Goal: Information Seeking & Learning: Learn about a topic

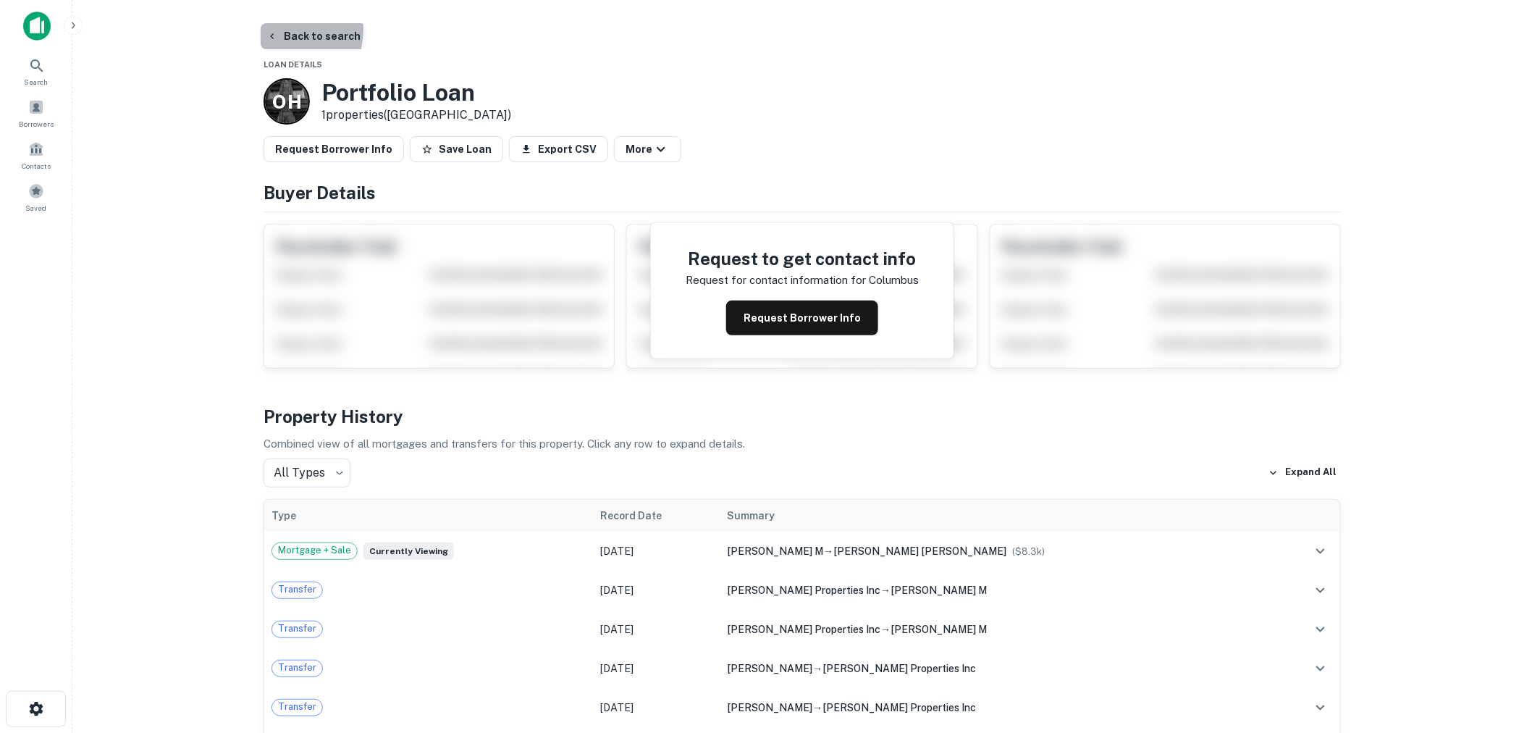
click at [274, 29] on button "Back to search" at bounding box center [314, 36] width 106 height 26
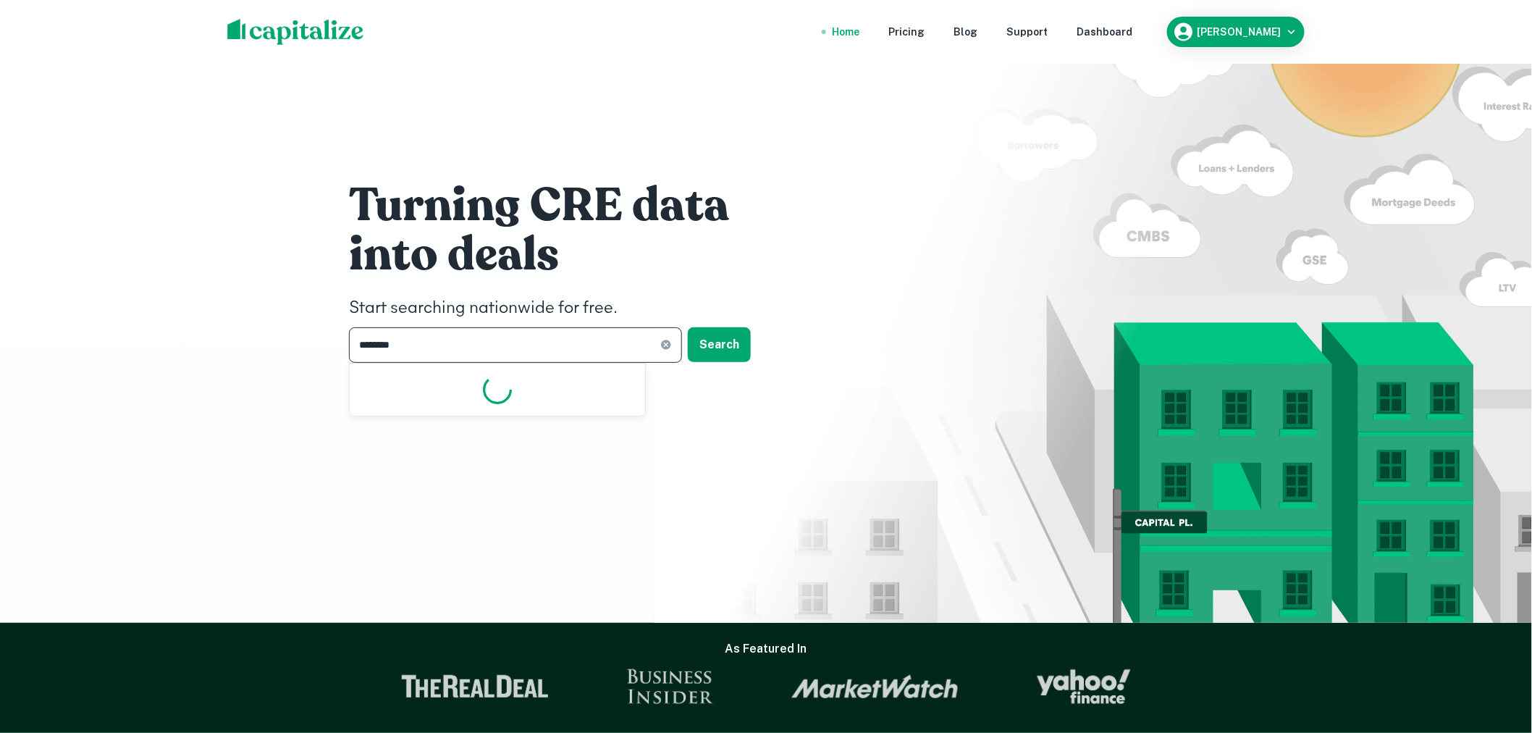
click at [452, 337] on input "********" at bounding box center [504, 344] width 311 height 35
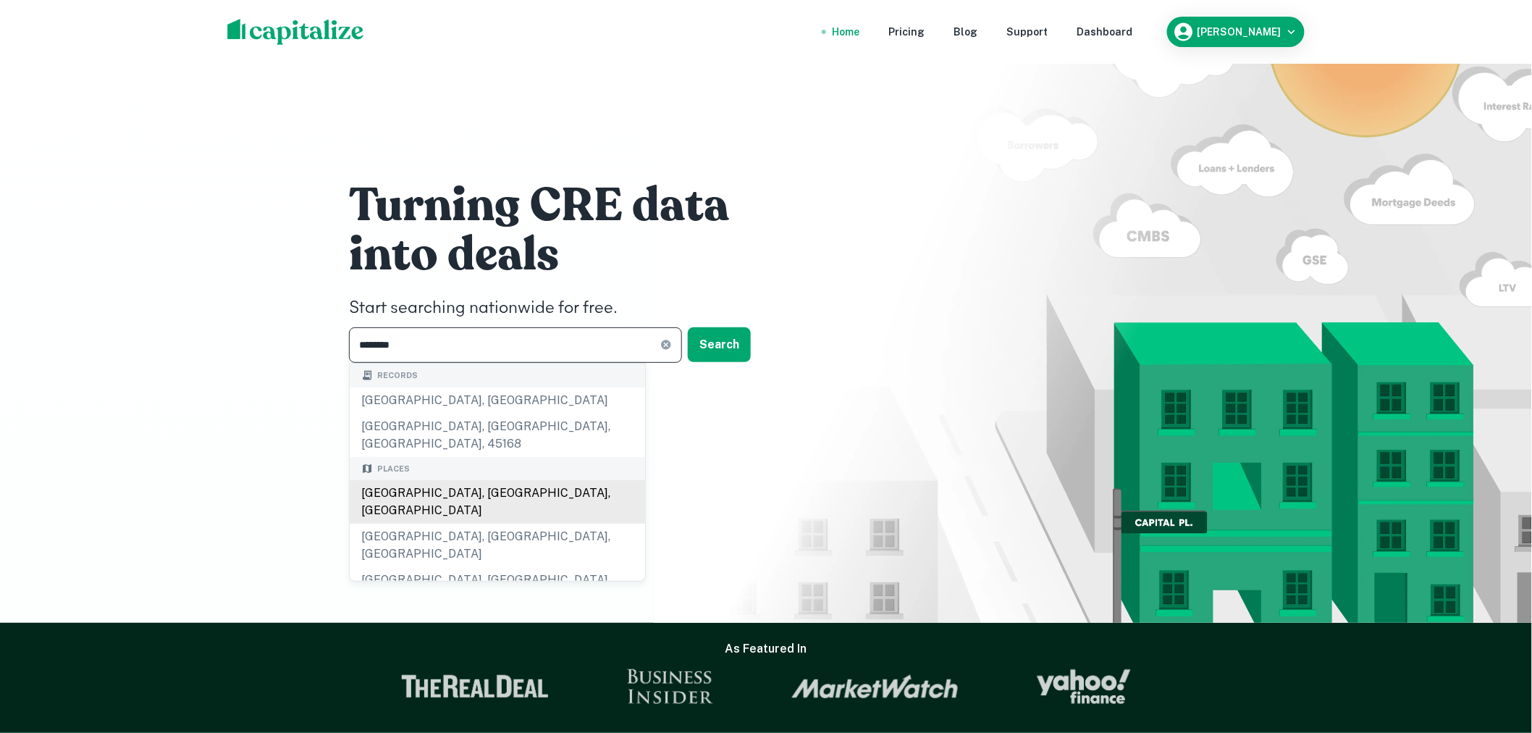
click at [472, 480] on div "[GEOGRAPHIC_DATA], [GEOGRAPHIC_DATA], [GEOGRAPHIC_DATA]" at bounding box center [497, 501] width 295 height 43
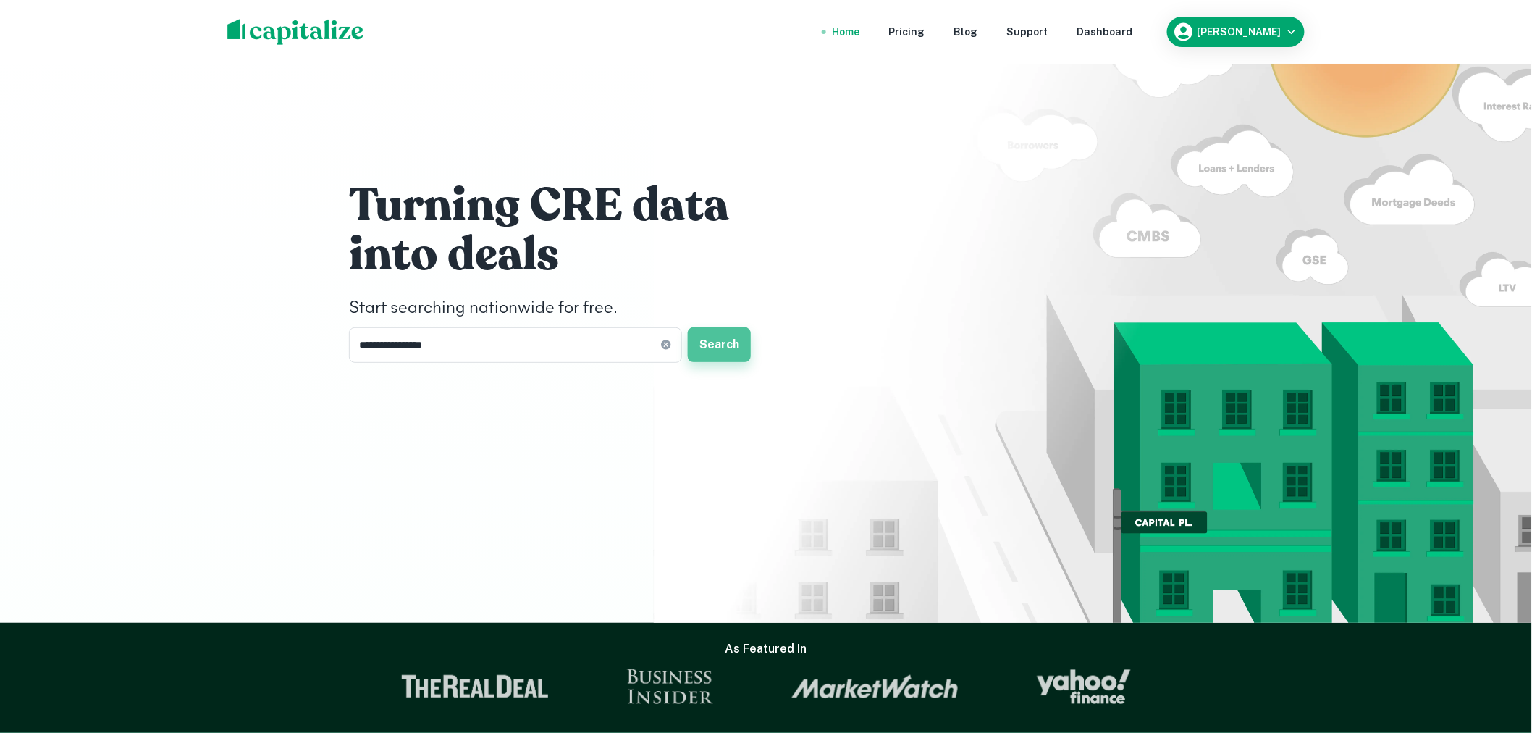
click at [712, 330] on button "Search" at bounding box center [719, 344] width 63 height 35
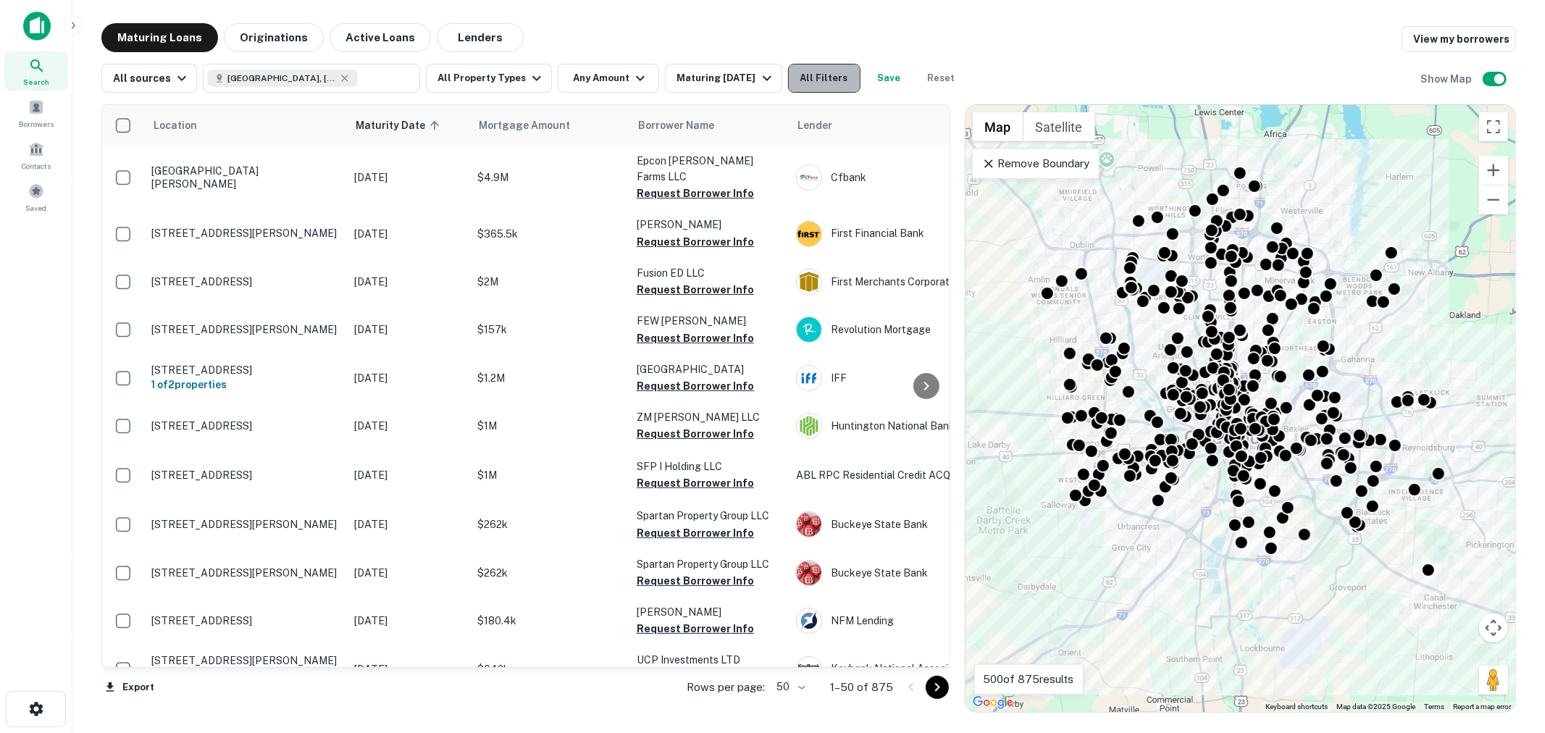
click at [818, 76] on button "All Filters" at bounding box center [824, 78] width 72 height 29
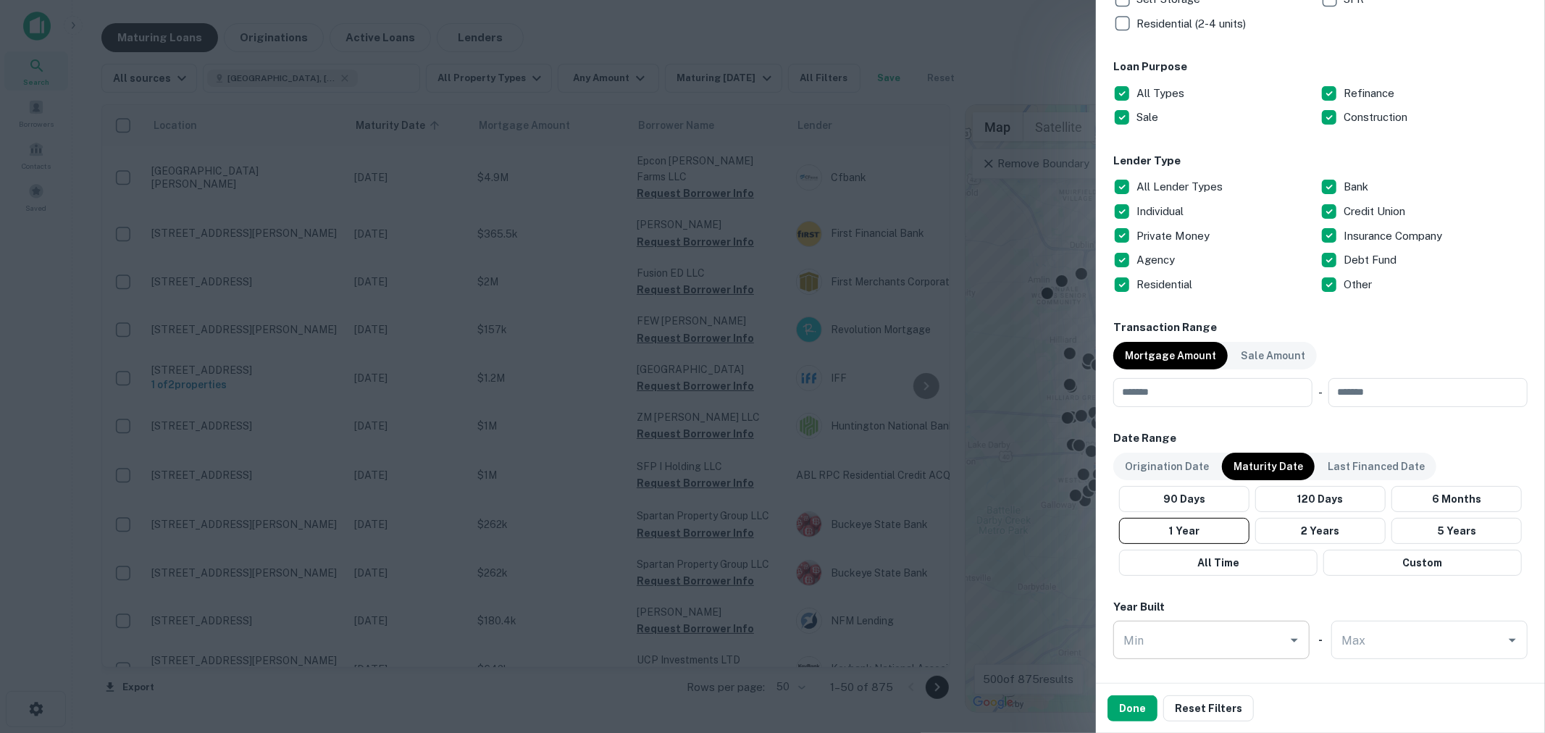
scroll to position [537, 0]
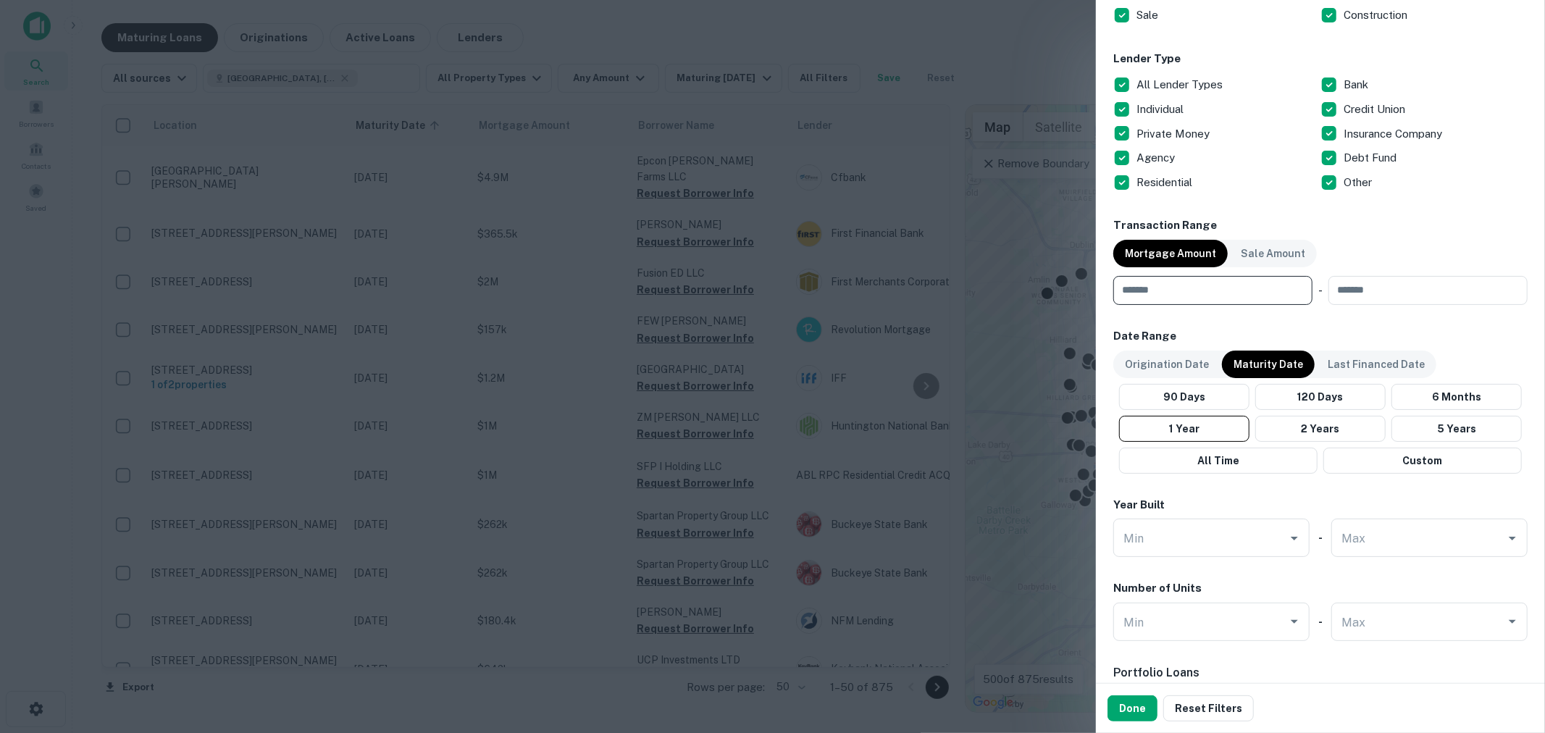
click at [1189, 292] on input "number" at bounding box center [1207, 290] width 189 height 29
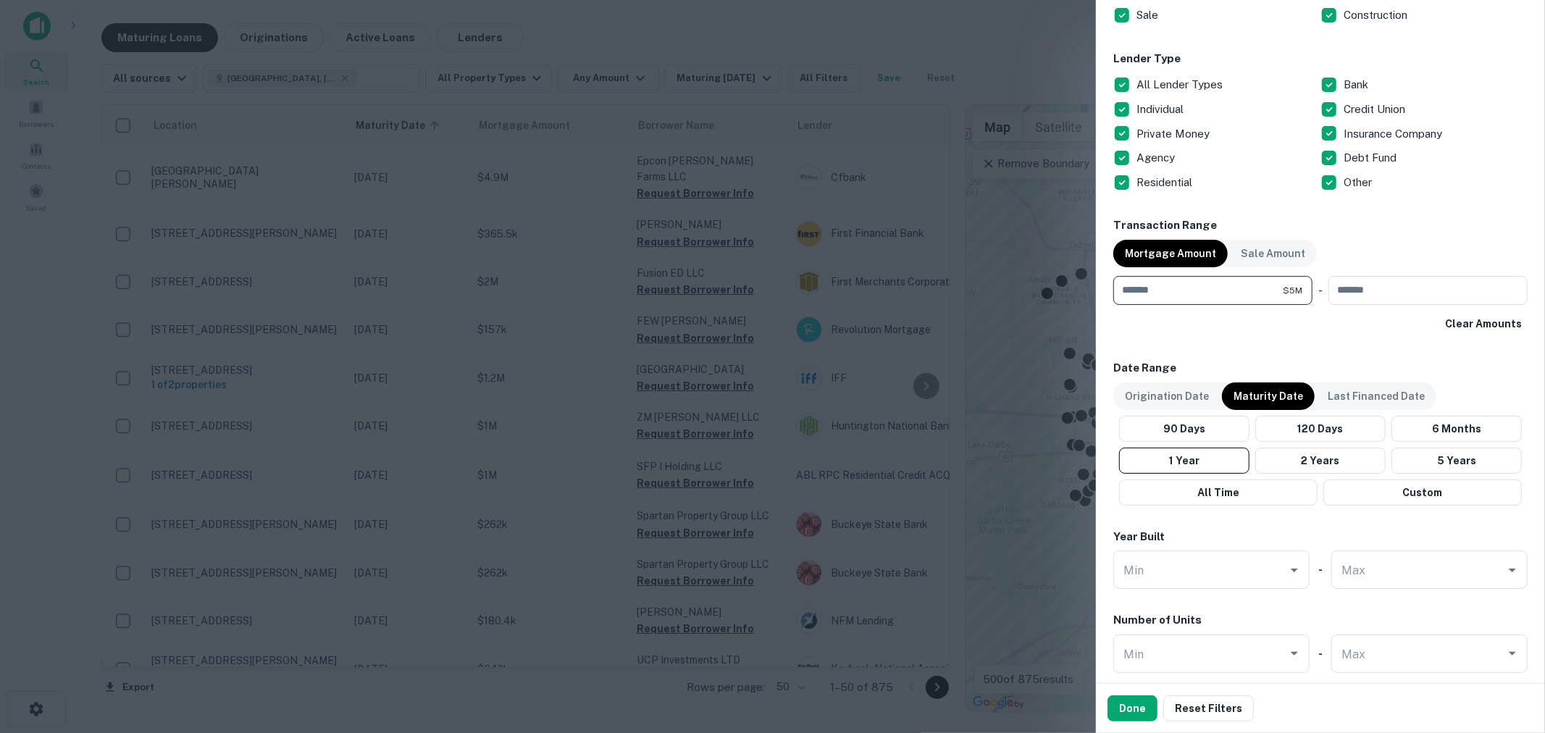
type input "*******"
click at [1166, 393] on p "Origination Date" at bounding box center [1167, 396] width 84 height 16
click at [1275, 397] on p "Maturity Date" at bounding box center [1268, 396] width 70 height 16
click at [1327, 462] on button "2 Years" at bounding box center [1320, 461] width 130 height 26
click at [1146, 697] on button "Done" at bounding box center [1132, 708] width 50 height 26
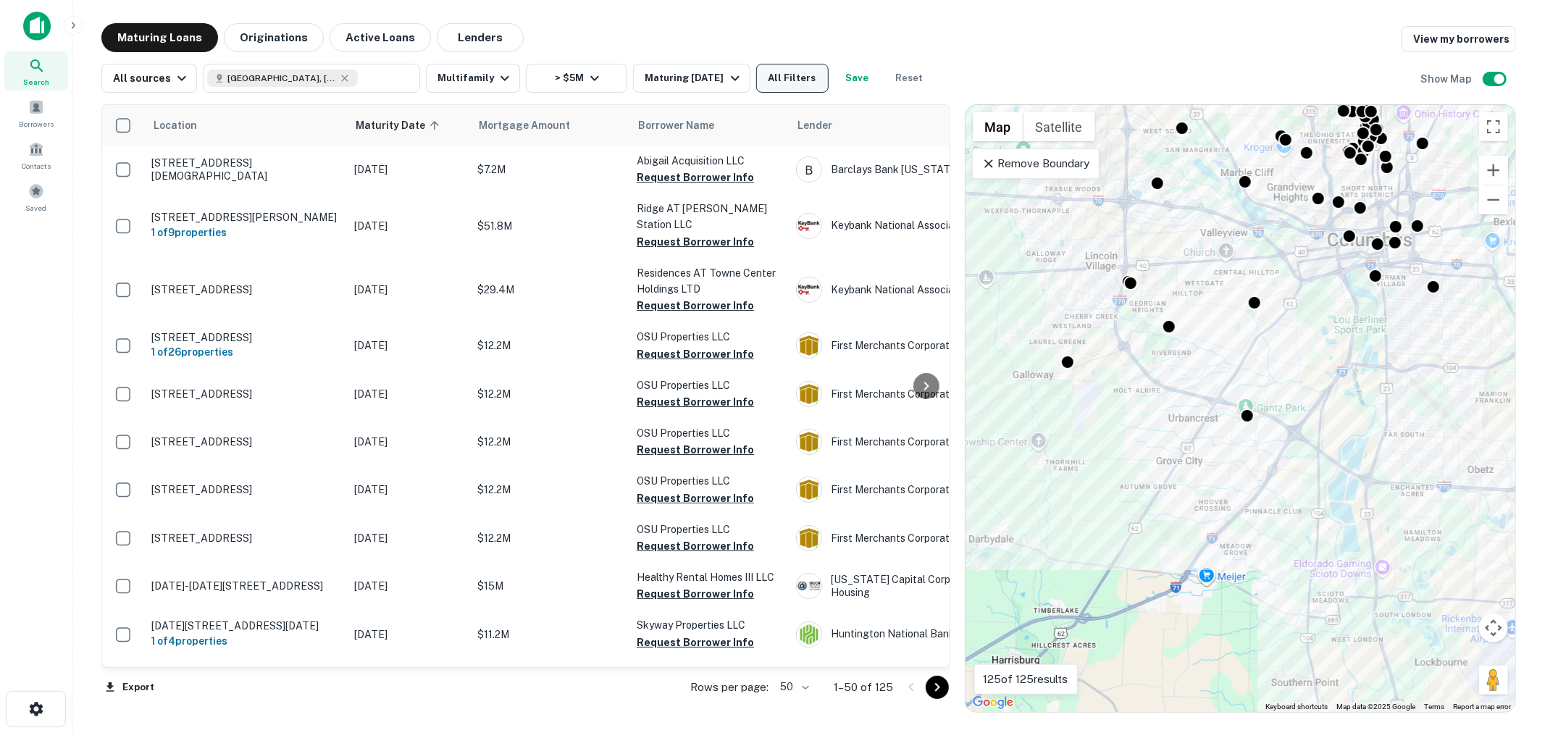
click at [790, 74] on button "All Filters" at bounding box center [792, 78] width 72 height 29
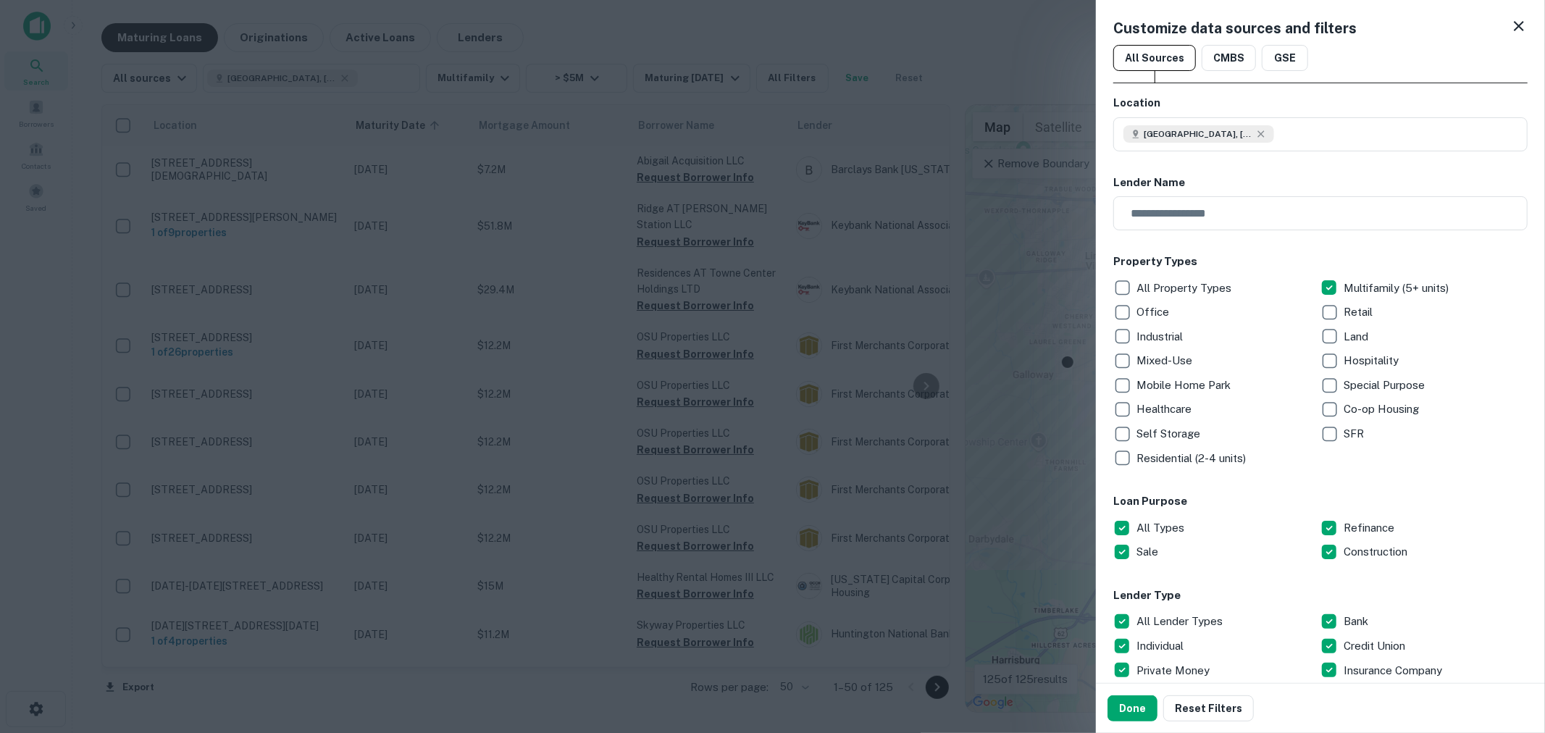
scroll to position [106, 0]
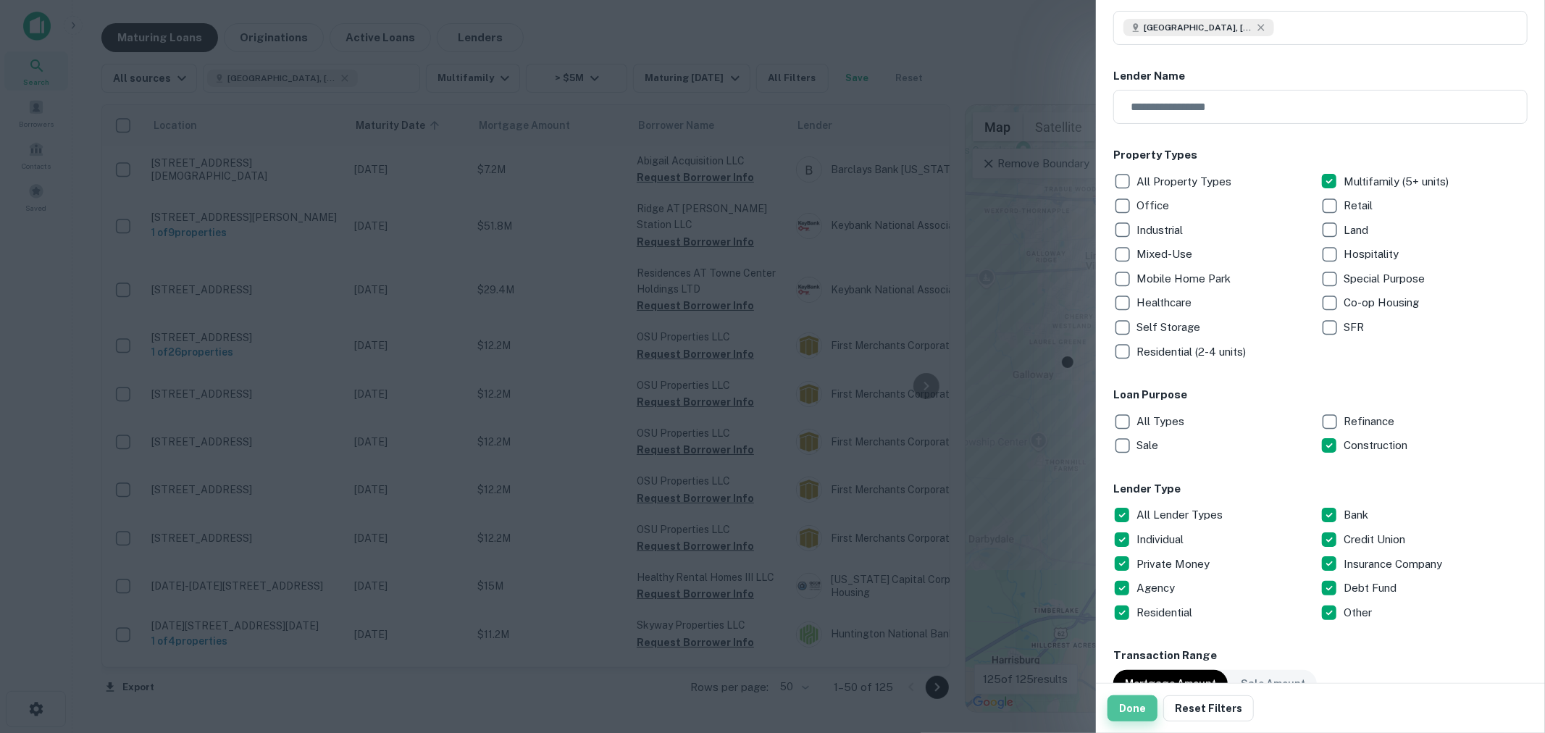
click at [1131, 711] on button "Done" at bounding box center [1132, 708] width 50 height 26
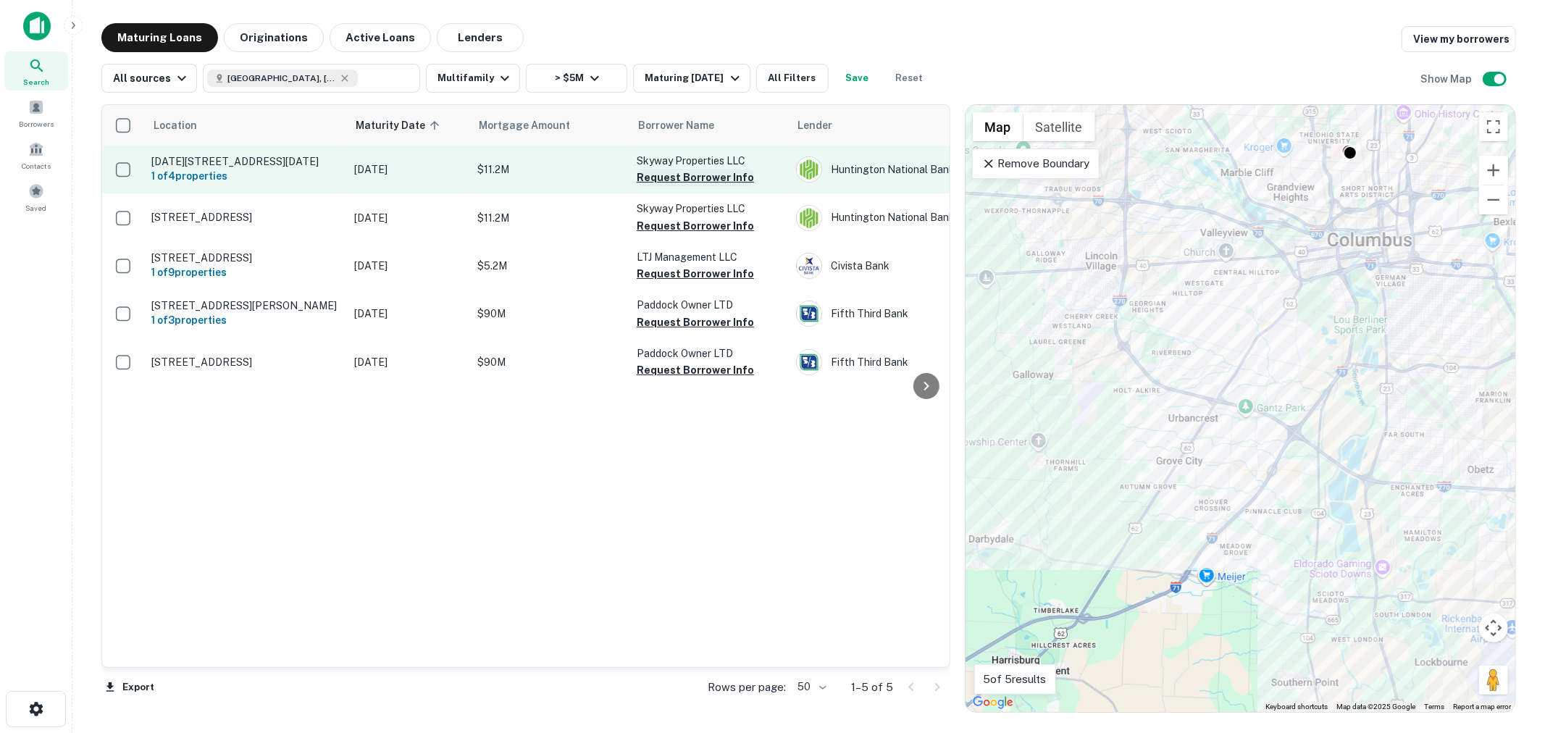
click at [692, 180] on button "Request Borrower Info" at bounding box center [695, 177] width 117 height 17
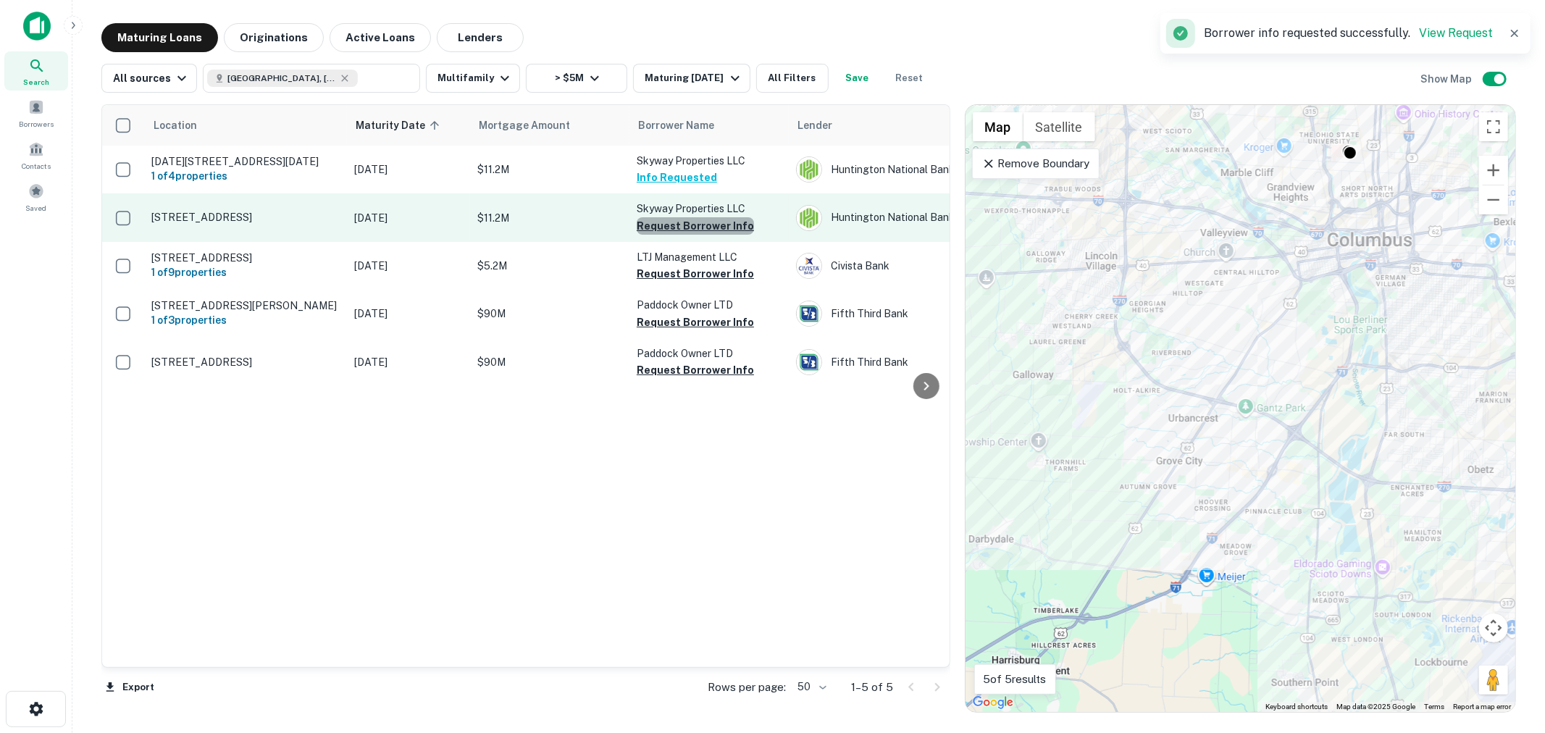
click at [708, 229] on button "Request Borrower Info" at bounding box center [695, 225] width 117 height 17
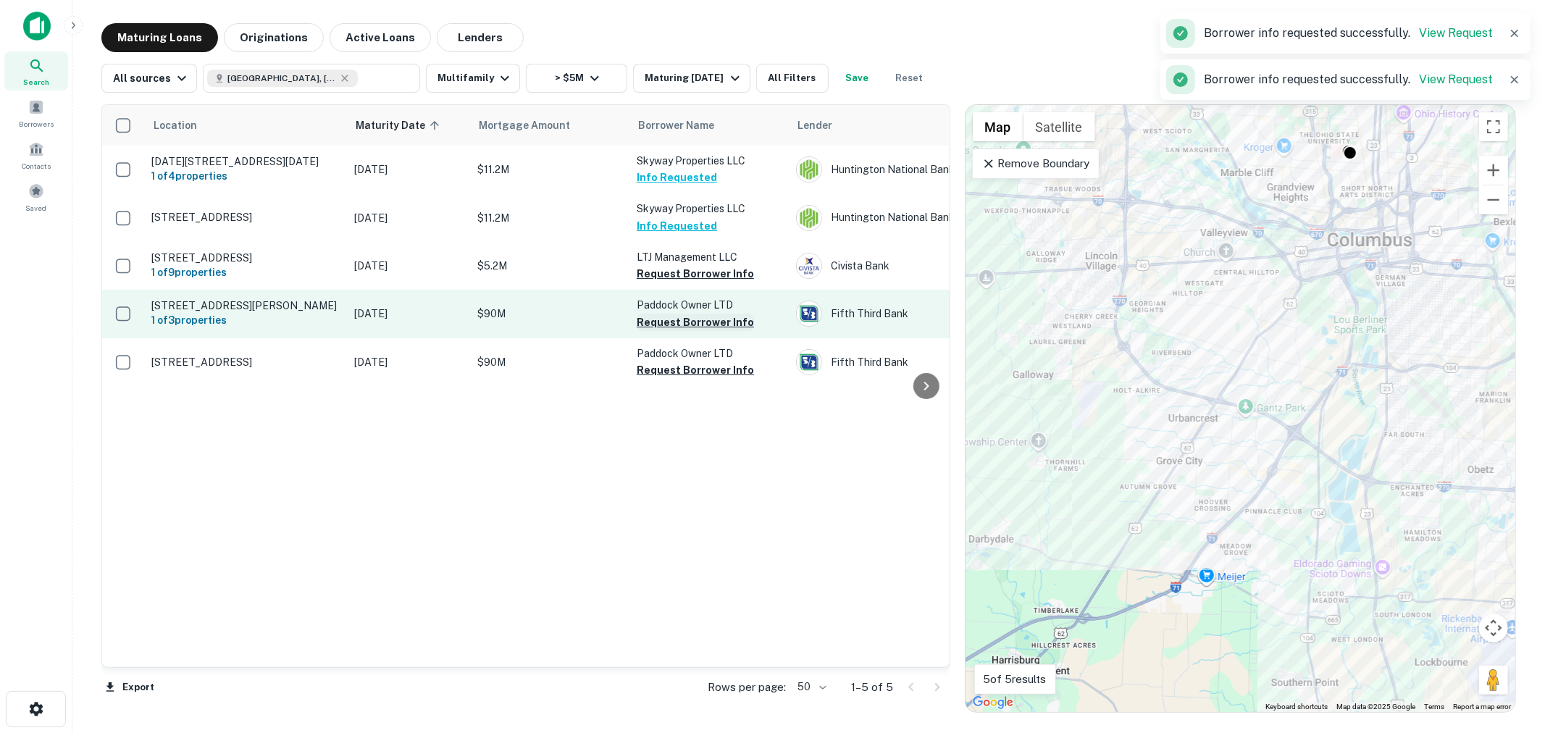
click at [726, 331] on button "Request Borrower Info" at bounding box center [695, 322] width 117 height 17
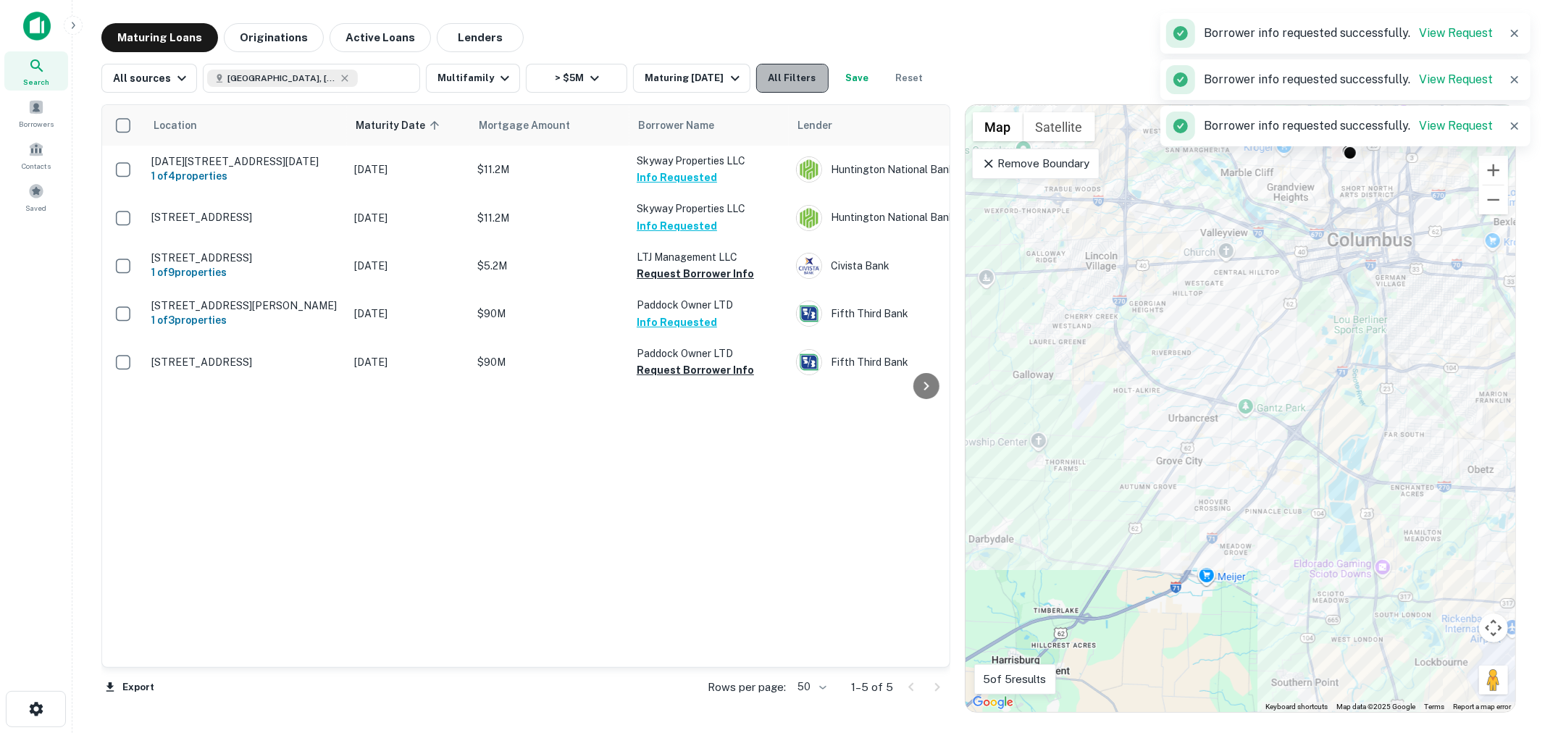
click at [793, 70] on button "All Filters" at bounding box center [792, 78] width 72 height 29
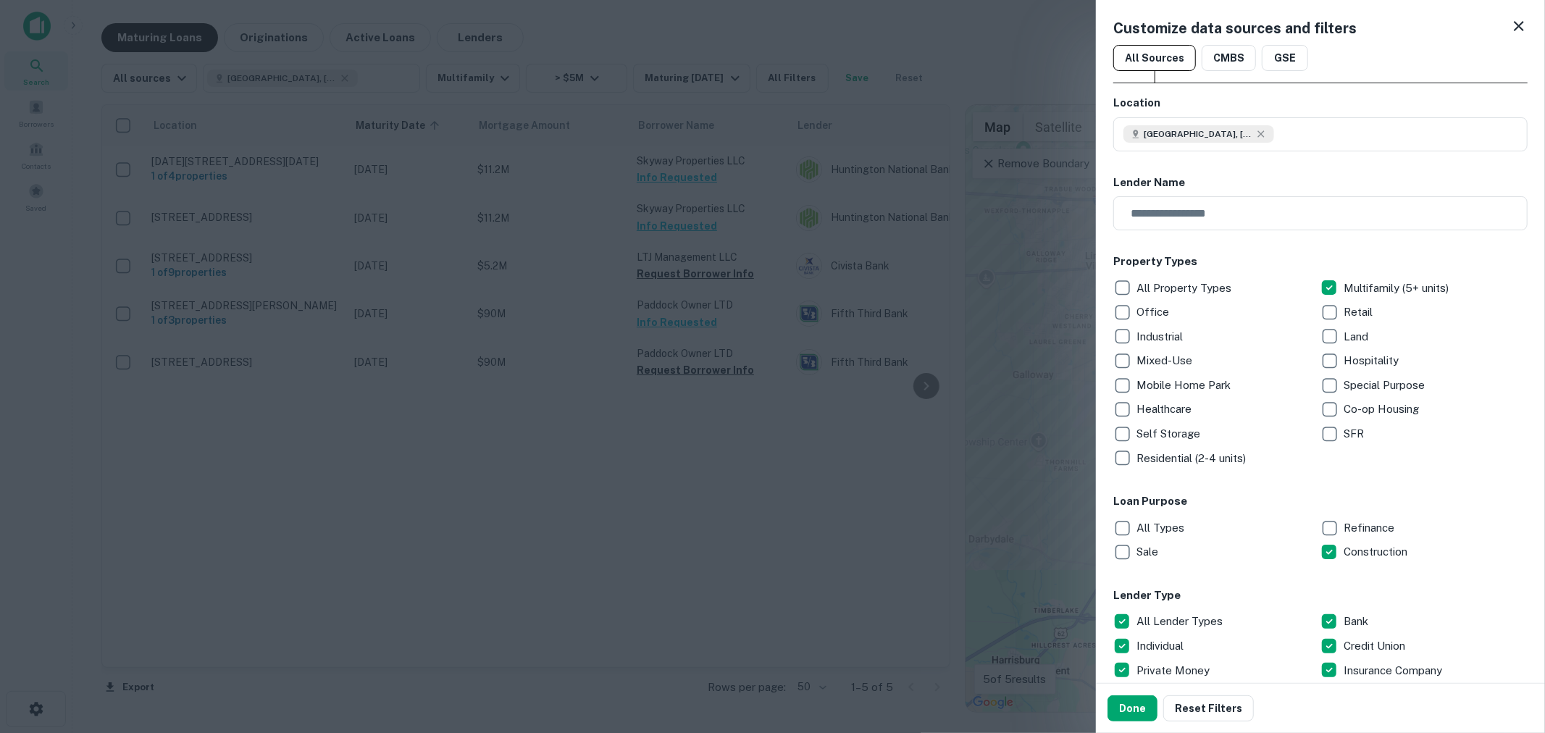
click at [1414, 324] on div "All Property Types Multifamily (5+ units) Office Retail Industrial Land Mixed-U…" at bounding box center [1320, 373] width 414 height 195
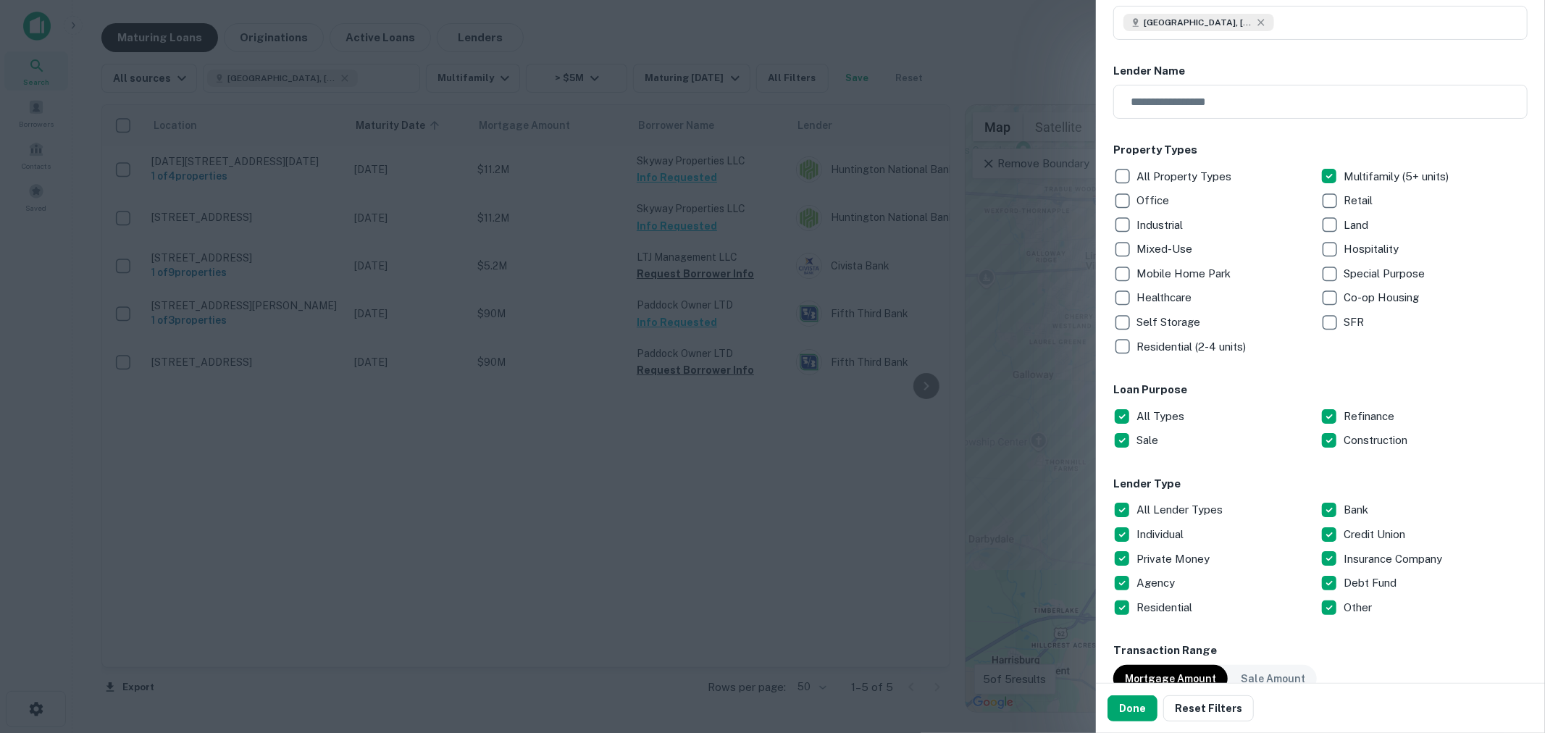
scroll to position [322, 0]
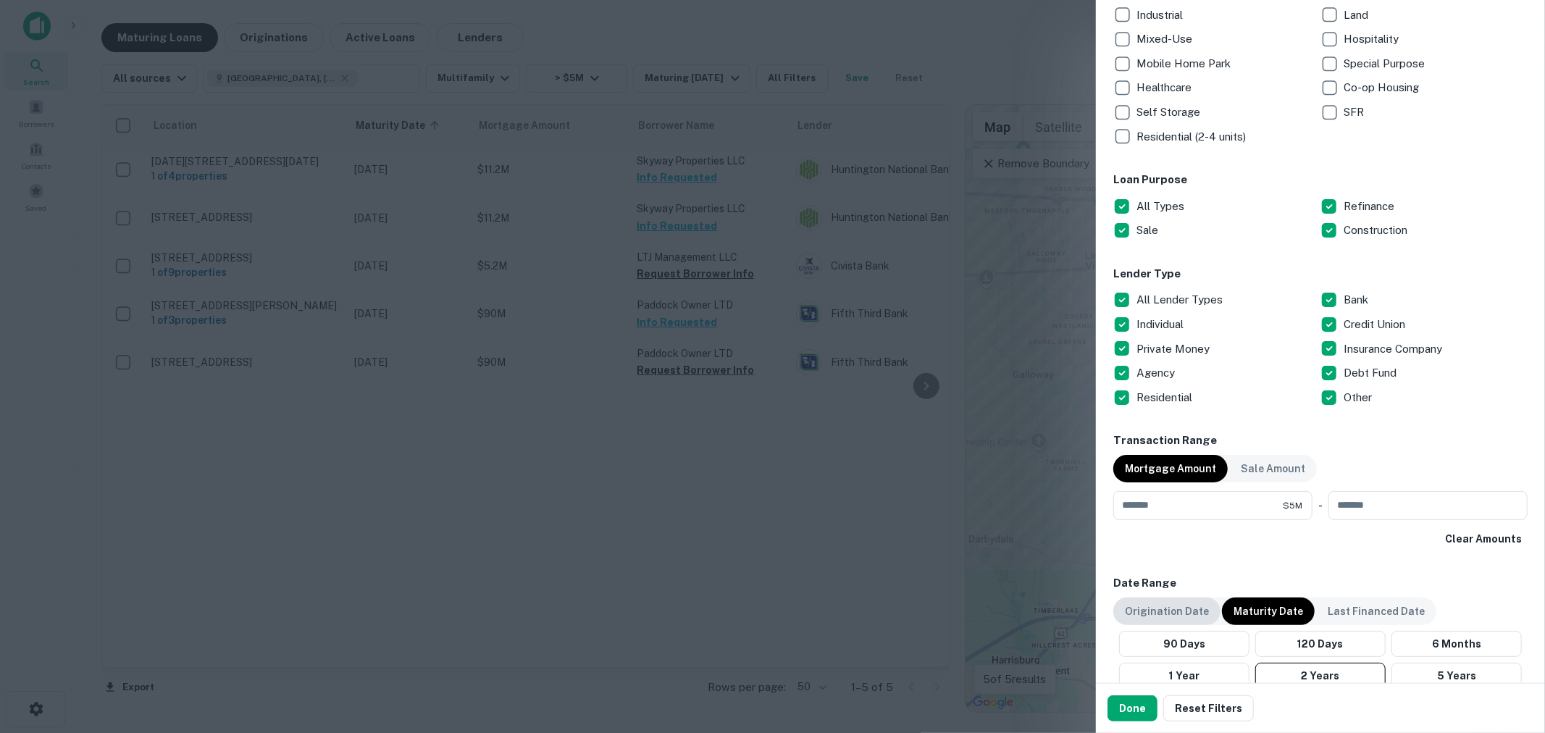
click at [1150, 601] on div "Origination Date" at bounding box center [1166, 611] width 107 height 28
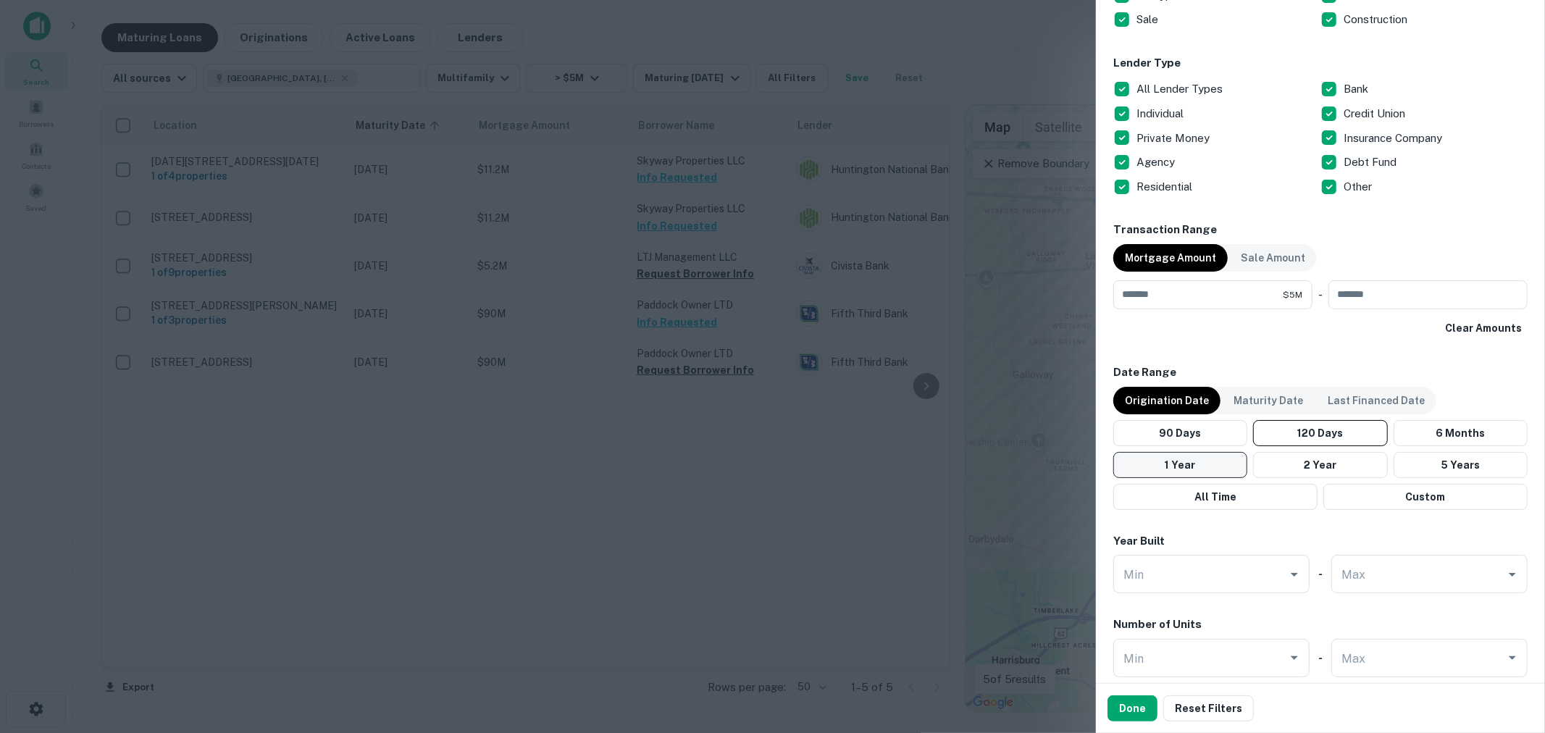
scroll to position [537, 0]
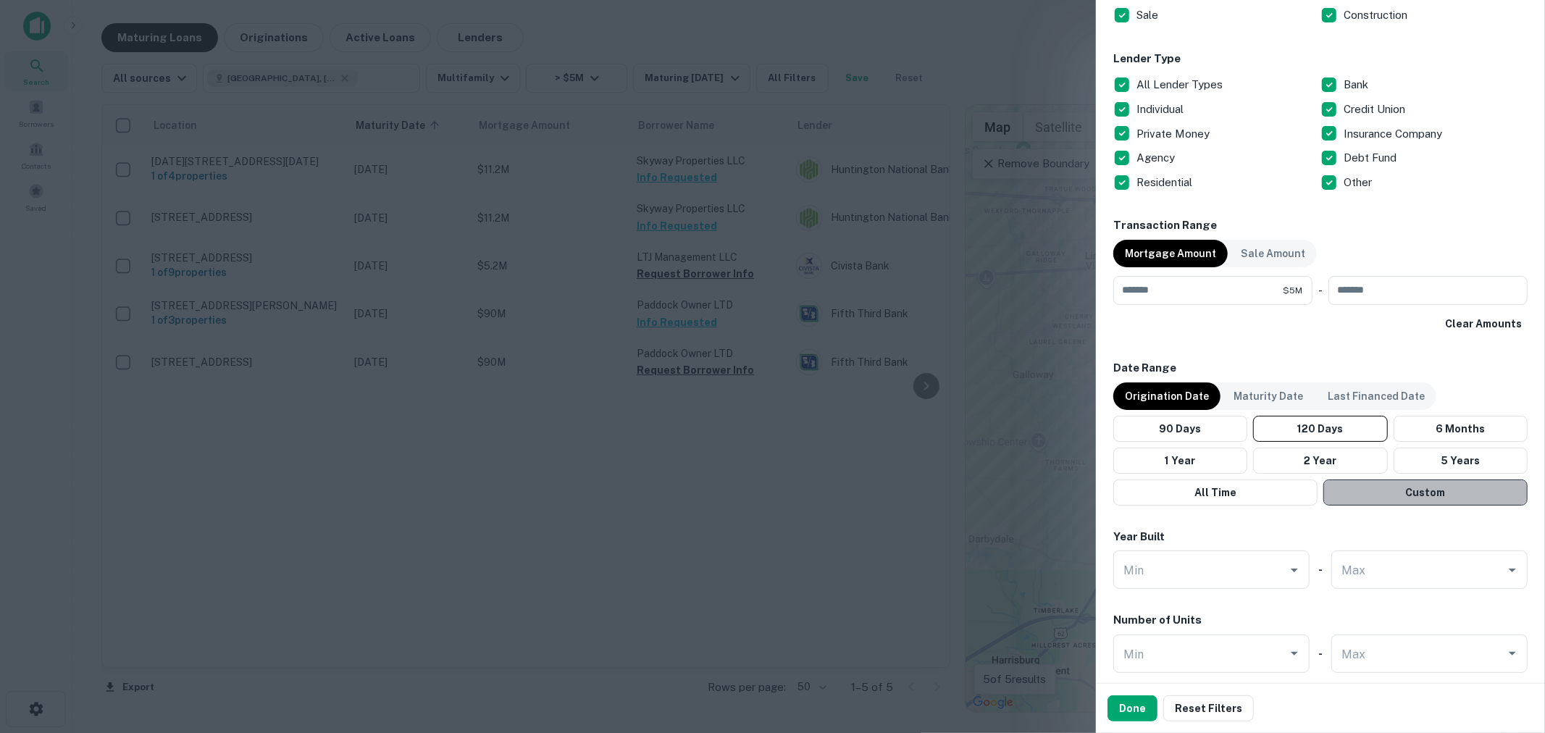
click at [1435, 482] on button "Custom" at bounding box center [1425, 492] width 204 height 26
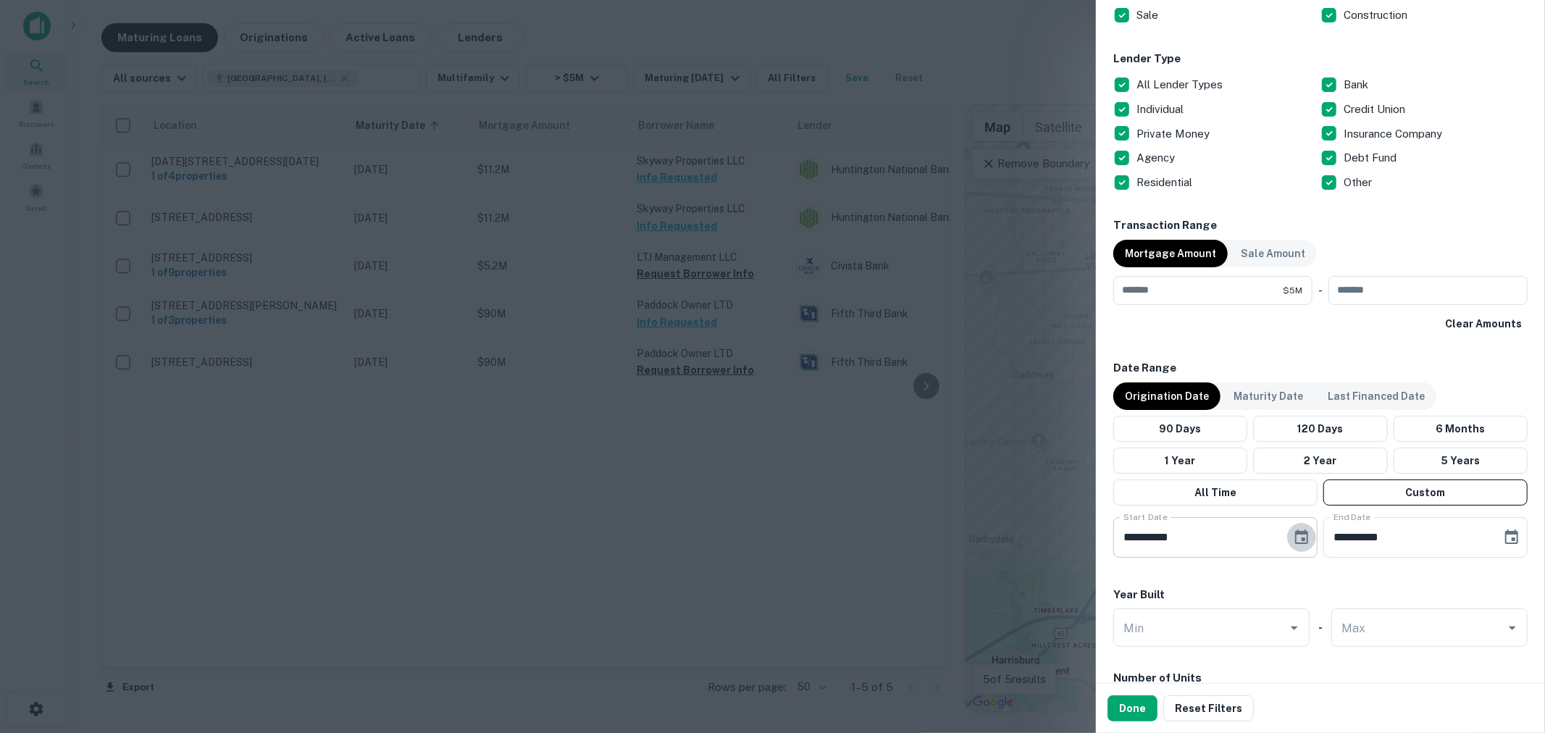
click at [1293, 536] on icon "Choose date, selected date is May 7, 2025" at bounding box center [1301, 537] width 17 height 17
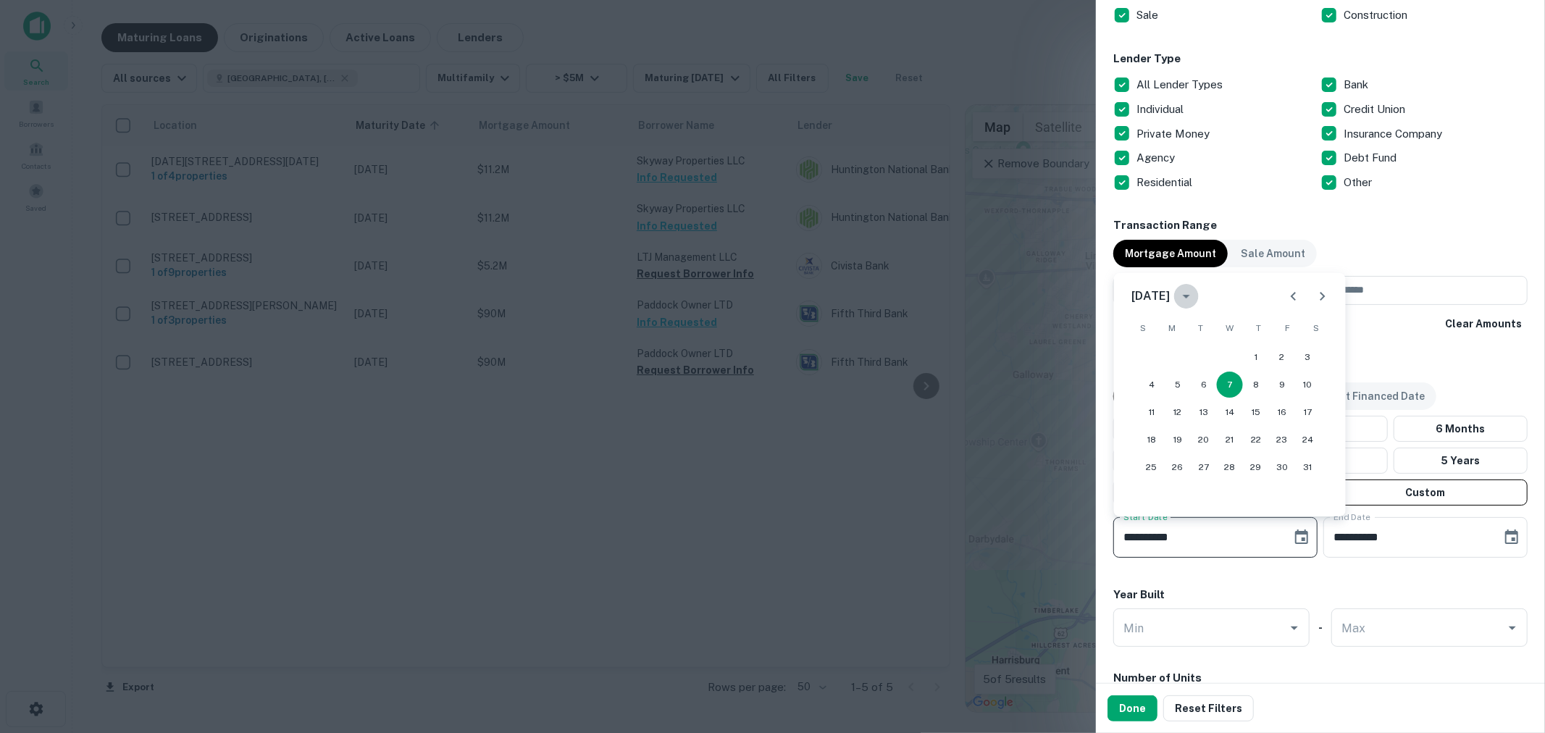
click at [1195, 300] on icon "calendar view is open, switch to year view" at bounding box center [1186, 296] width 17 height 17
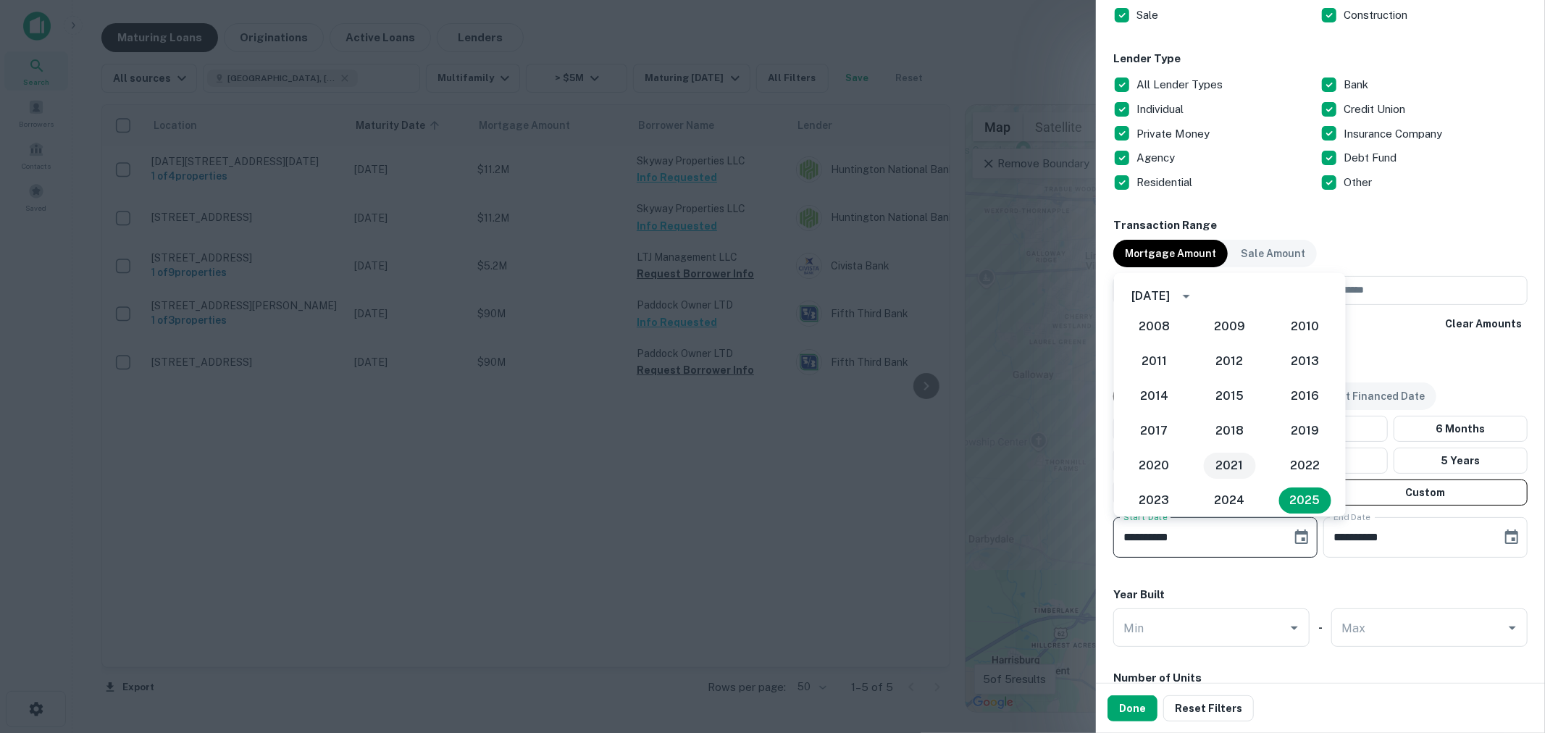
click at [1228, 457] on button "2021" at bounding box center [1230, 466] width 52 height 26
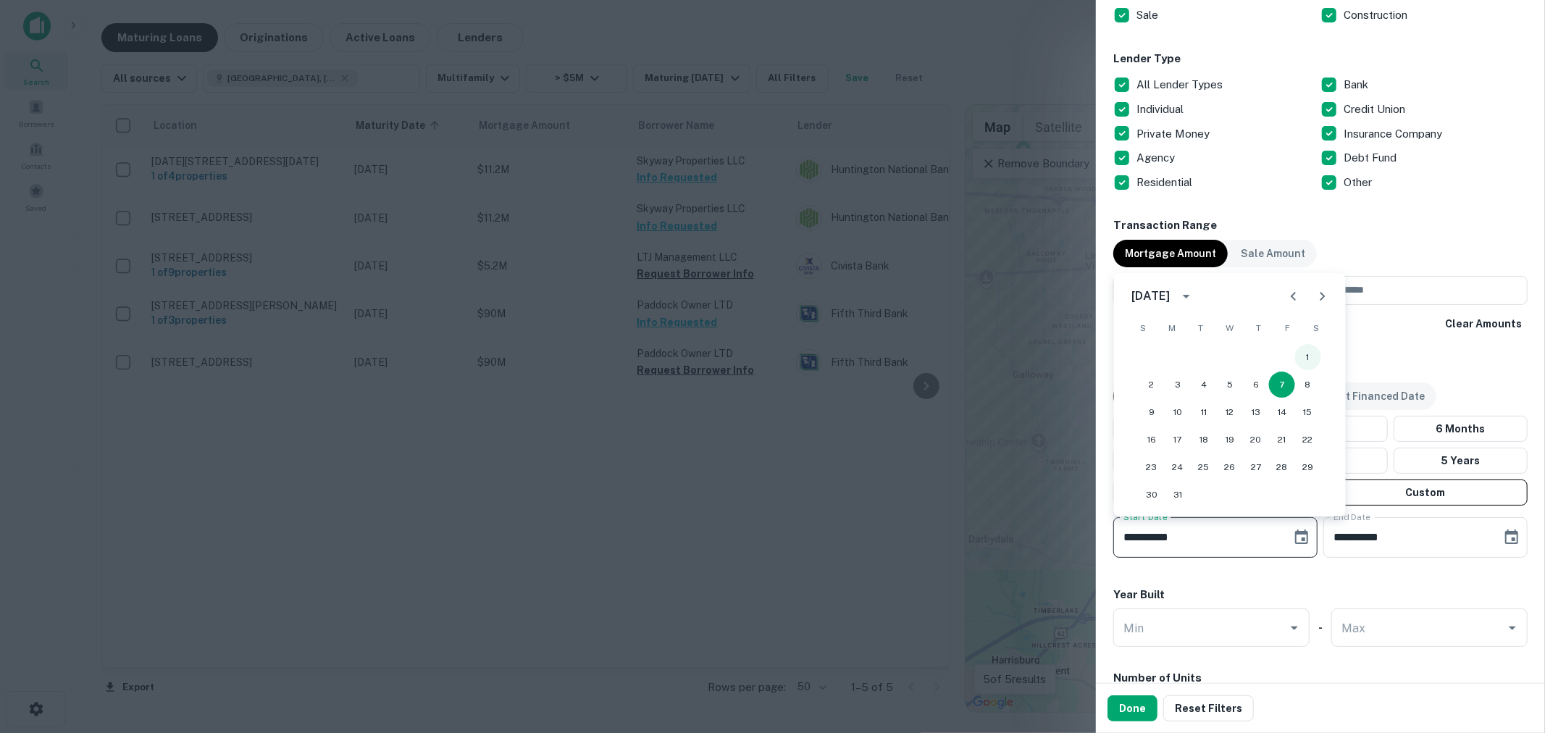
drag, startPoint x: 1314, startPoint y: 346, endPoint x: 1311, endPoint y: 356, distance: 10.1
click at [1312, 353] on button "1" at bounding box center [1308, 357] width 26 height 26
type input "**********"
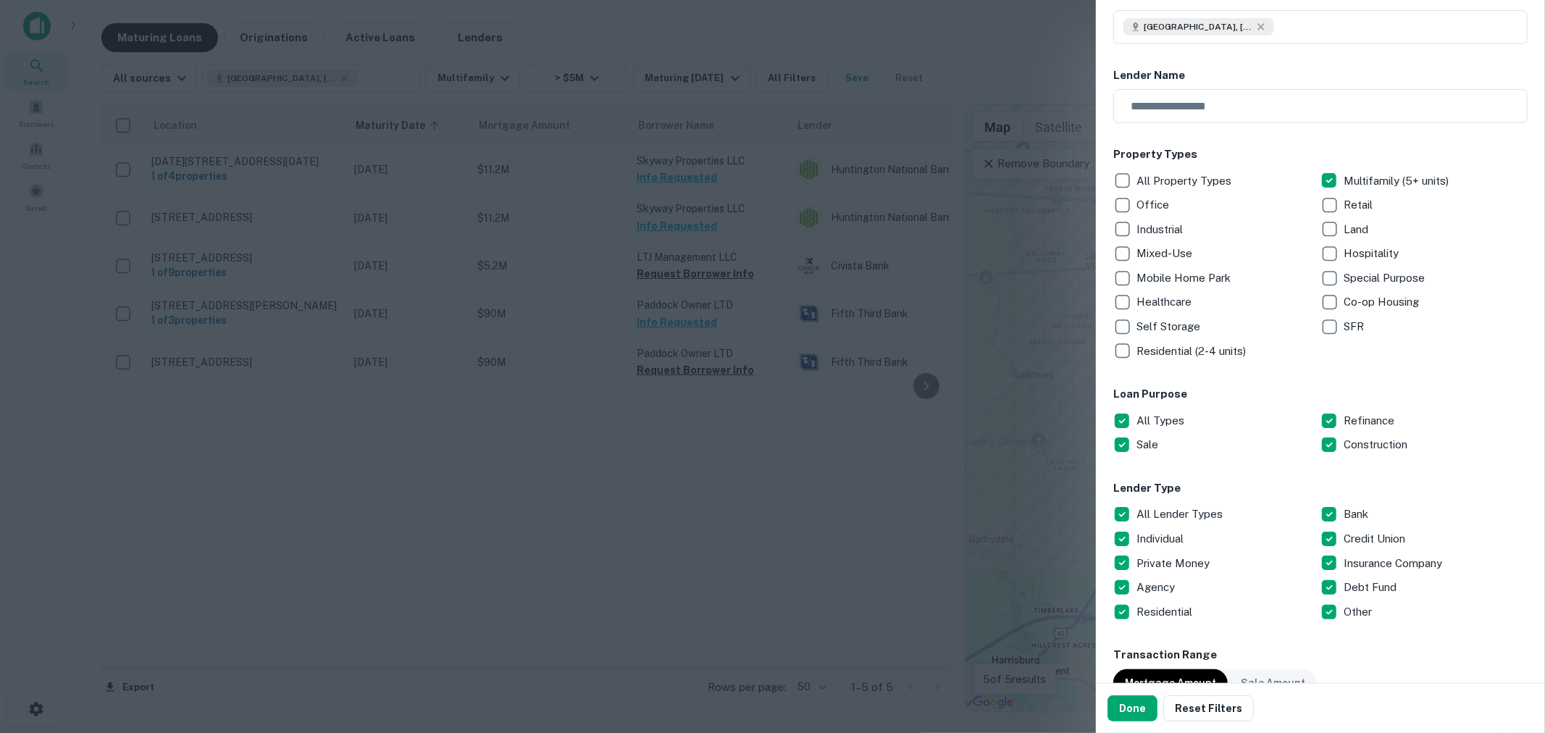
scroll to position [106, 0]
click at [1133, 705] on button "Done" at bounding box center [1132, 708] width 50 height 26
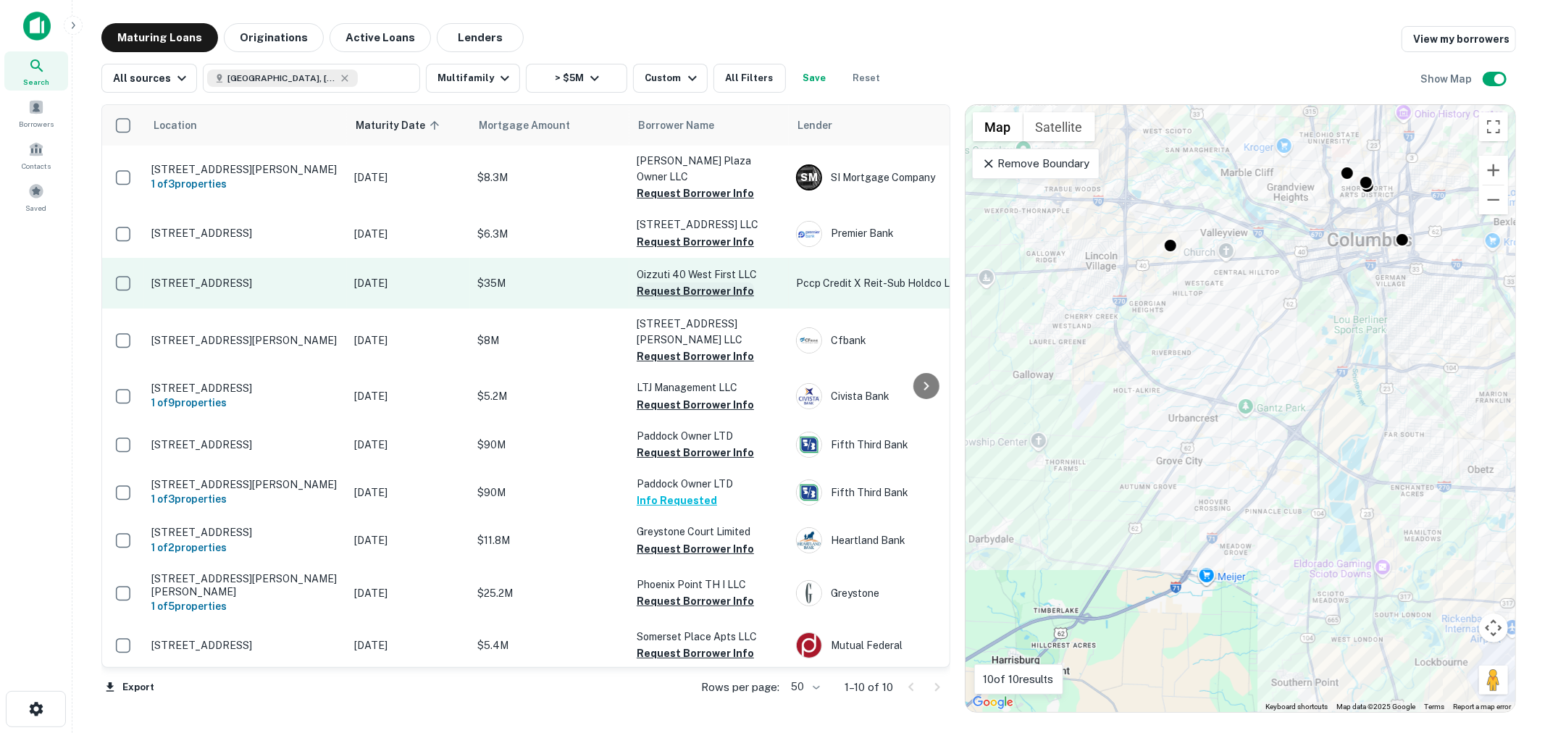
click at [701, 282] on button "Request Borrower Info" at bounding box center [695, 290] width 117 height 17
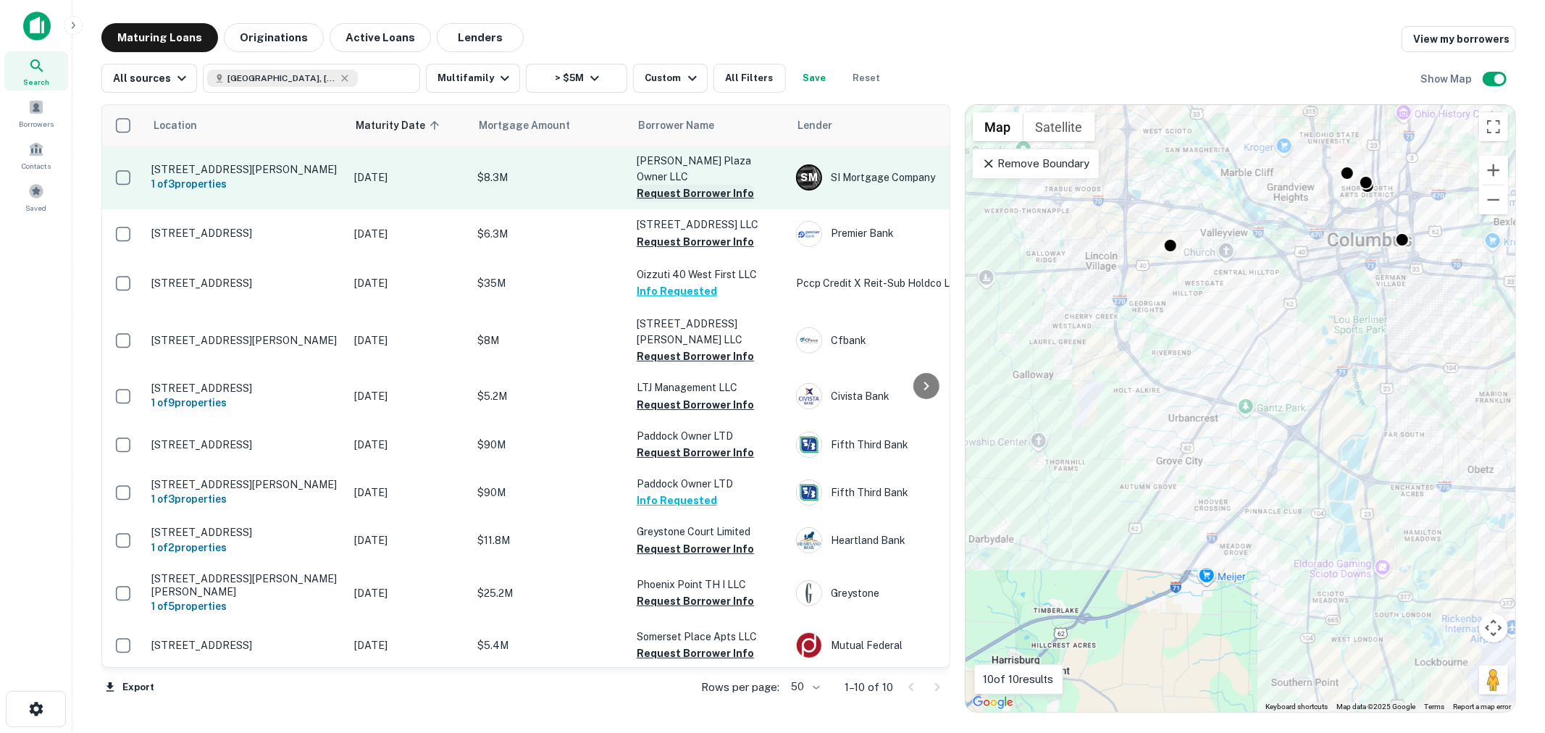
click at [700, 185] on button "Request Borrower Info" at bounding box center [695, 193] width 117 height 17
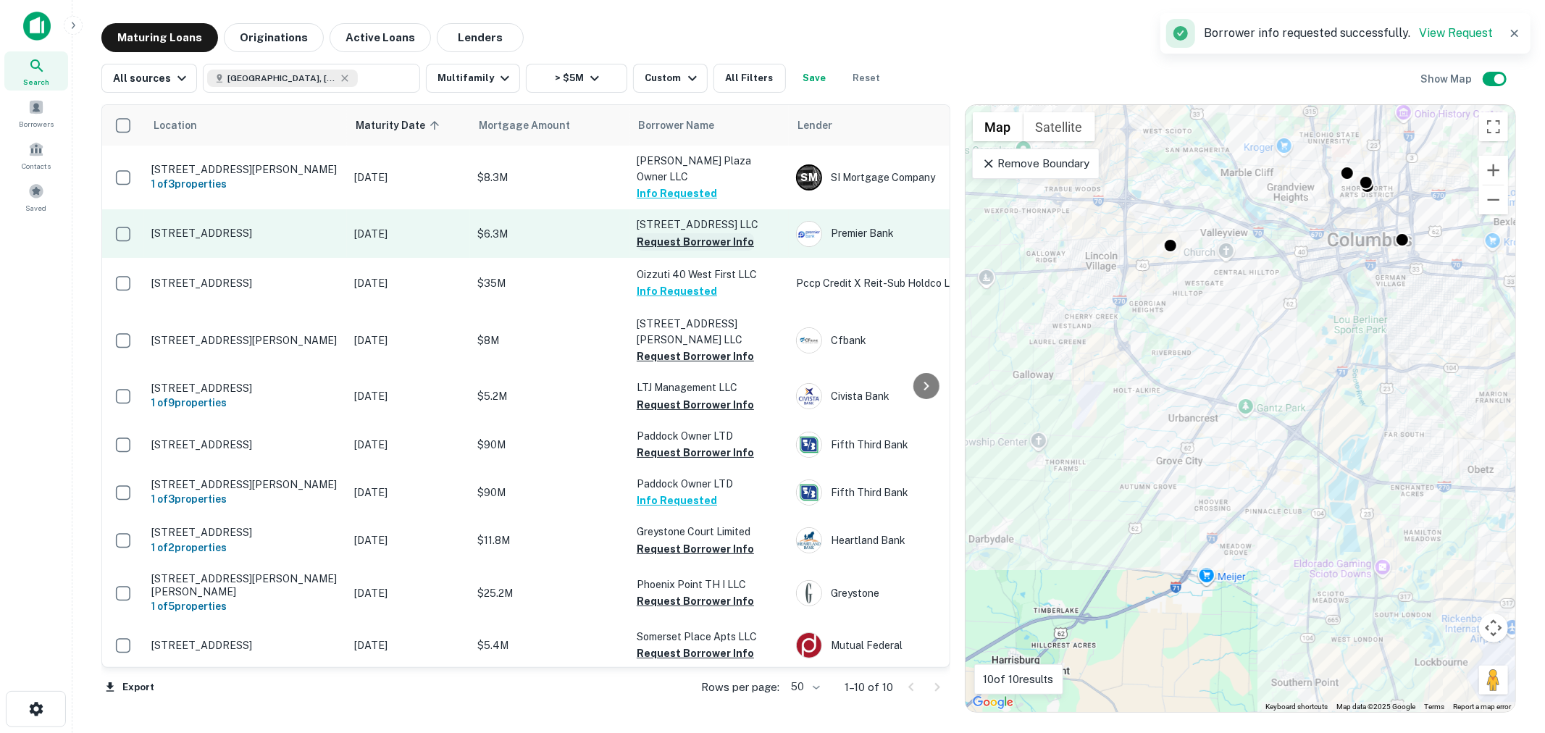
click at [692, 233] on button "Request Borrower Info" at bounding box center [695, 241] width 117 height 17
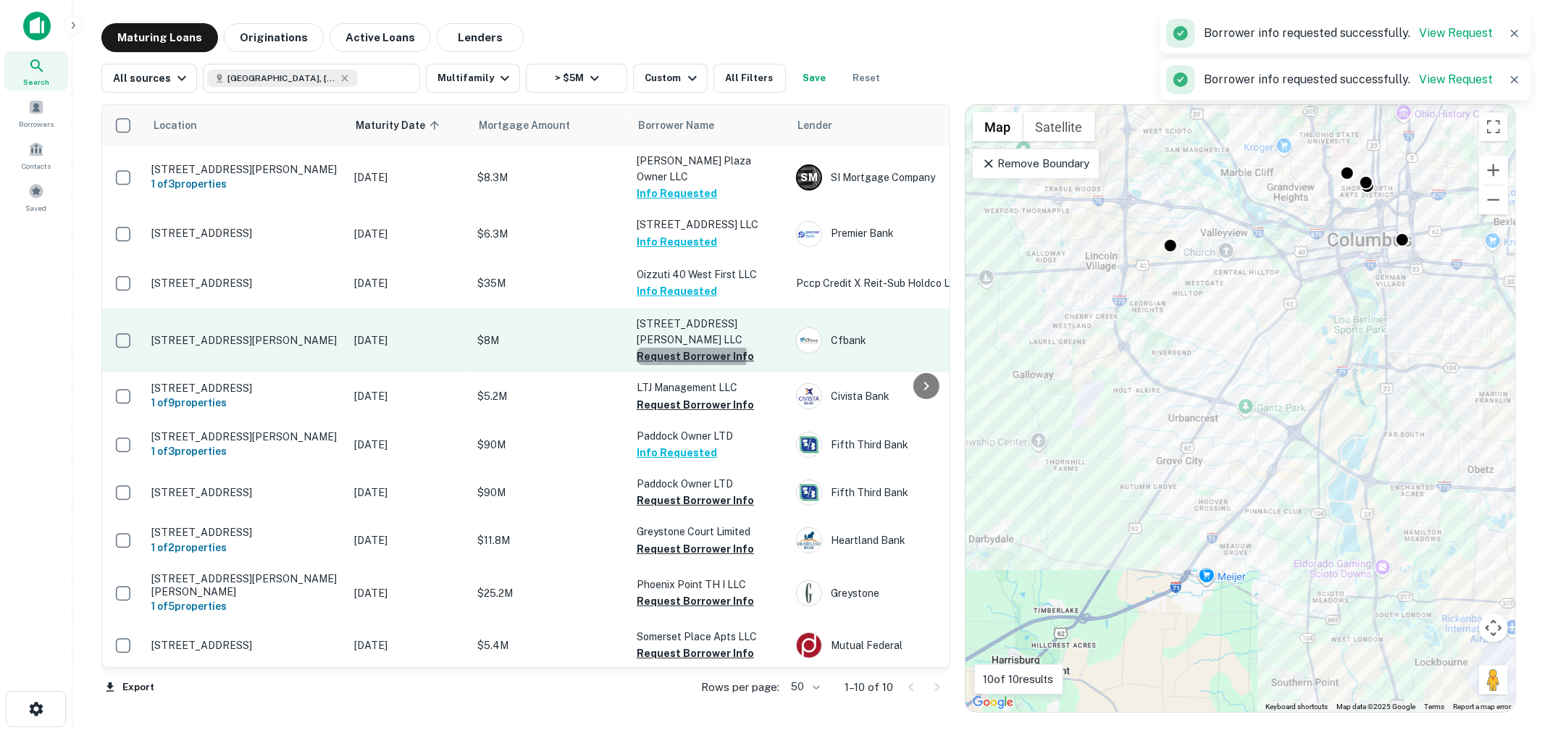
click at [691, 348] on button "Request Borrower Info" at bounding box center [695, 356] width 117 height 17
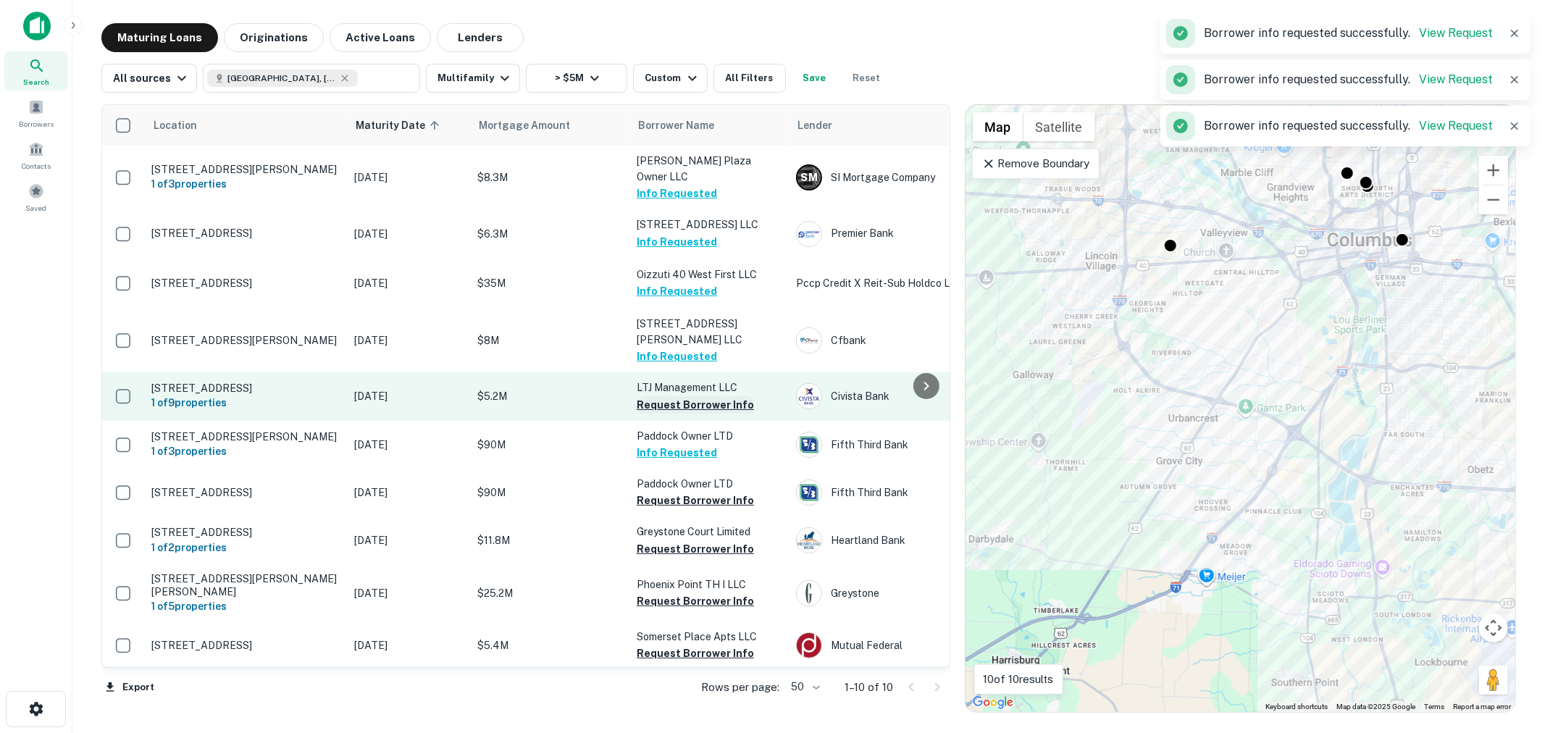
click at [704, 396] on button "Request Borrower Info" at bounding box center [695, 404] width 117 height 17
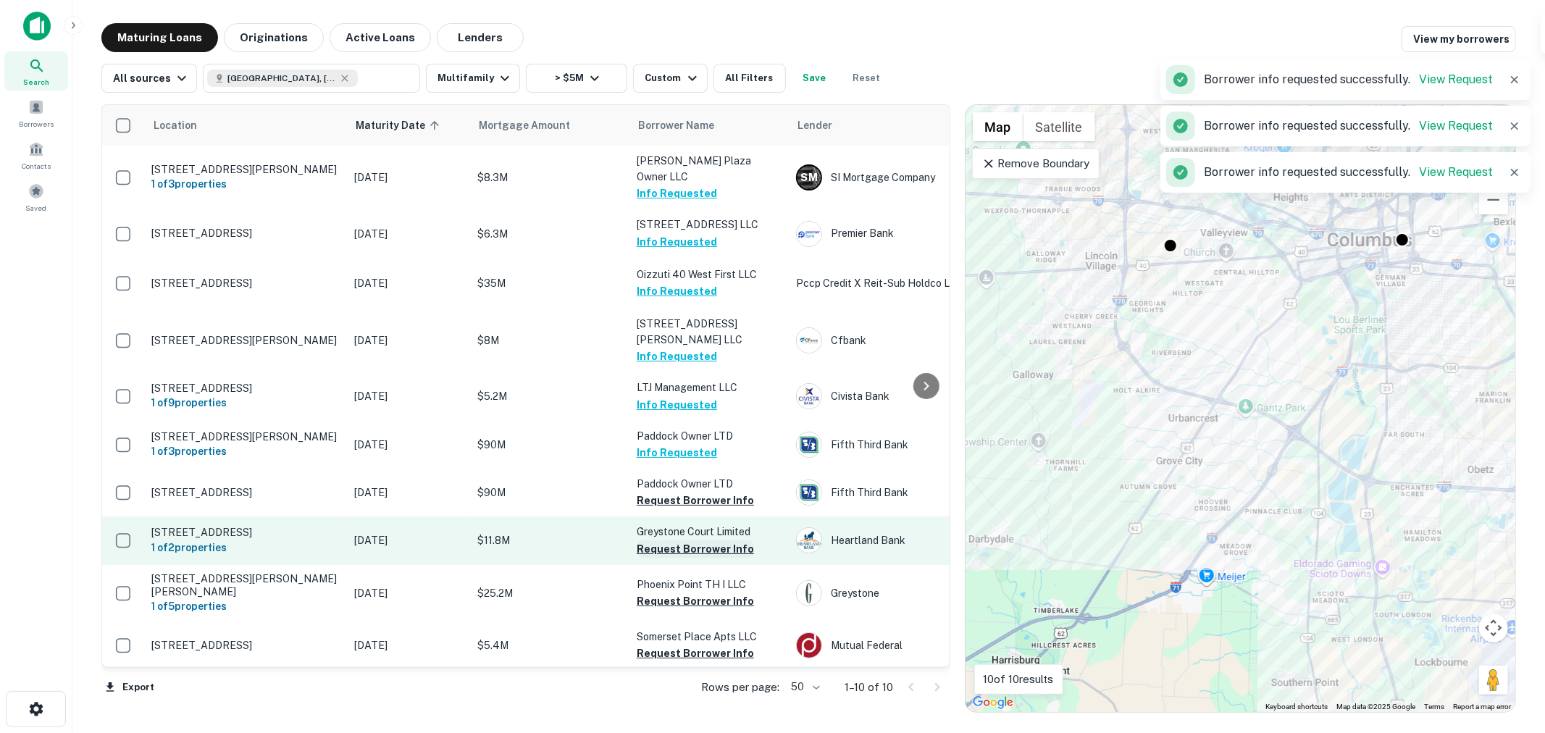
click at [712, 540] on button "Request Borrower Info" at bounding box center [695, 548] width 117 height 17
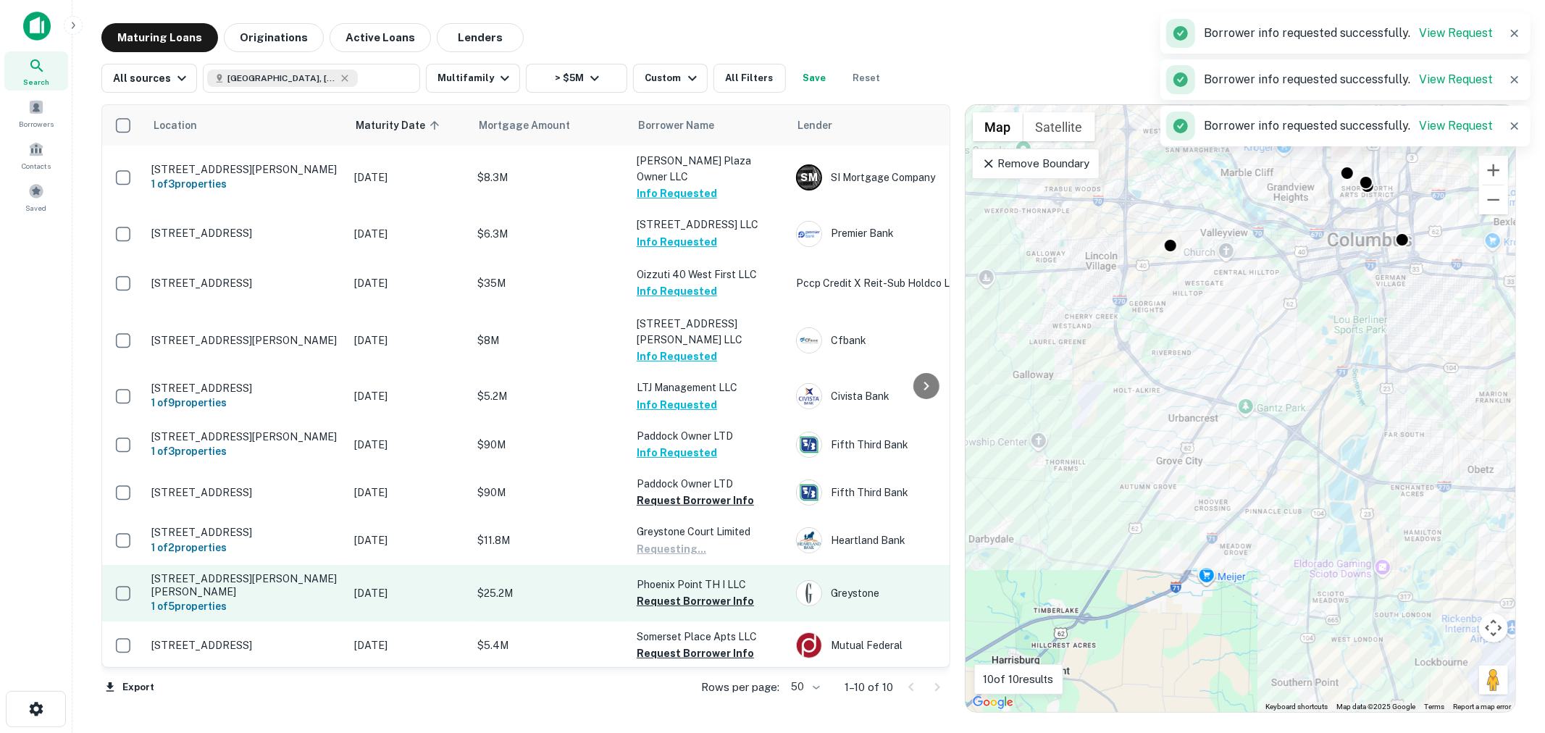
click at [711, 580] on td "Phoenix Point TH I LLC Request Borrower Info" at bounding box center [708, 593] width 159 height 56
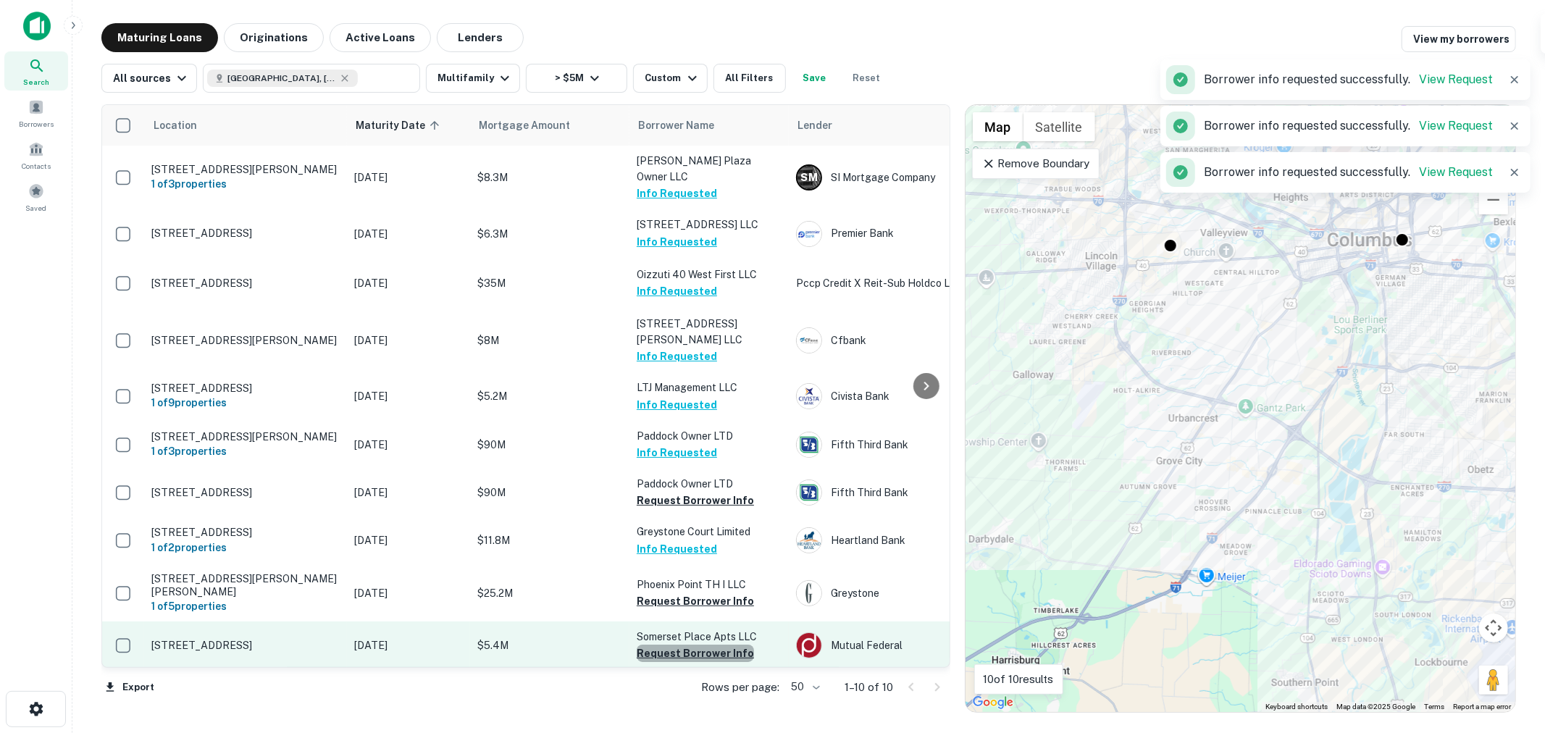
click at [703, 645] on button "Request Borrower Info" at bounding box center [695, 653] width 117 height 17
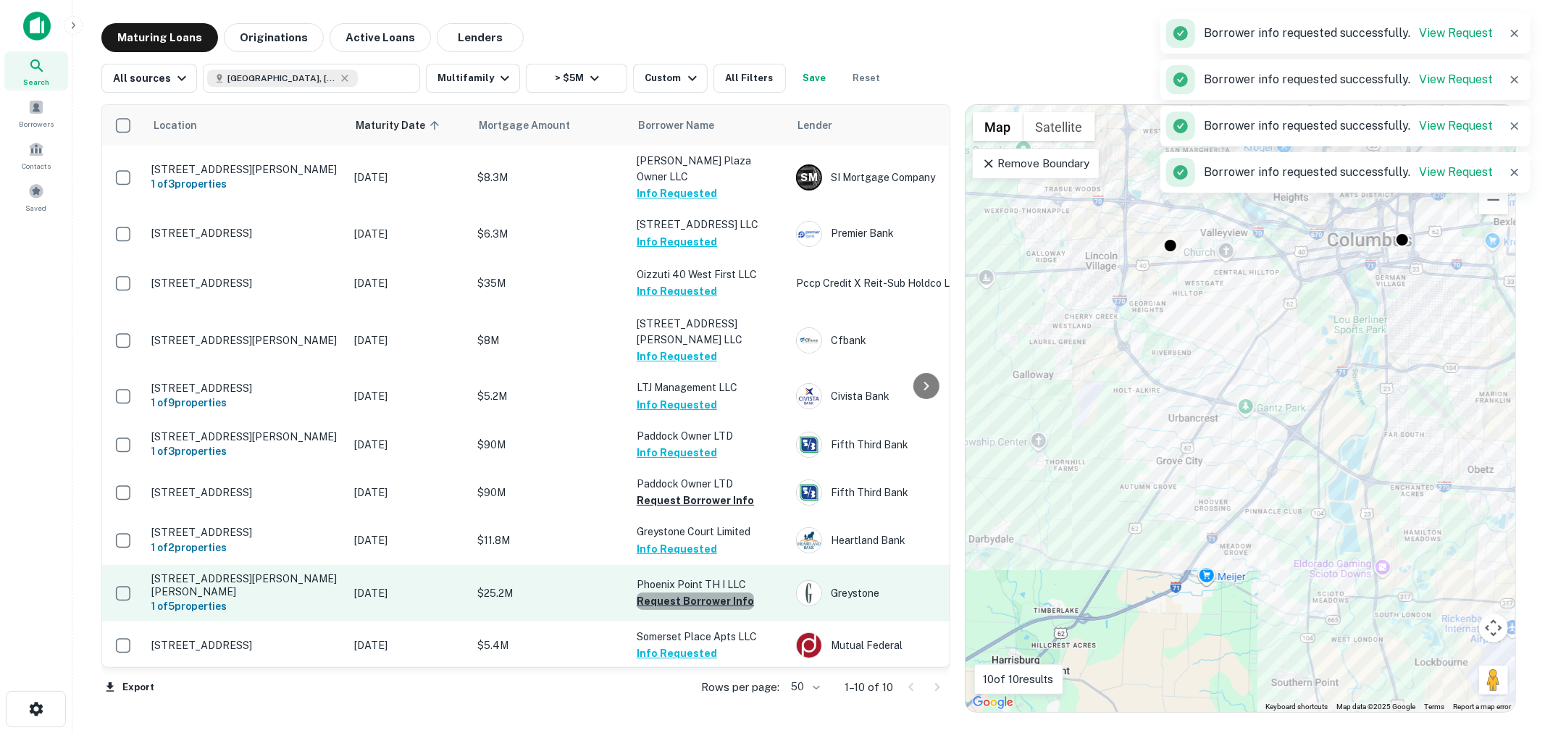
click at [699, 592] on button "Request Borrower Info" at bounding box center [695, 600] width 117 height 17
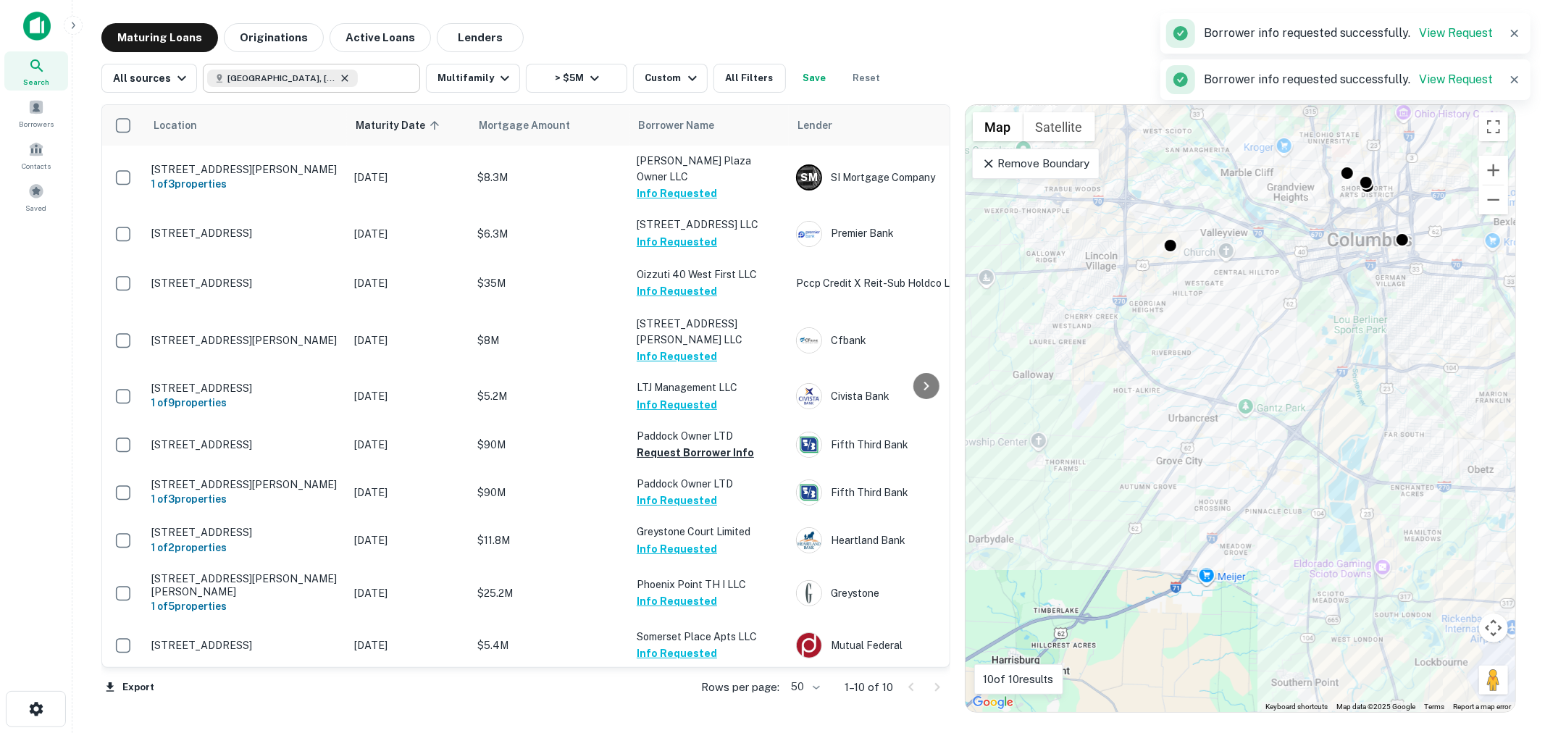
click at [342, 77] on icon at bounding box center [345, 78] width 7 height 7
type input "**********"
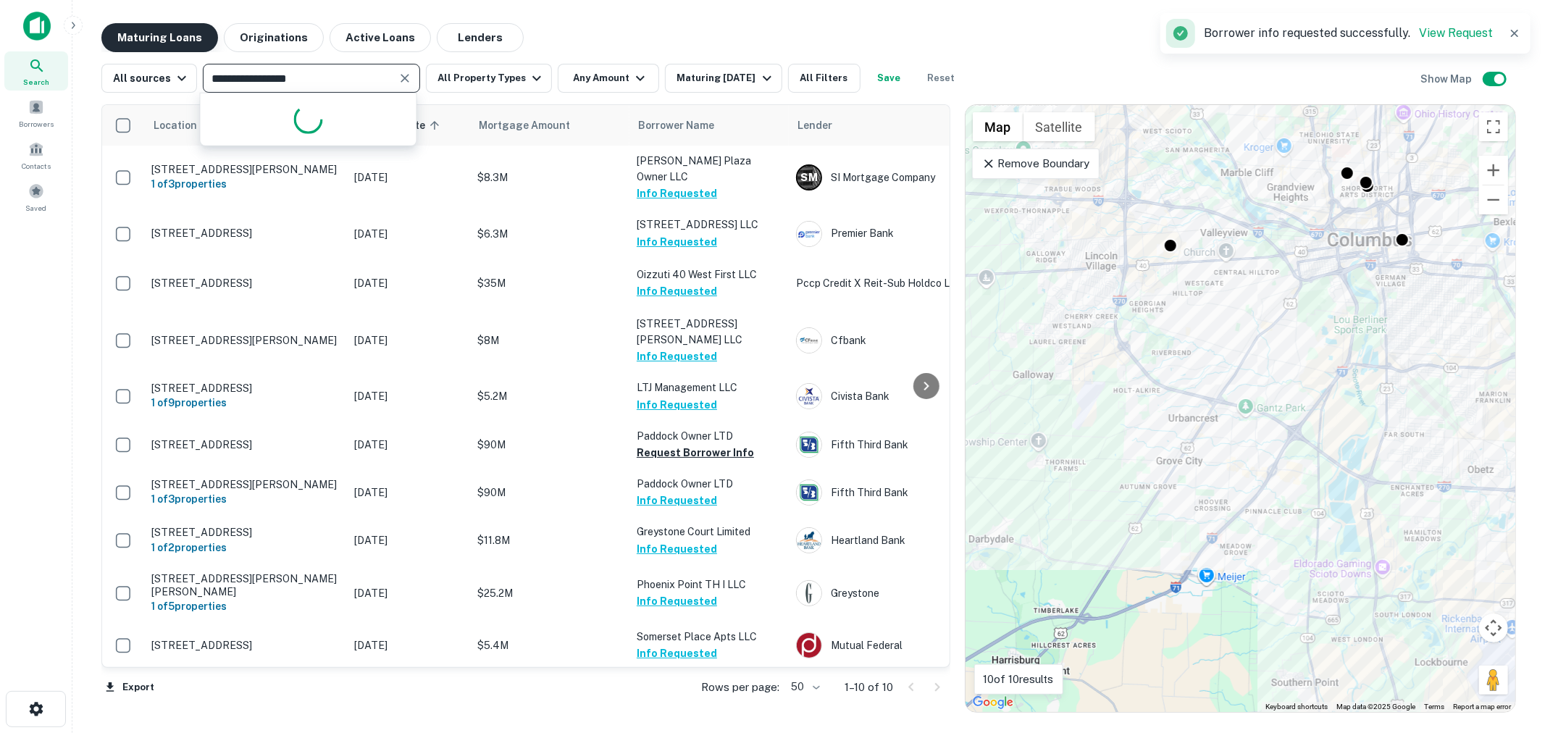
drag, startPoint x: 338, startPoint y: 73, endPoint x: 183, endPoint y: 48, distance: 157.8
click at [183, 48] on div "**********" at bounding box center [808, 367] width 1414 height 689
type input "**********"
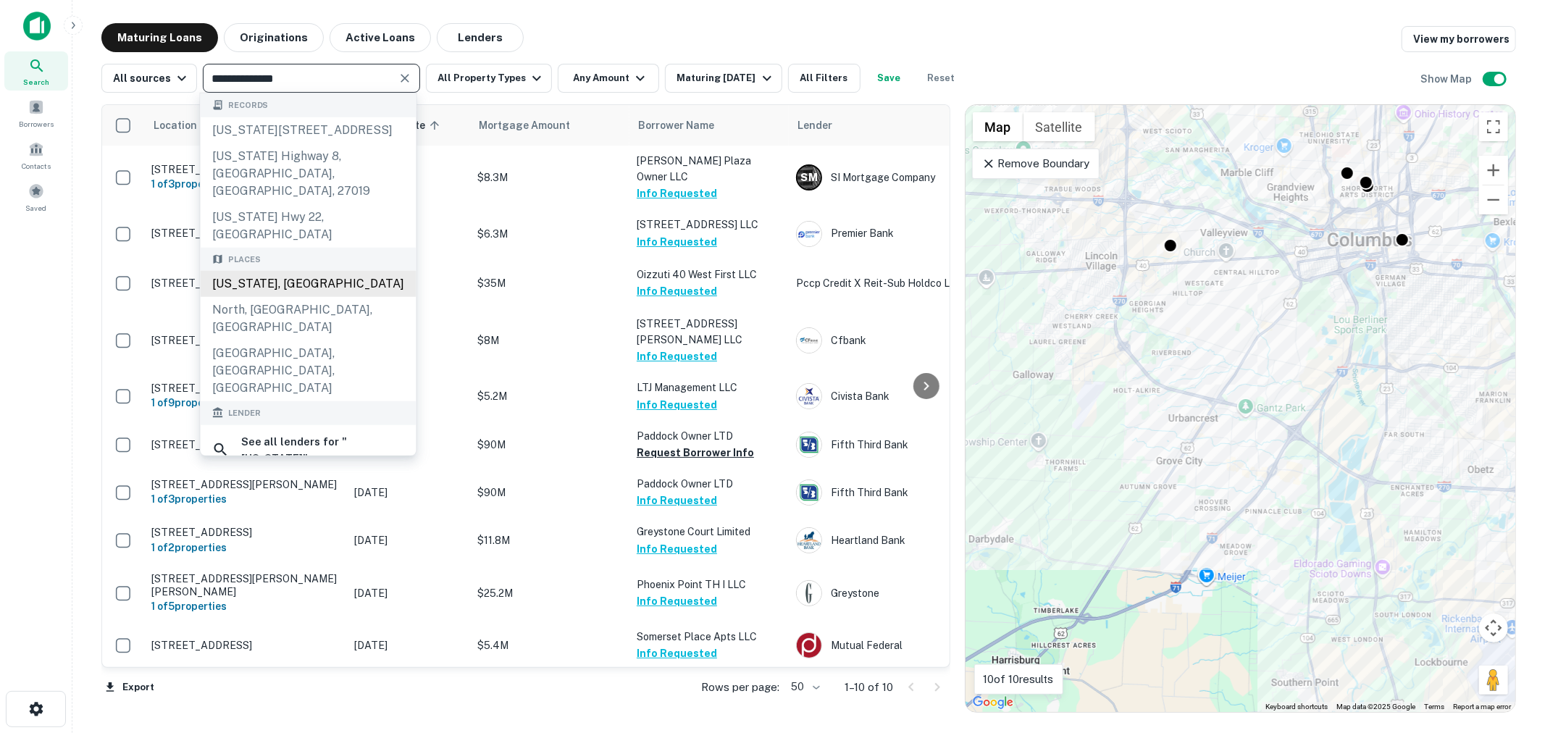
click at [302, 271] on div "[US_STATE], [GEOGRAPHIC_DATA]" at bounding box center [309, 284] width 216 height 26
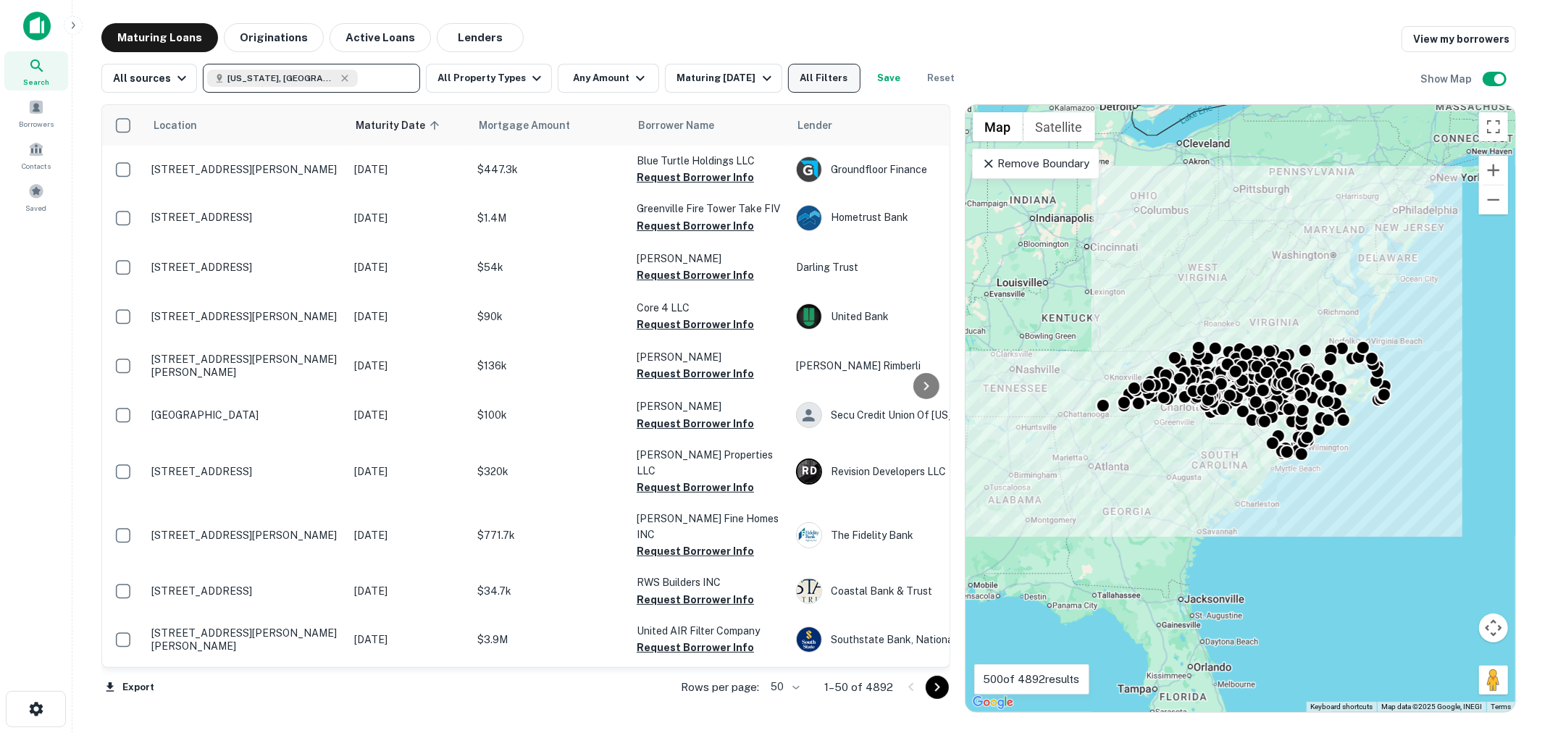
click at [831, 66] on button "All Filters" at bounding box center [824, 78] width 72 height 29
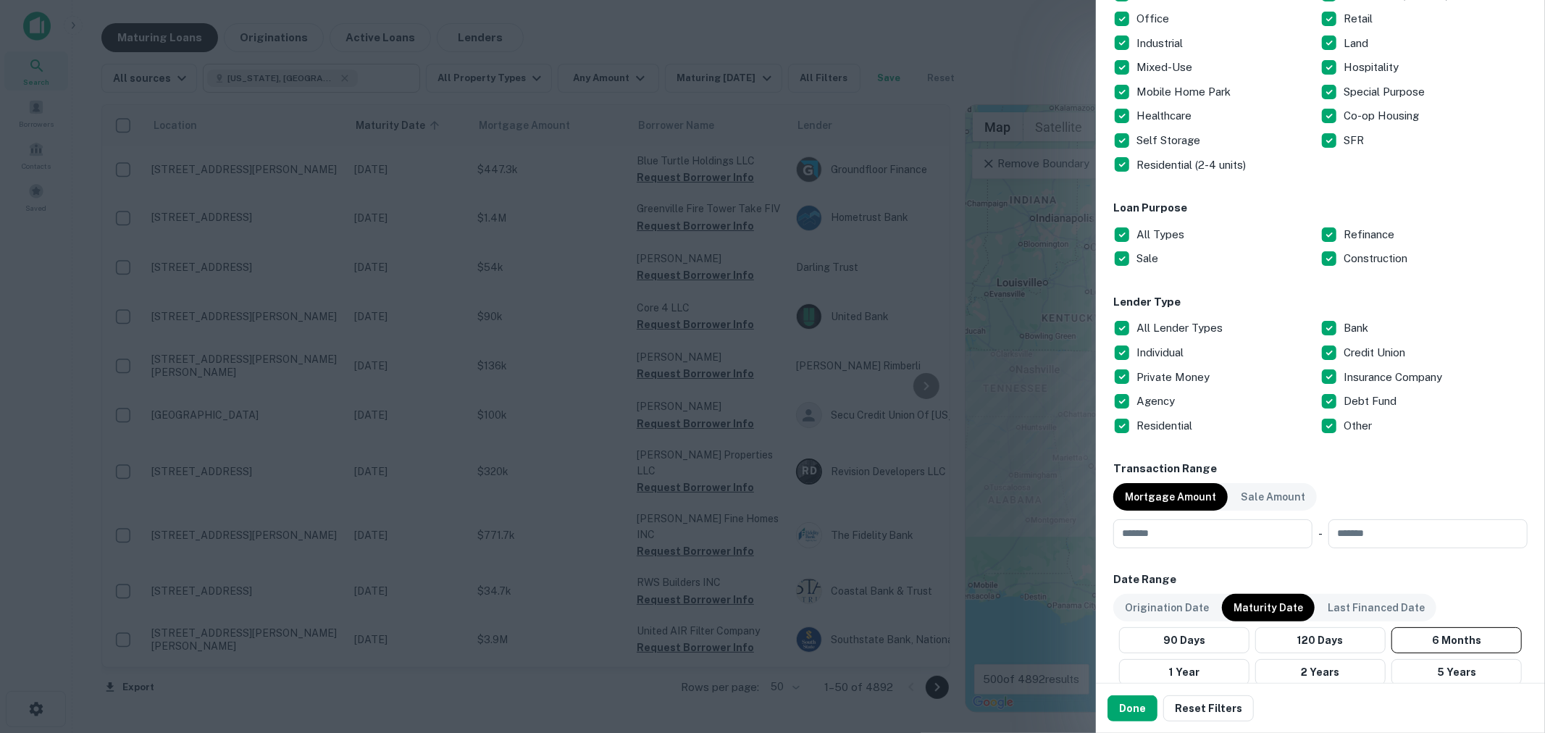
scroll to position [429, 0]
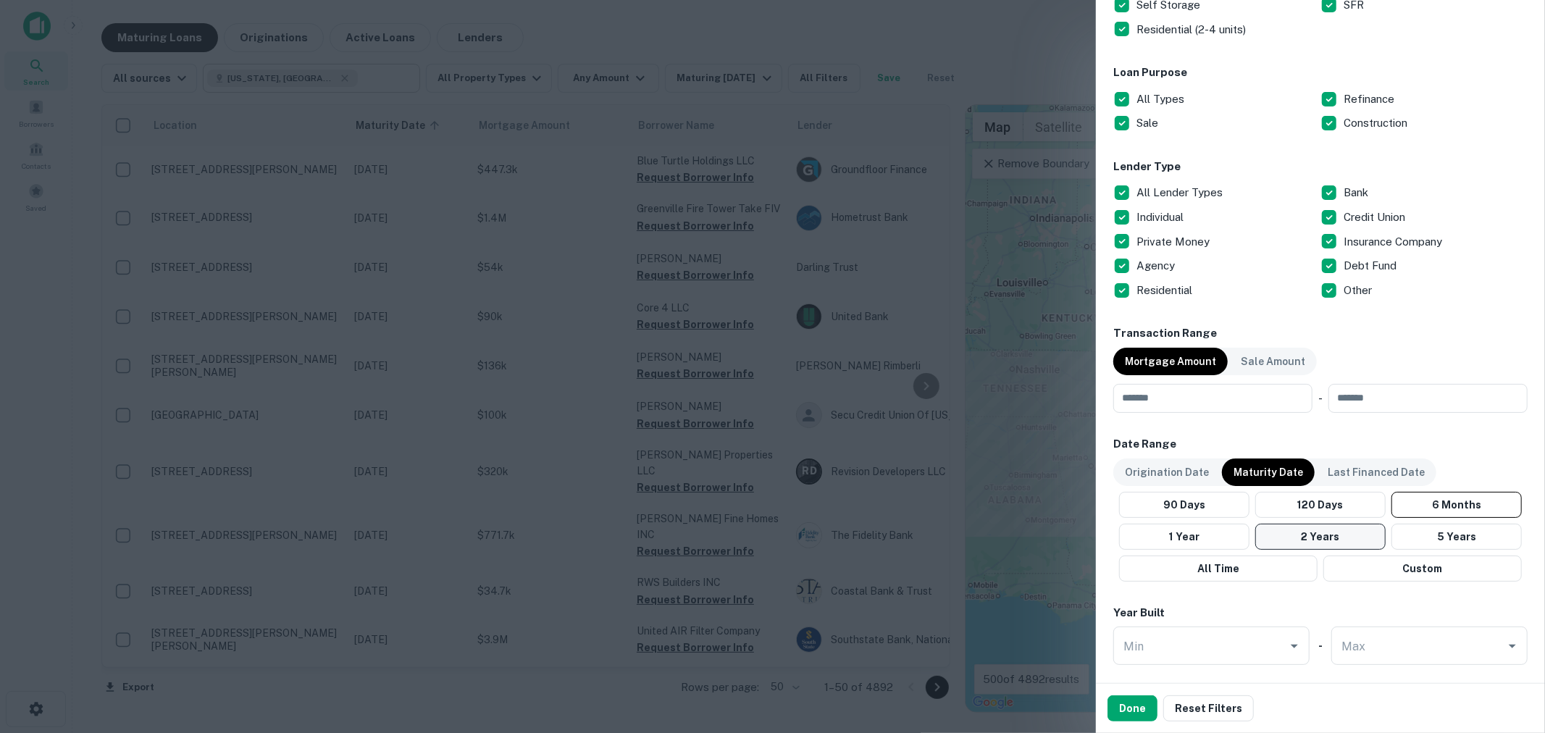
click at [1314, 532] on button "2 Years" at bounding box center [1320, 537] width 130 height 26
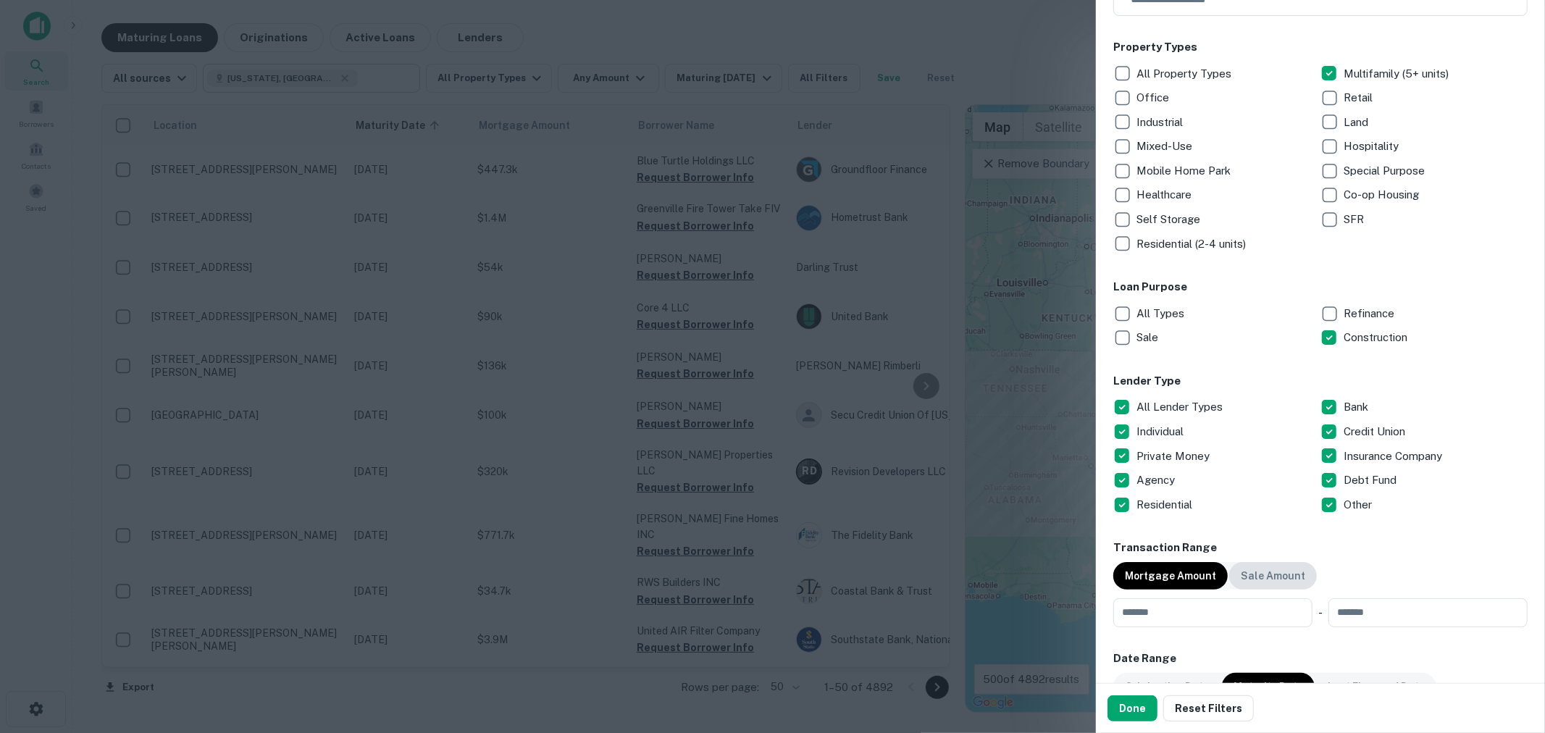
scroll to position [322, 0]
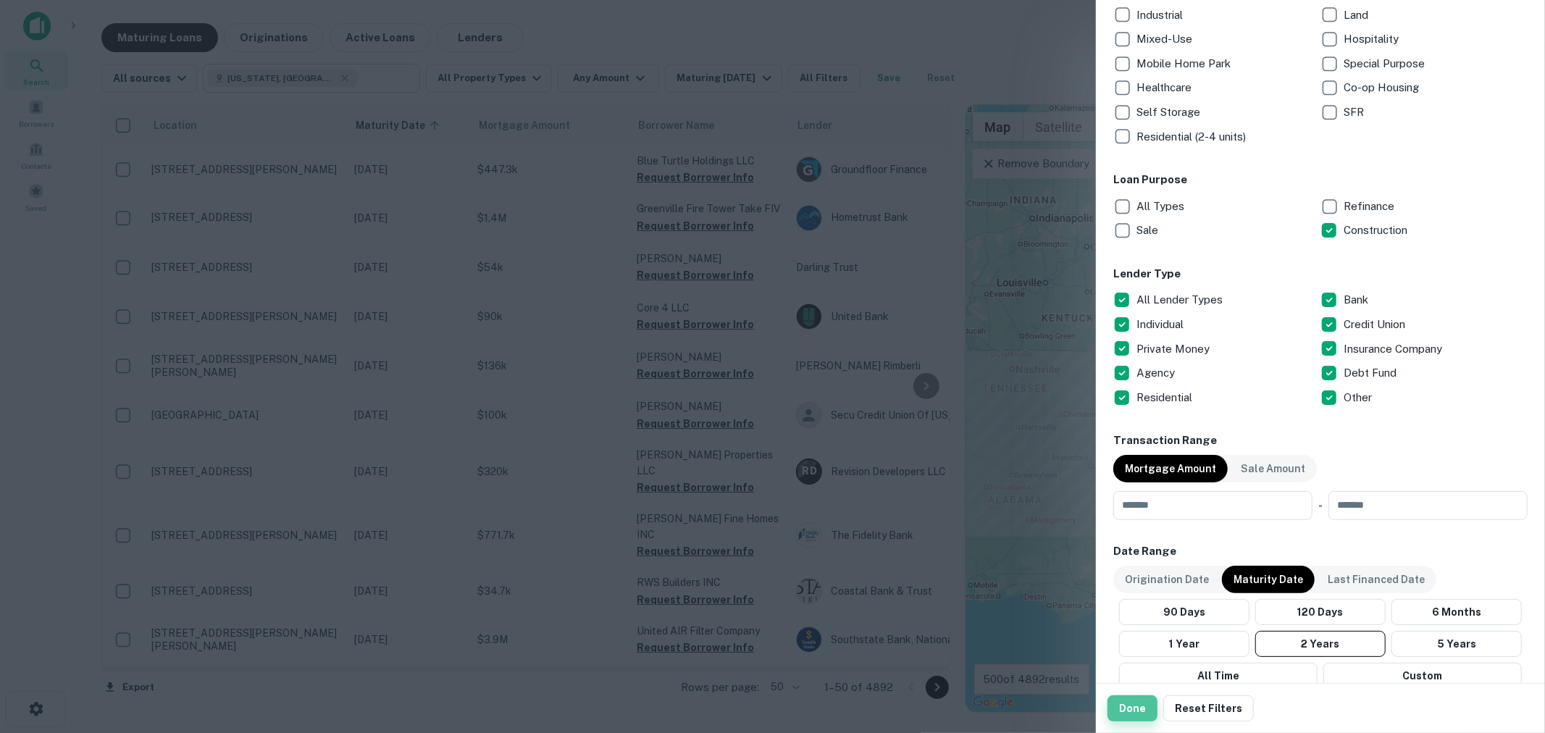
click at [1130, 703] on button "Done" at bounding box center [1132, 708] width 50 height 26
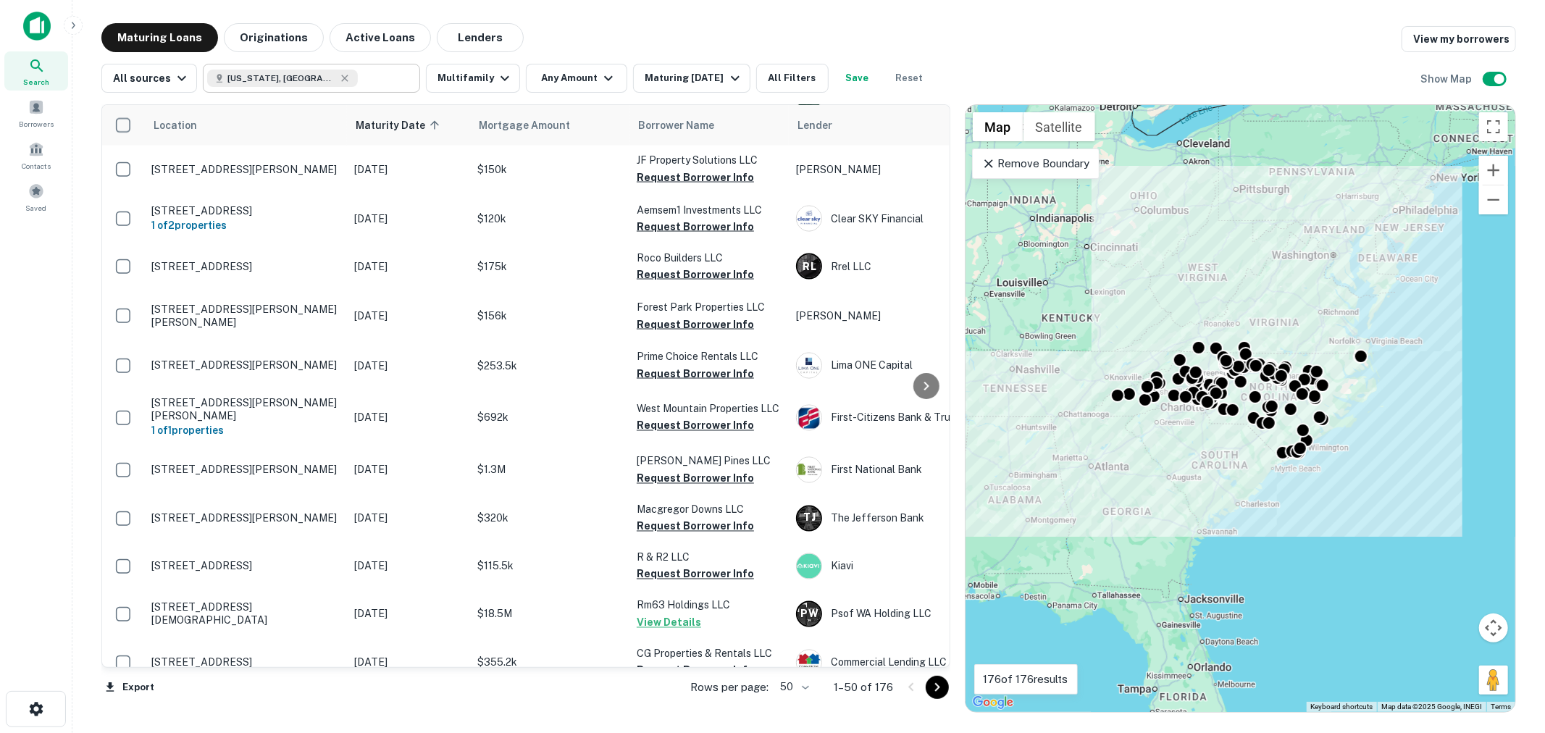
scroll to position [2047, 0]
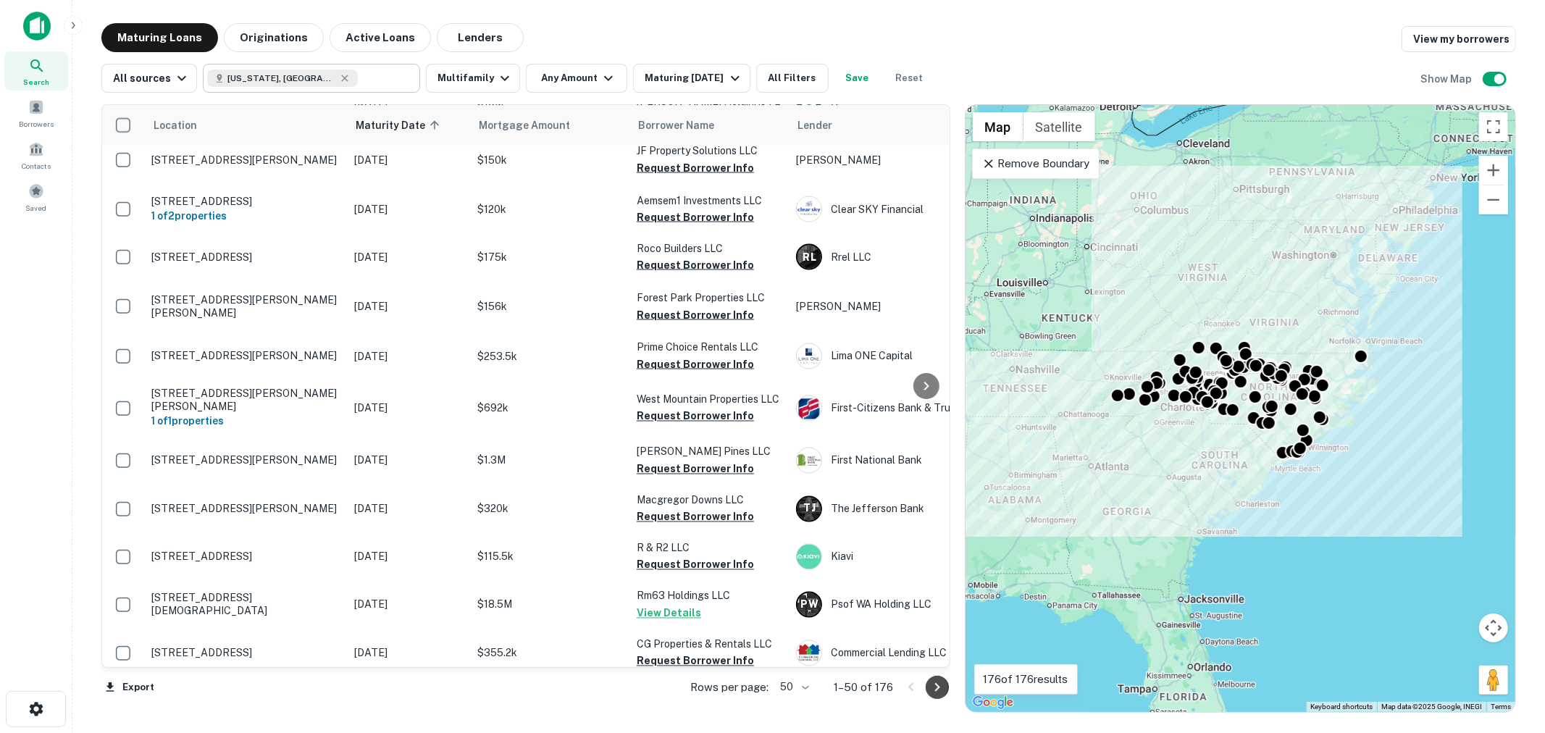
click at [936, 692] on icon "Go to next page" at bounding box center [936, 687] width 17 height 17
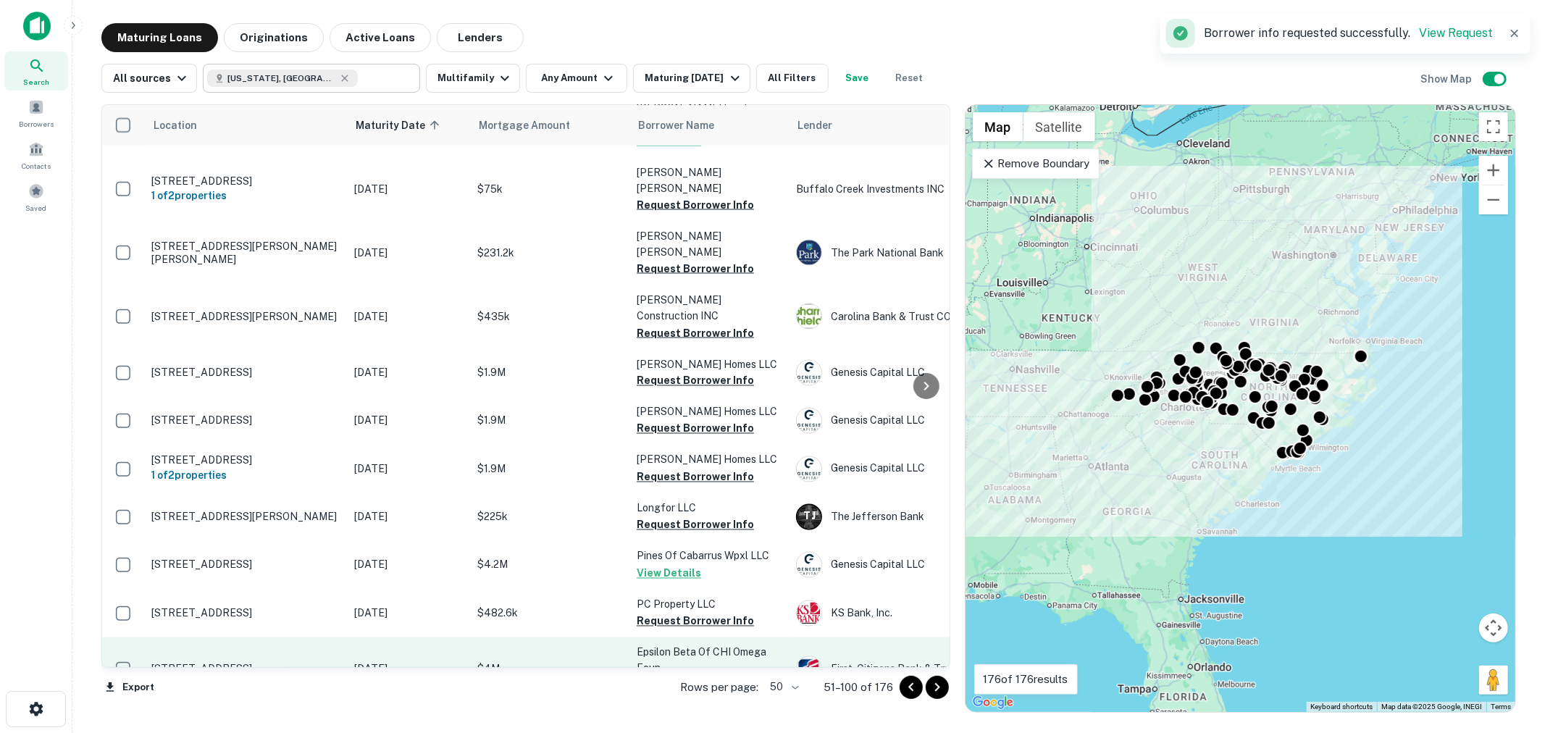
click at [694, 676] on button "Request Borrower Info" at bounding box center [695, 684] width 117 height 17
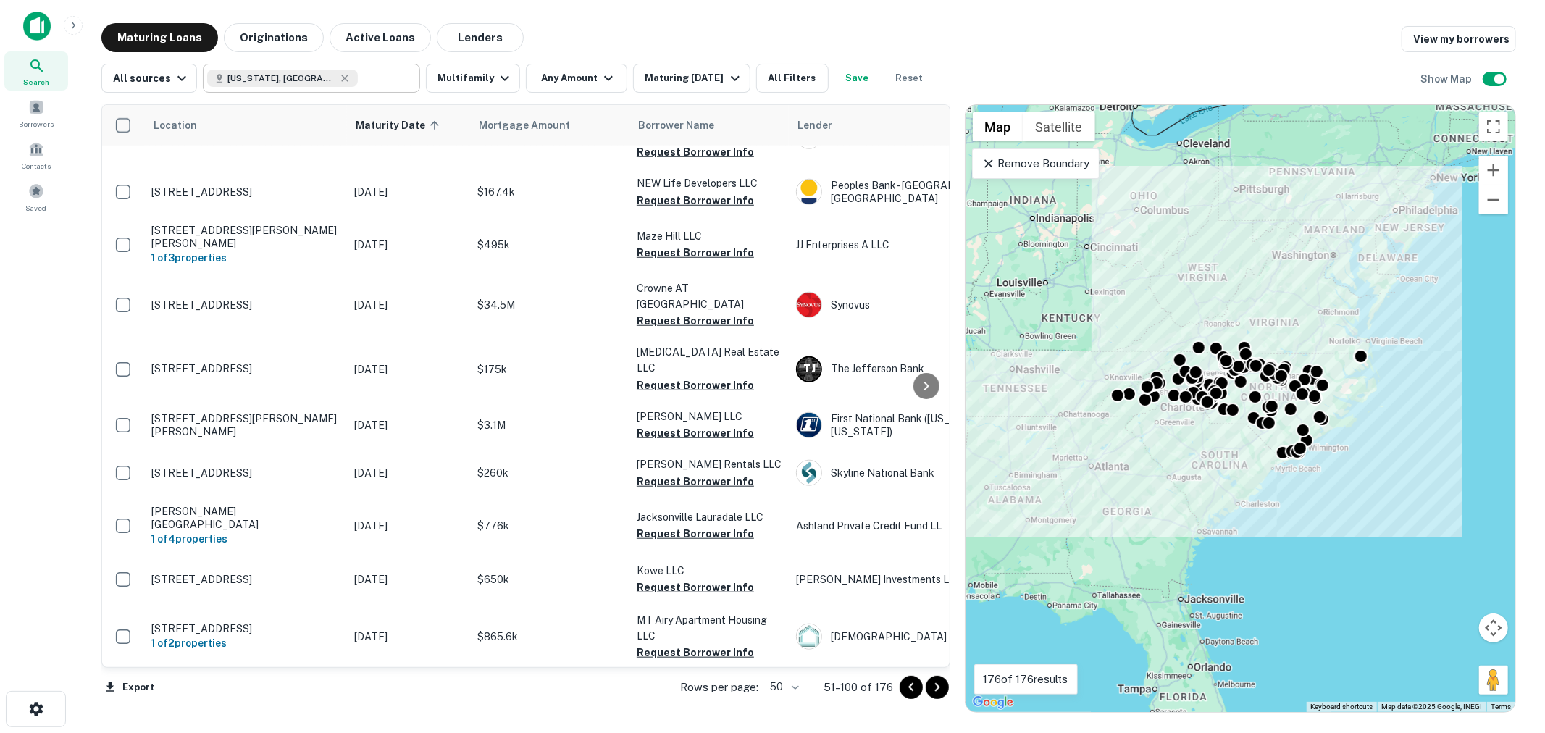
scroll to position [975, 0]
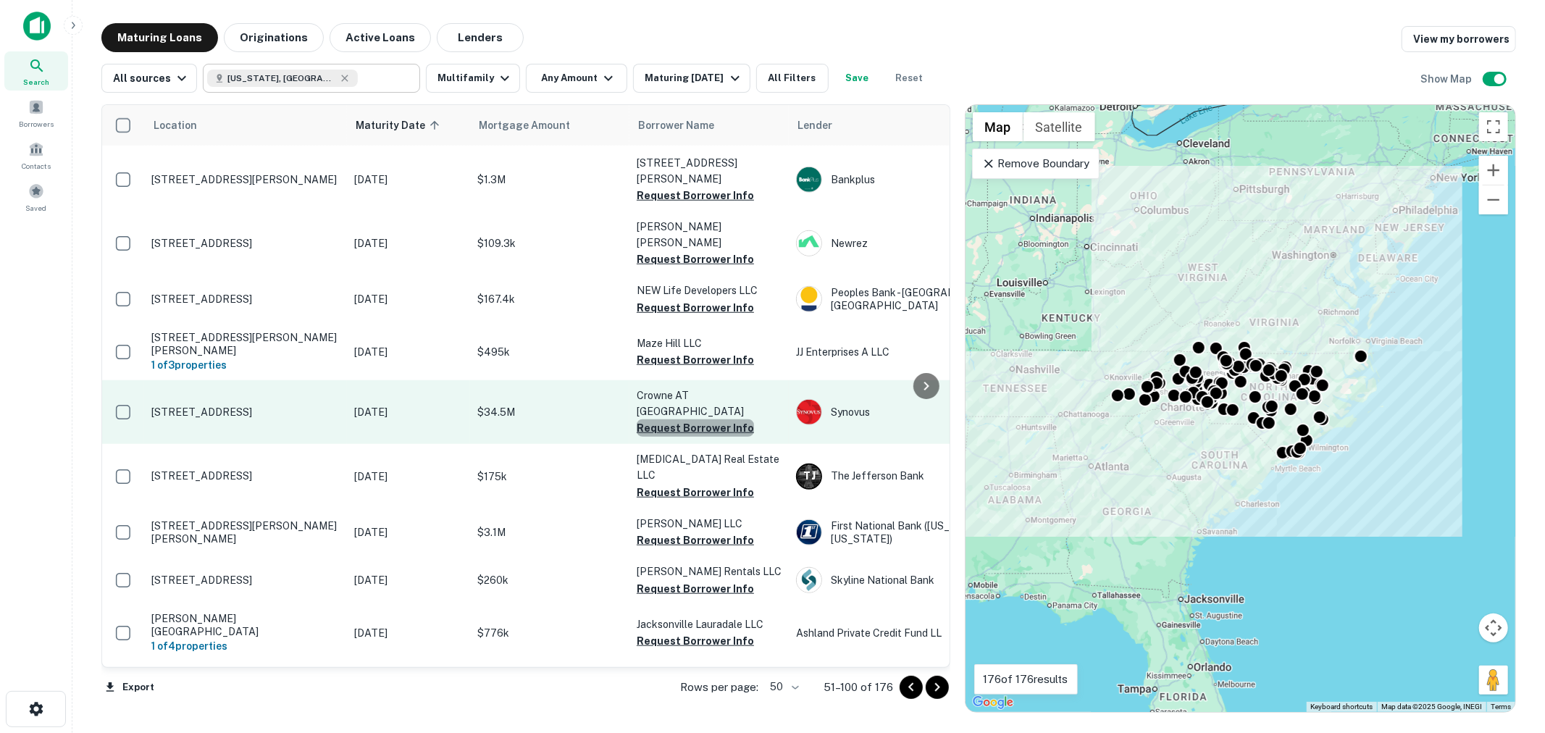
click at [710, 419] on button "Request Borrower Info" at bounding box center [695, 427] width 117 height 17
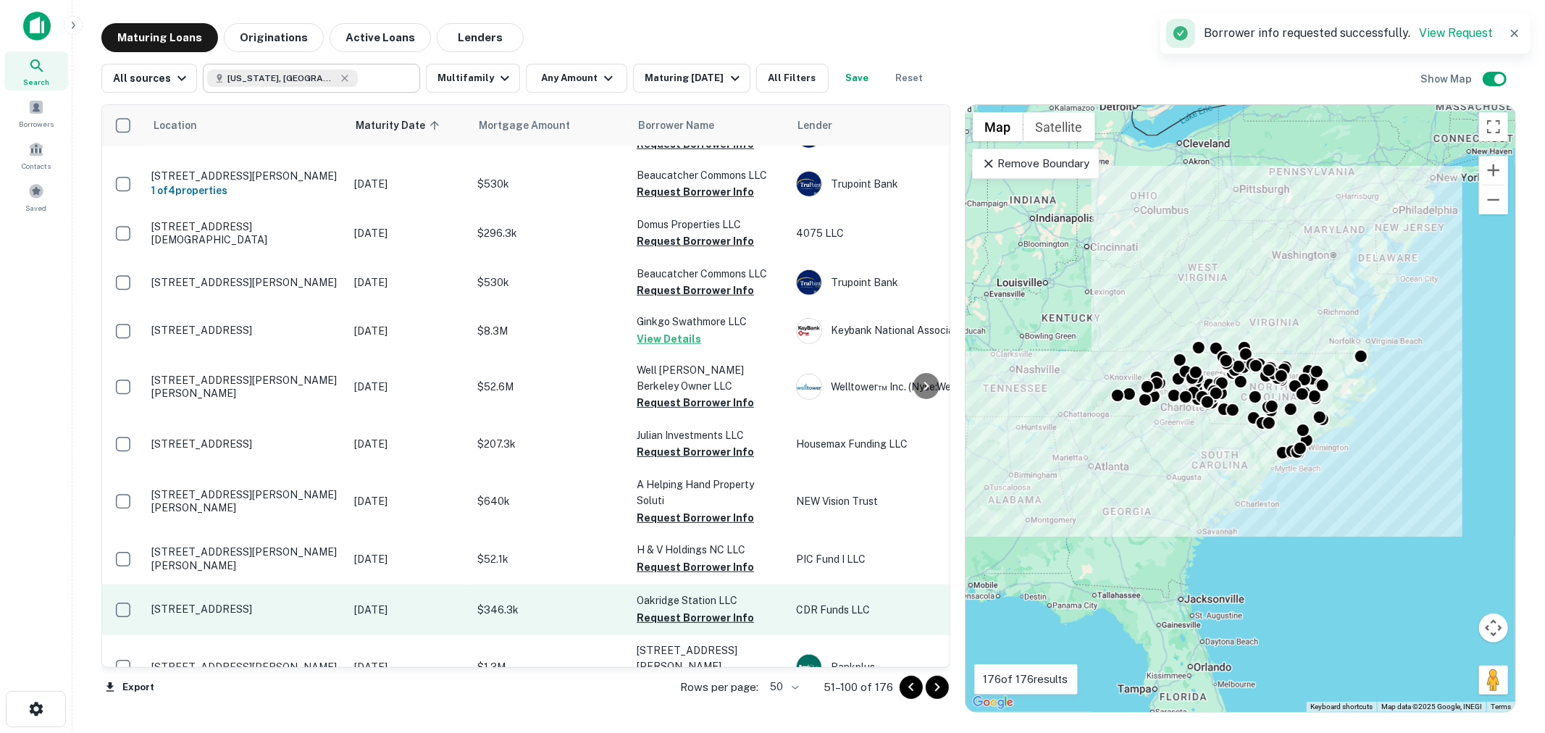
scroll to position [438, 0]
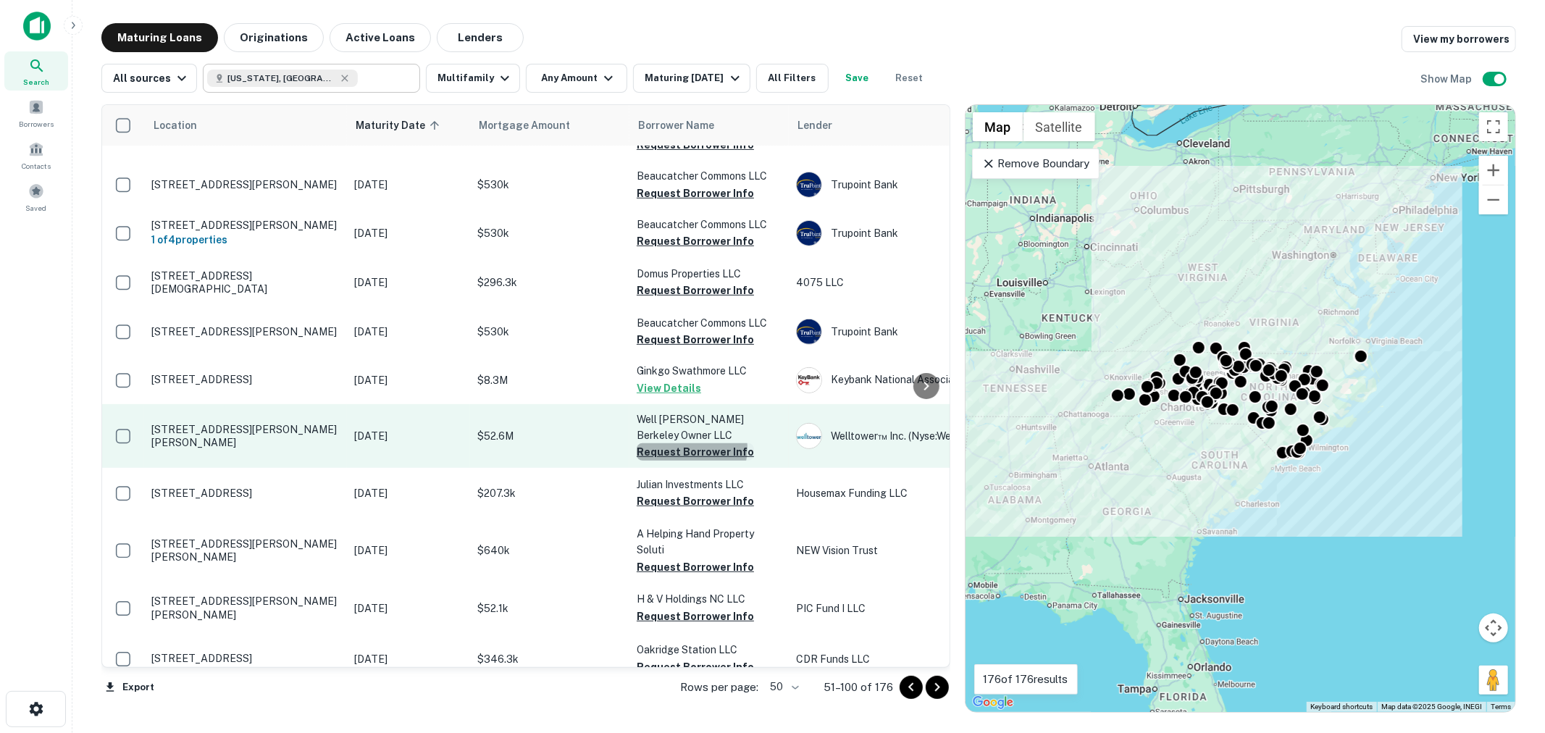
click at [684, 443] on button "Request Borrower Info" at bounding box center [695, 451] width 117 height 17
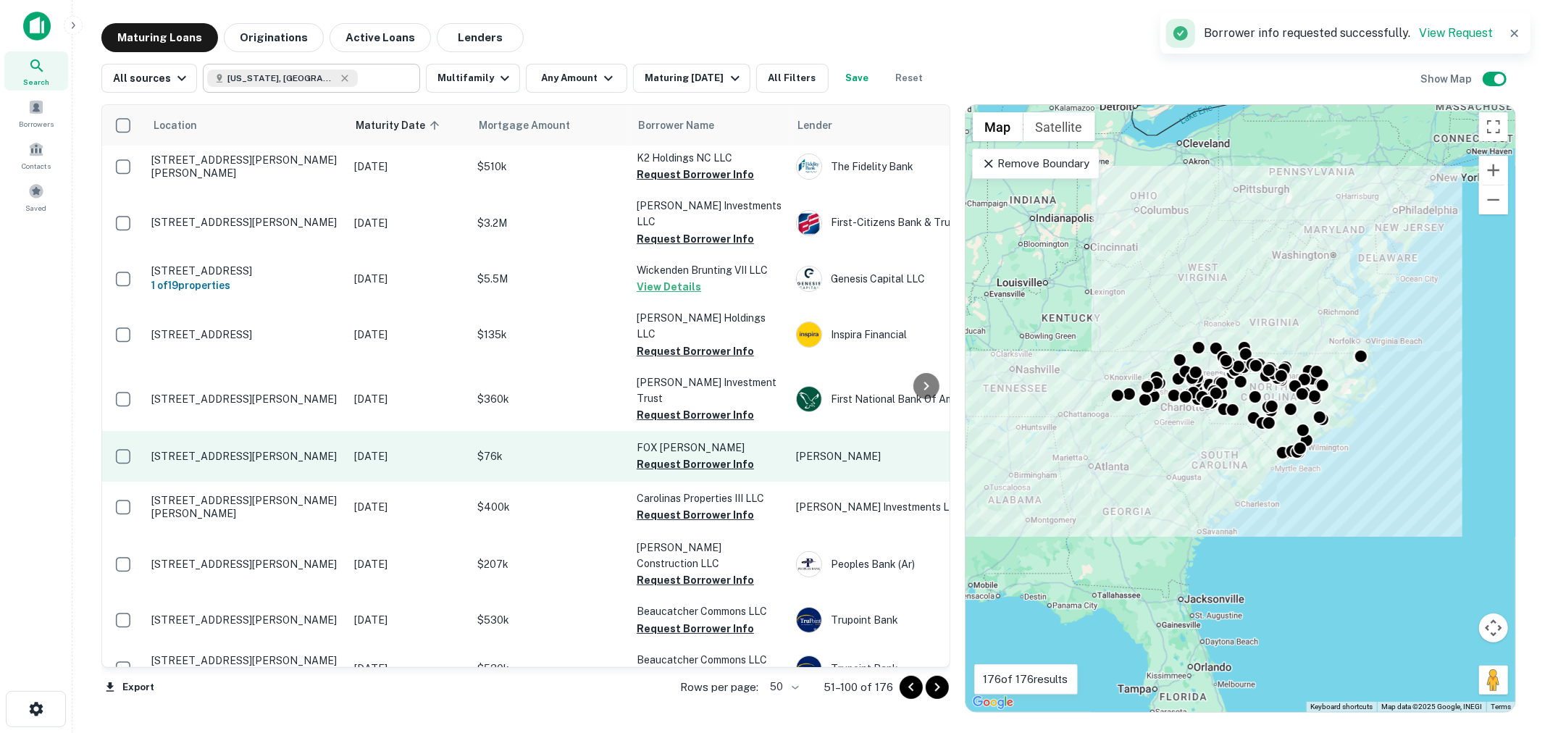
scroll to position [0, 0]
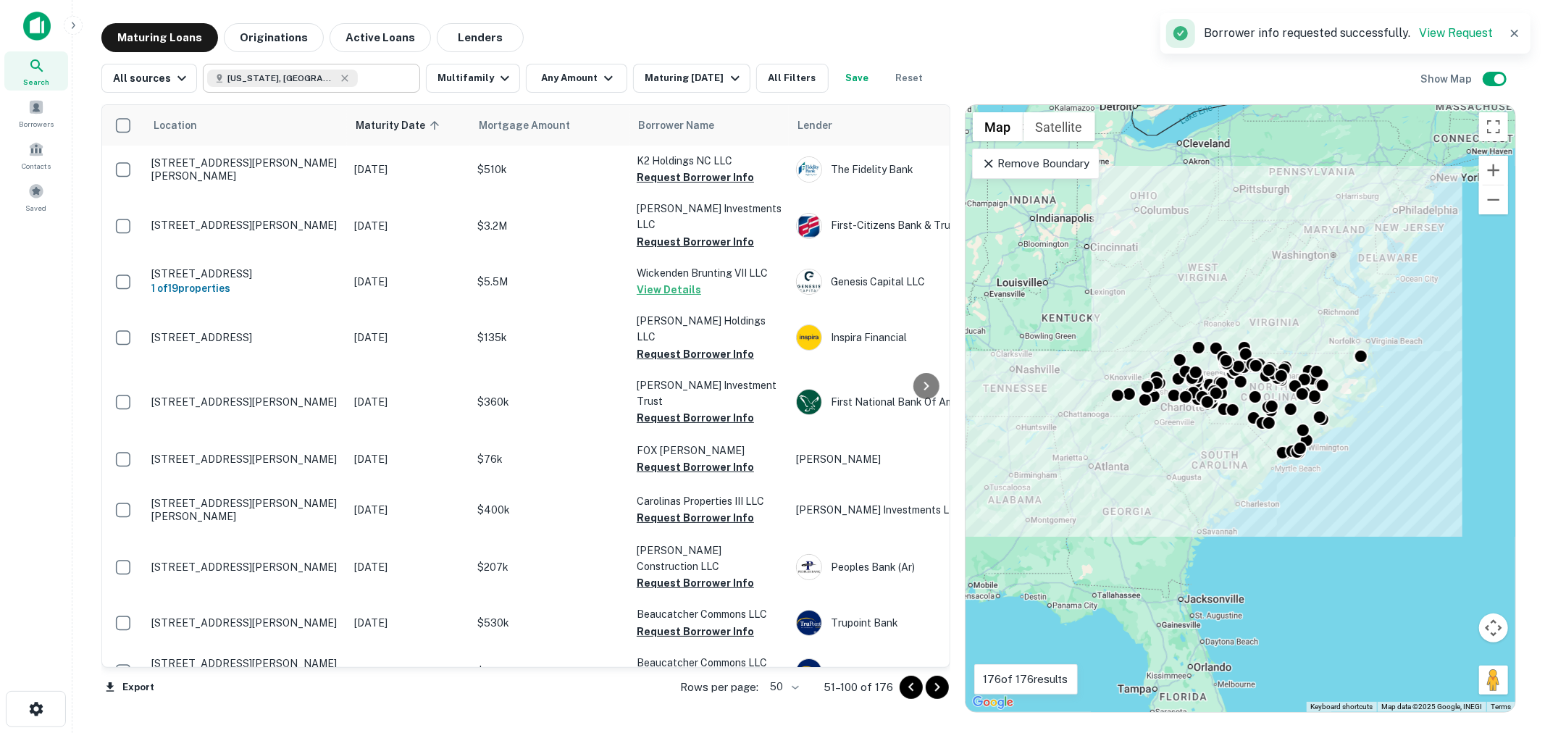
click at [942, 688] on icon "Go to next page" at bounding box center [936, 687] width 17 height 17
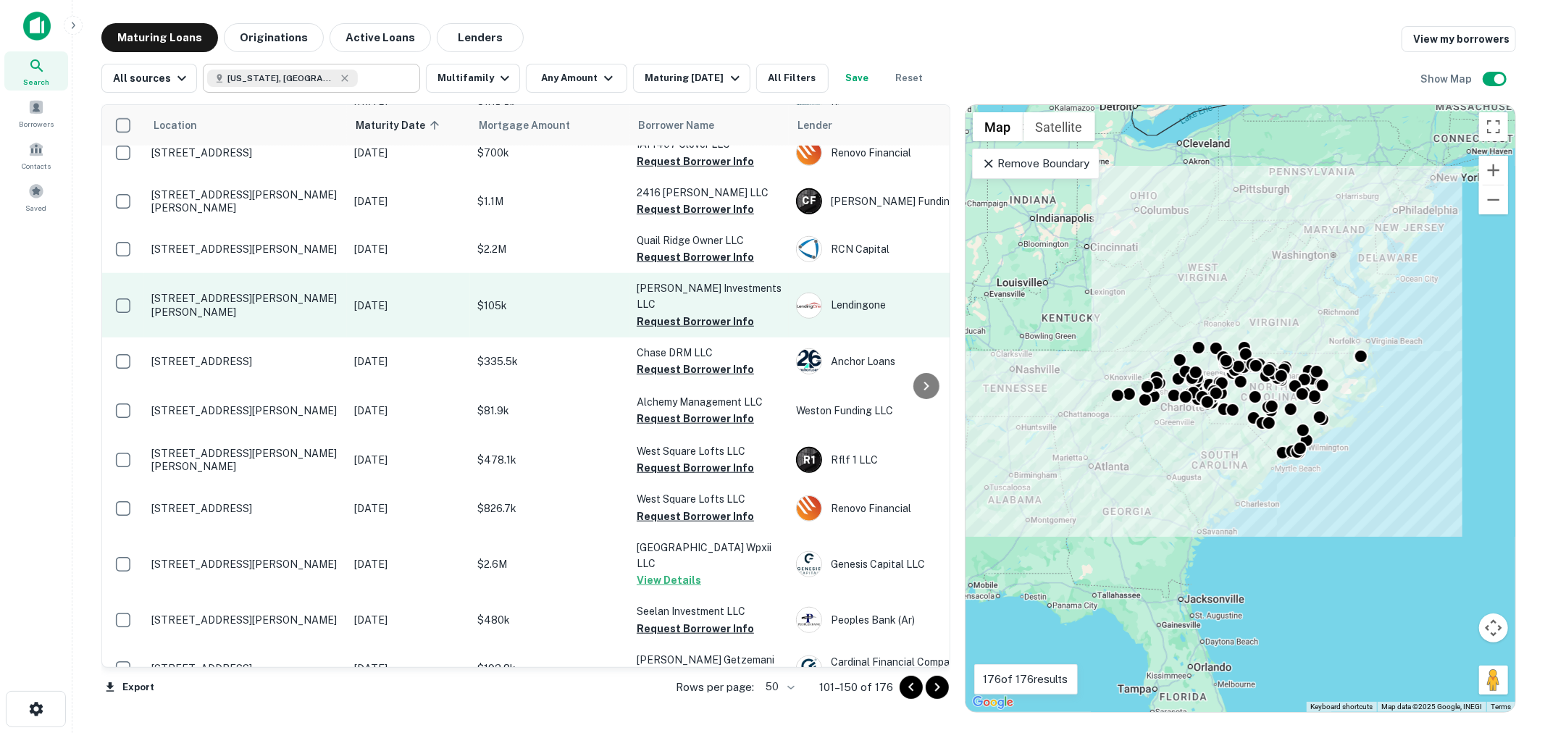
scroll to position [1073, 0]
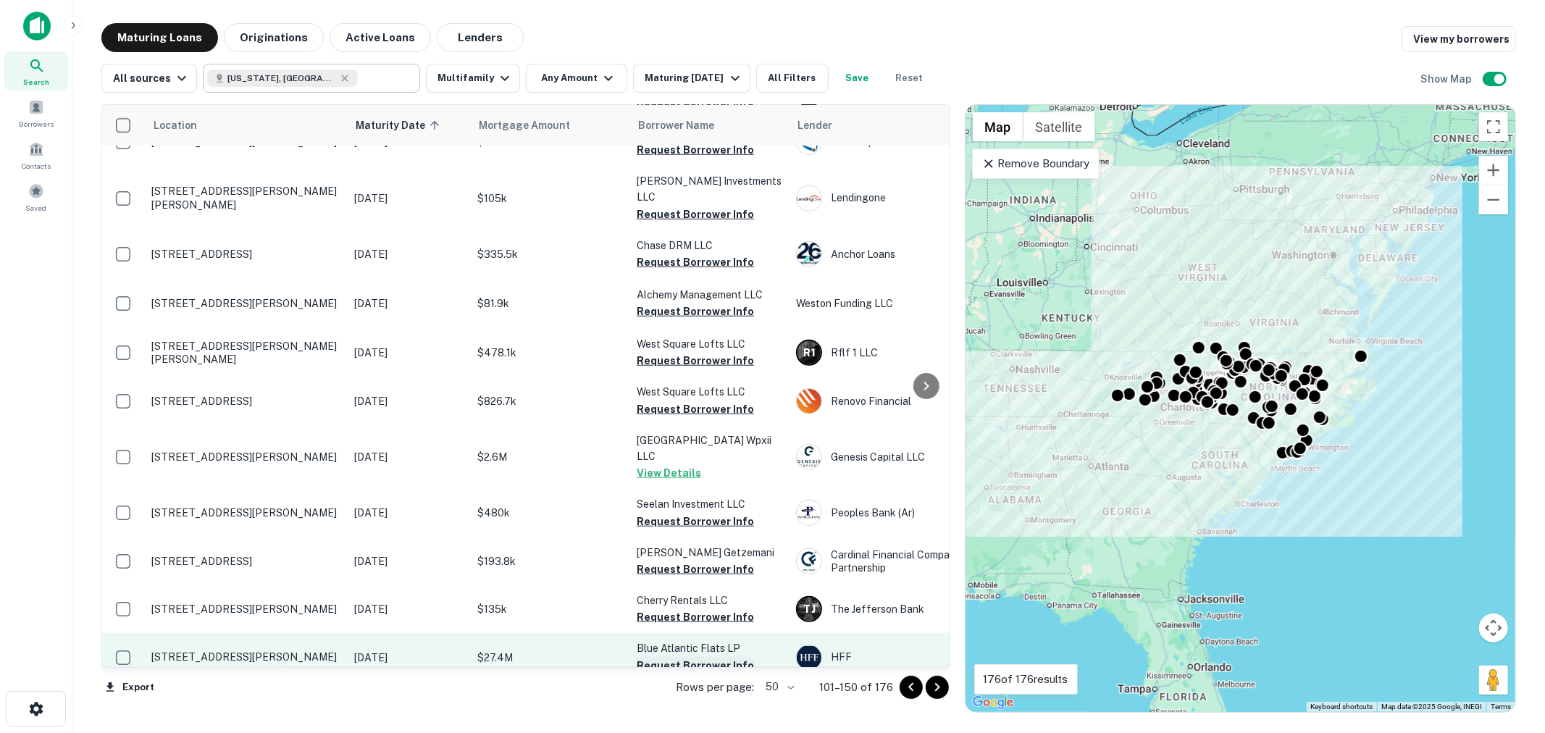
click at [689, 657] on button "Request Borrower Info" at bounding box center [695, 665] width 117 height 17
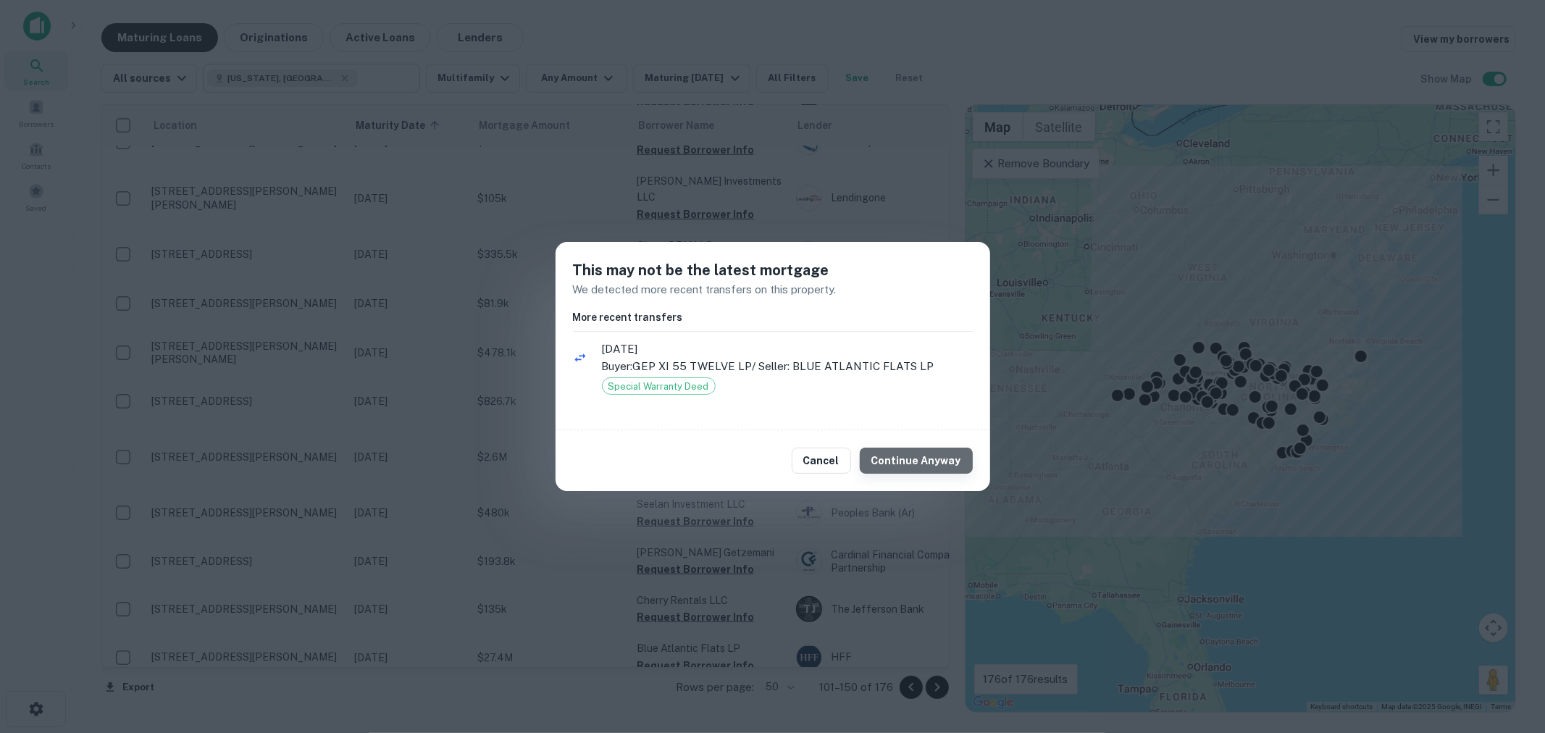
click at [926, 459] on button "Continue Anyway" at bounding box center [916, 461] width 113 height 26
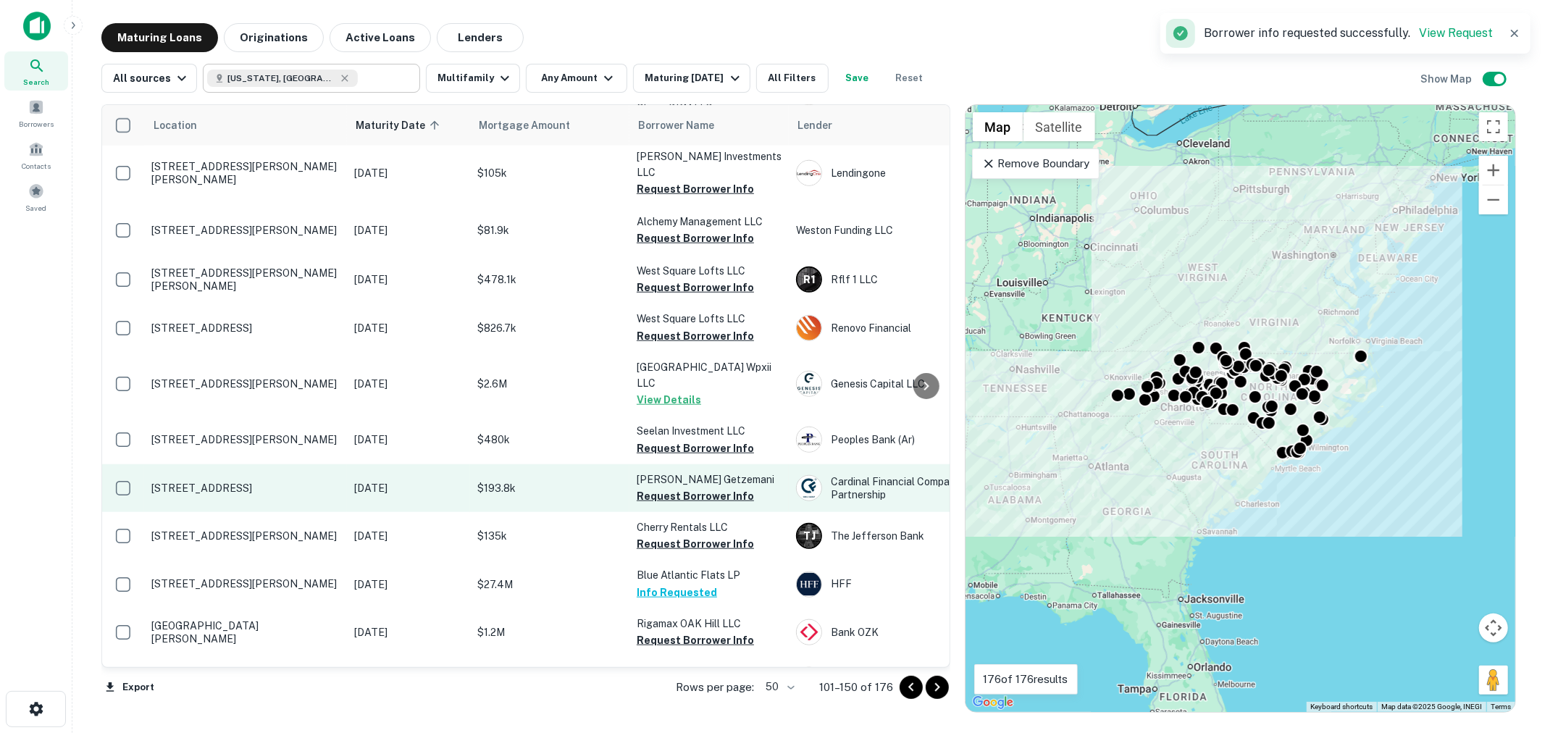
scroll to position [1181, 0]
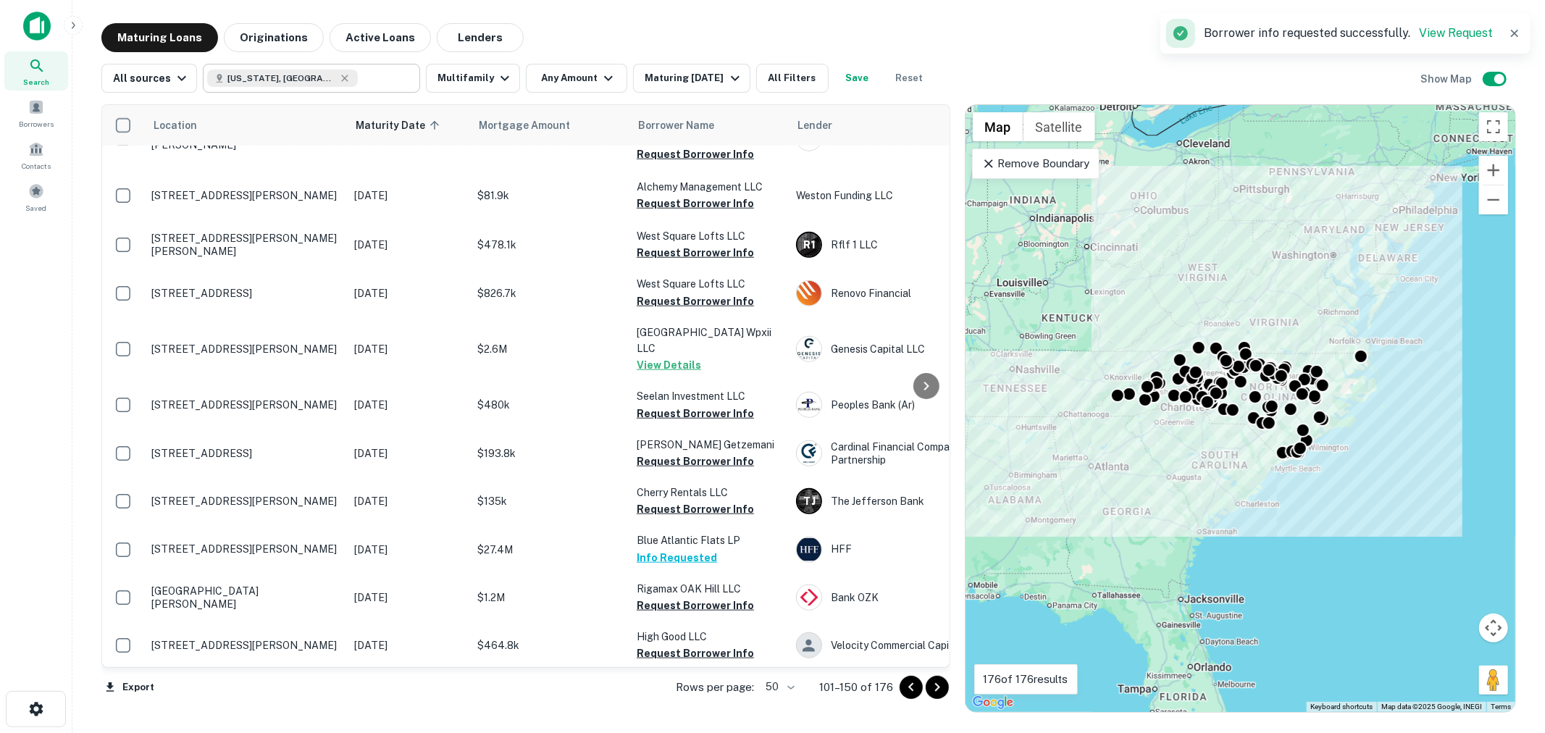
click at [677, 709] on button "Request Borrower Info" at bounding box center [695, 717] width 117 height 17
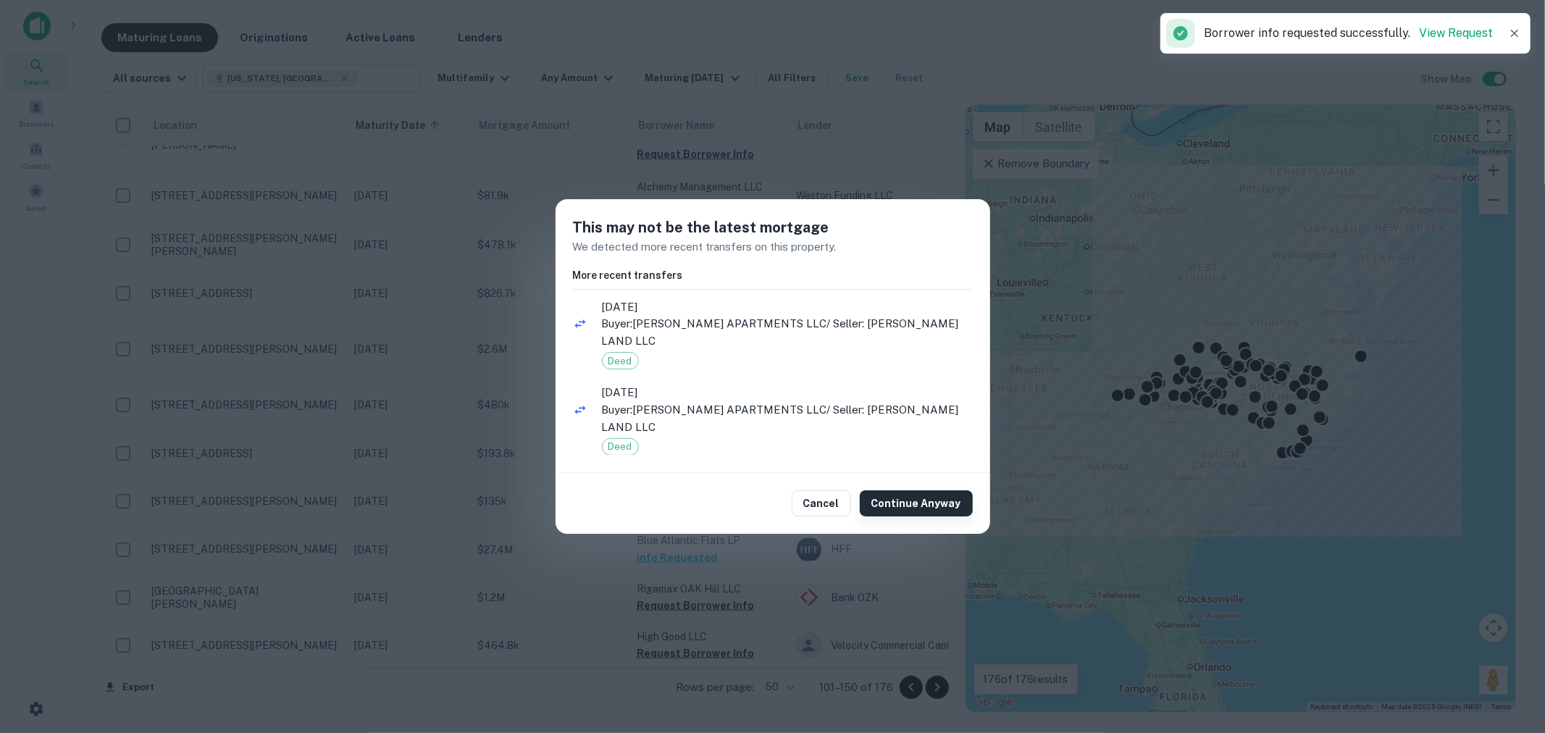
click at [910, 507] on button "Continue Anyway" at bounding box center [916, 503] width 113 height 26
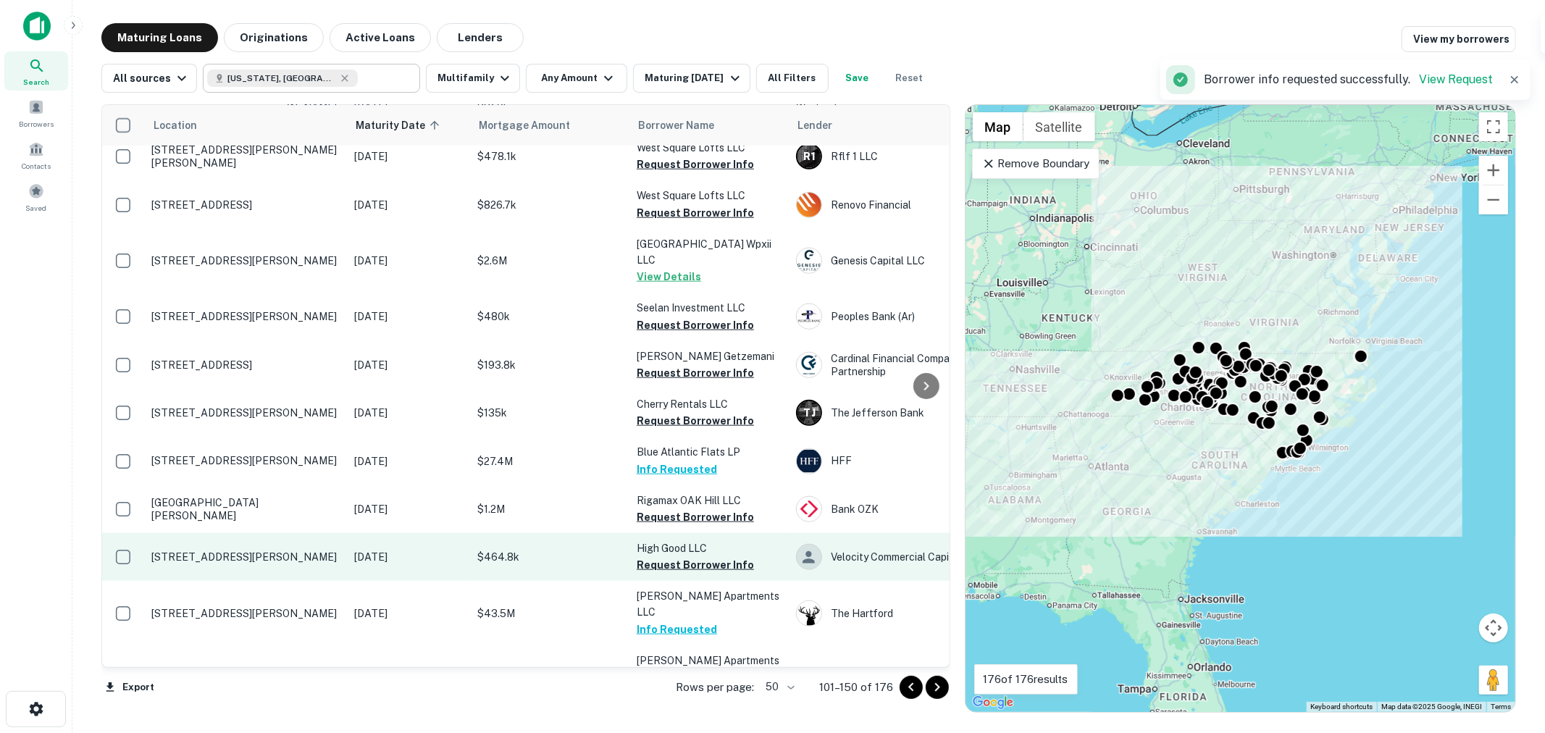
scroll to position [1287, 0]
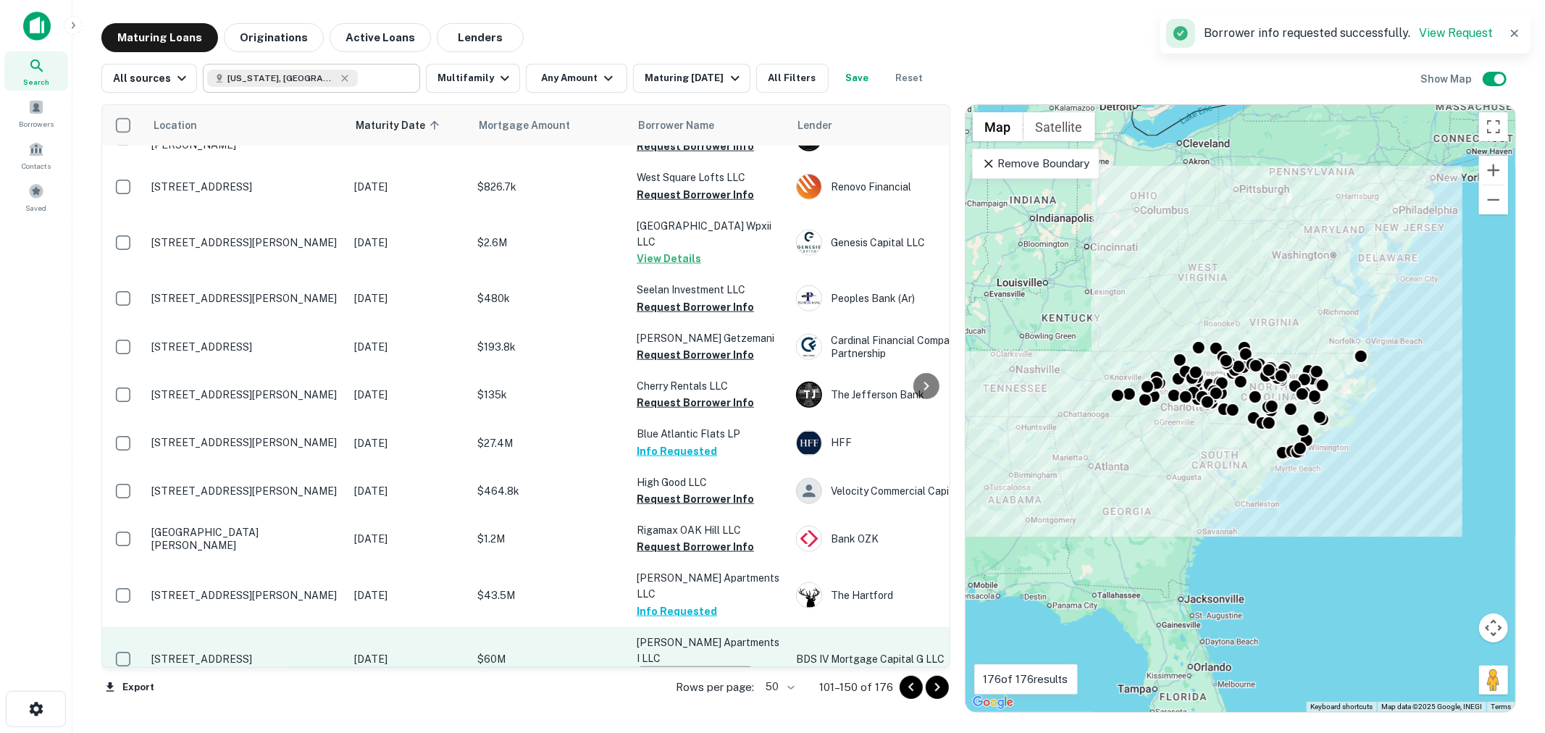
click at [694, 666] on button "Request Borrower Info" at bounding box center [695, 674] width 117 height 17
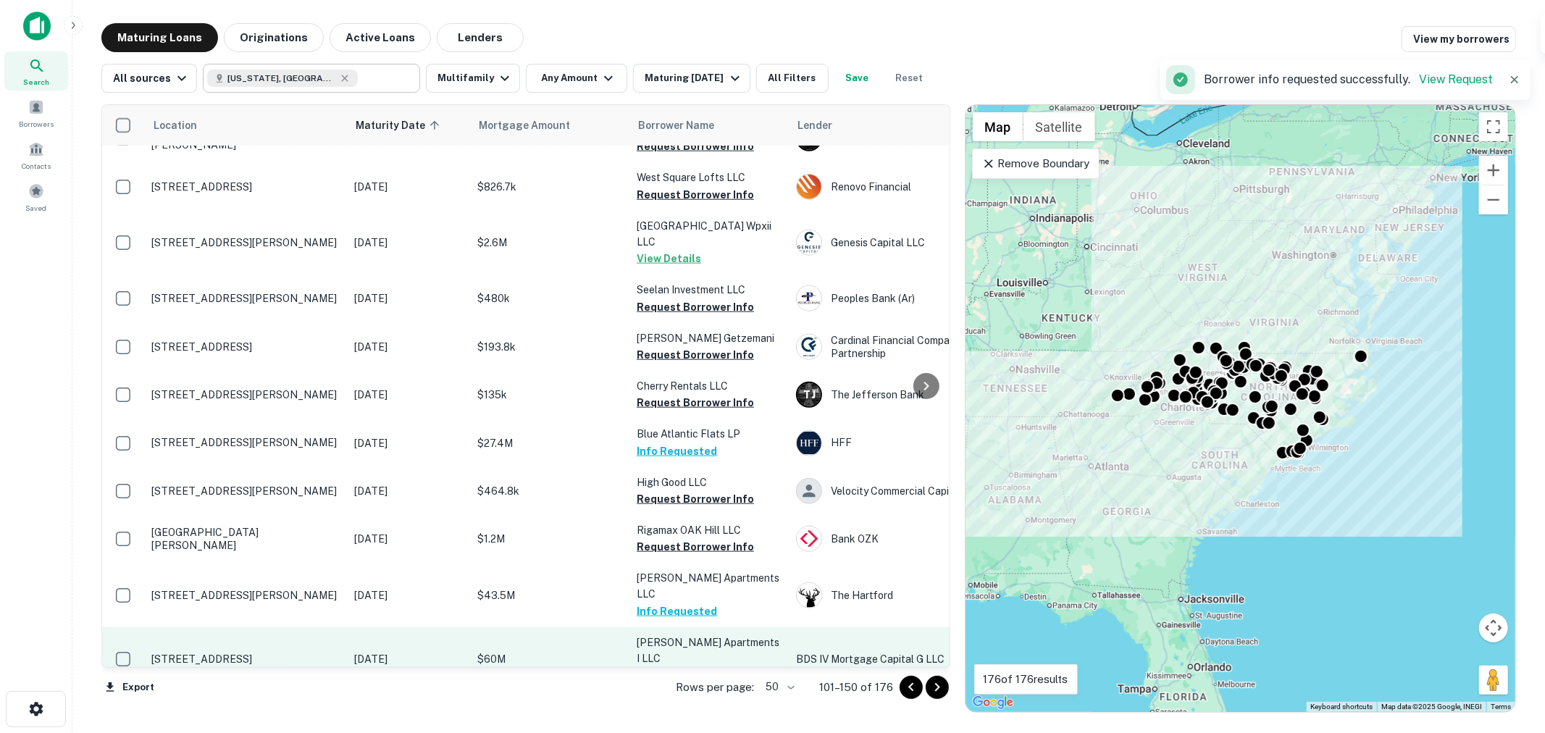
scroll to position [1394, 0]
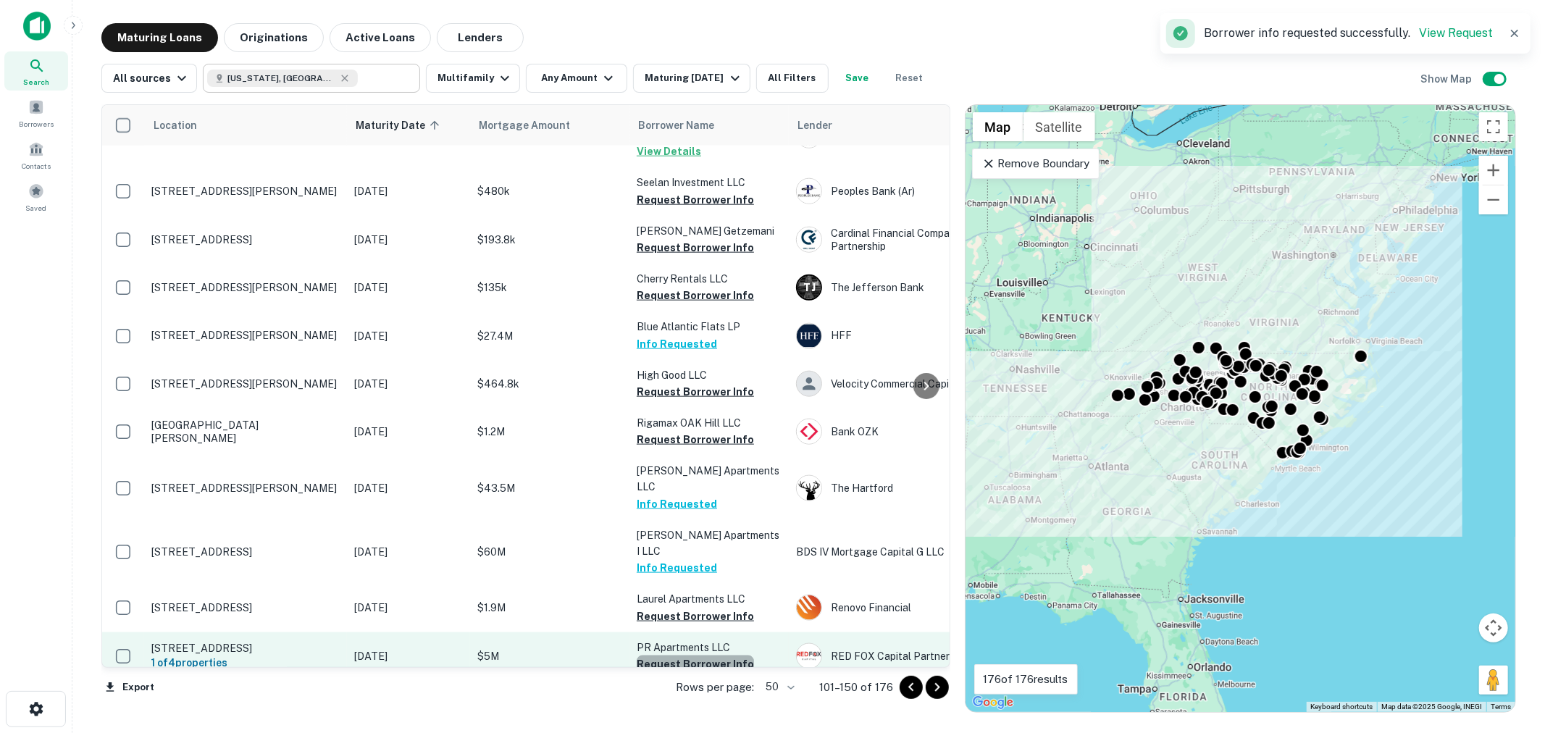
click at [697, 655] on button "Request Borrower Info" at bounding box center [695, 663] width 117 height 17
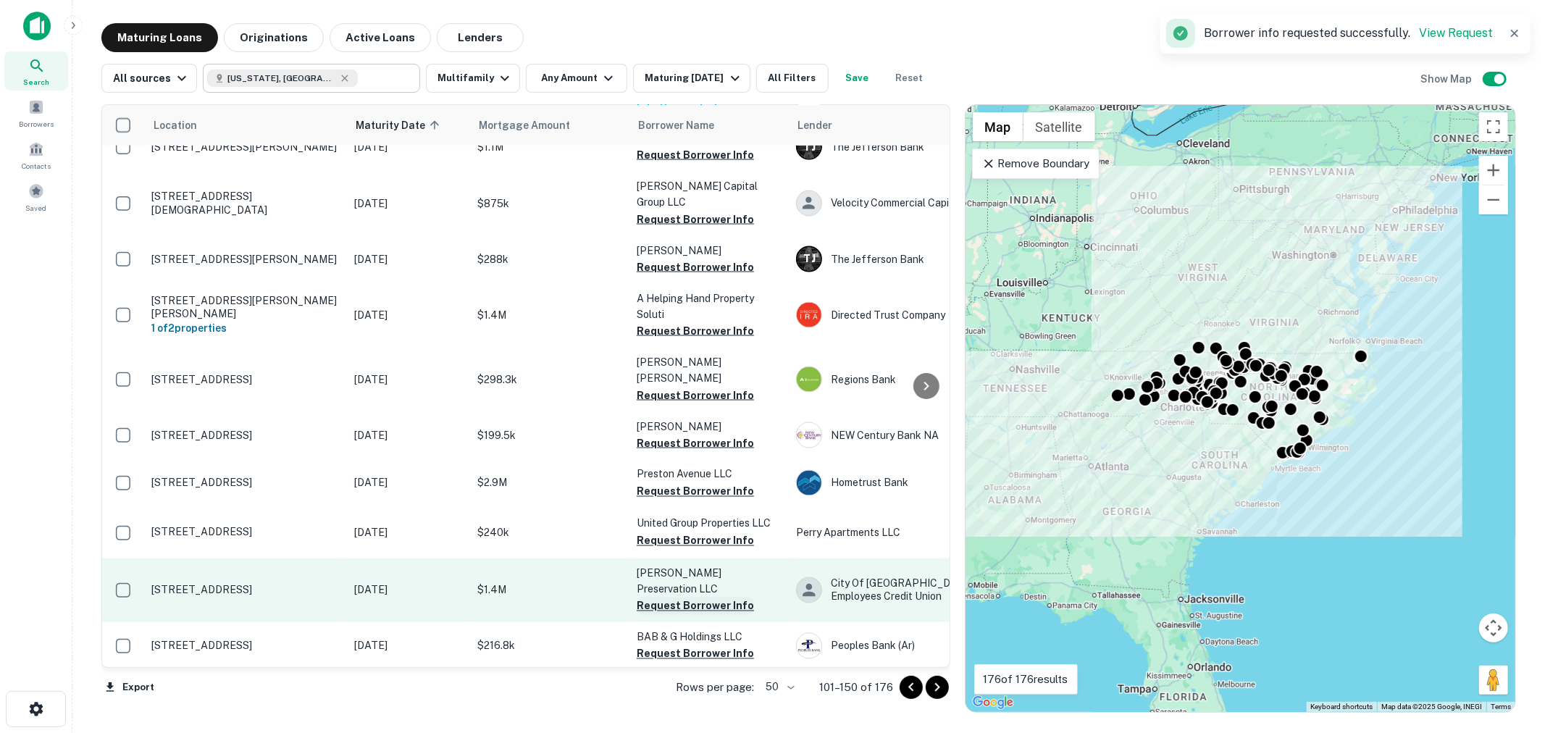
scroll to position [1956, 0]
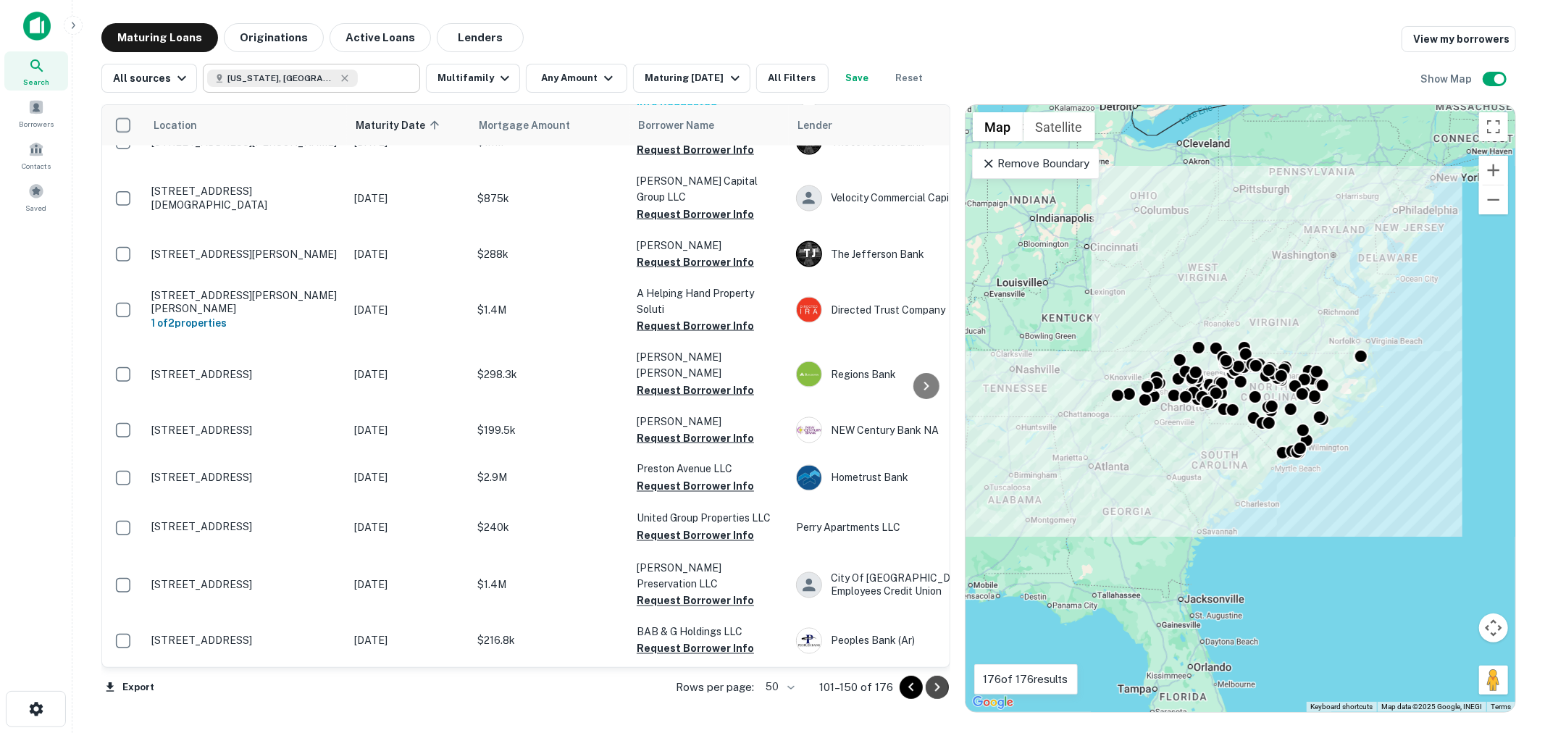
click at [936, 682] on icon "Go to next page" at bounding box center [936, 687] width 17 height 17
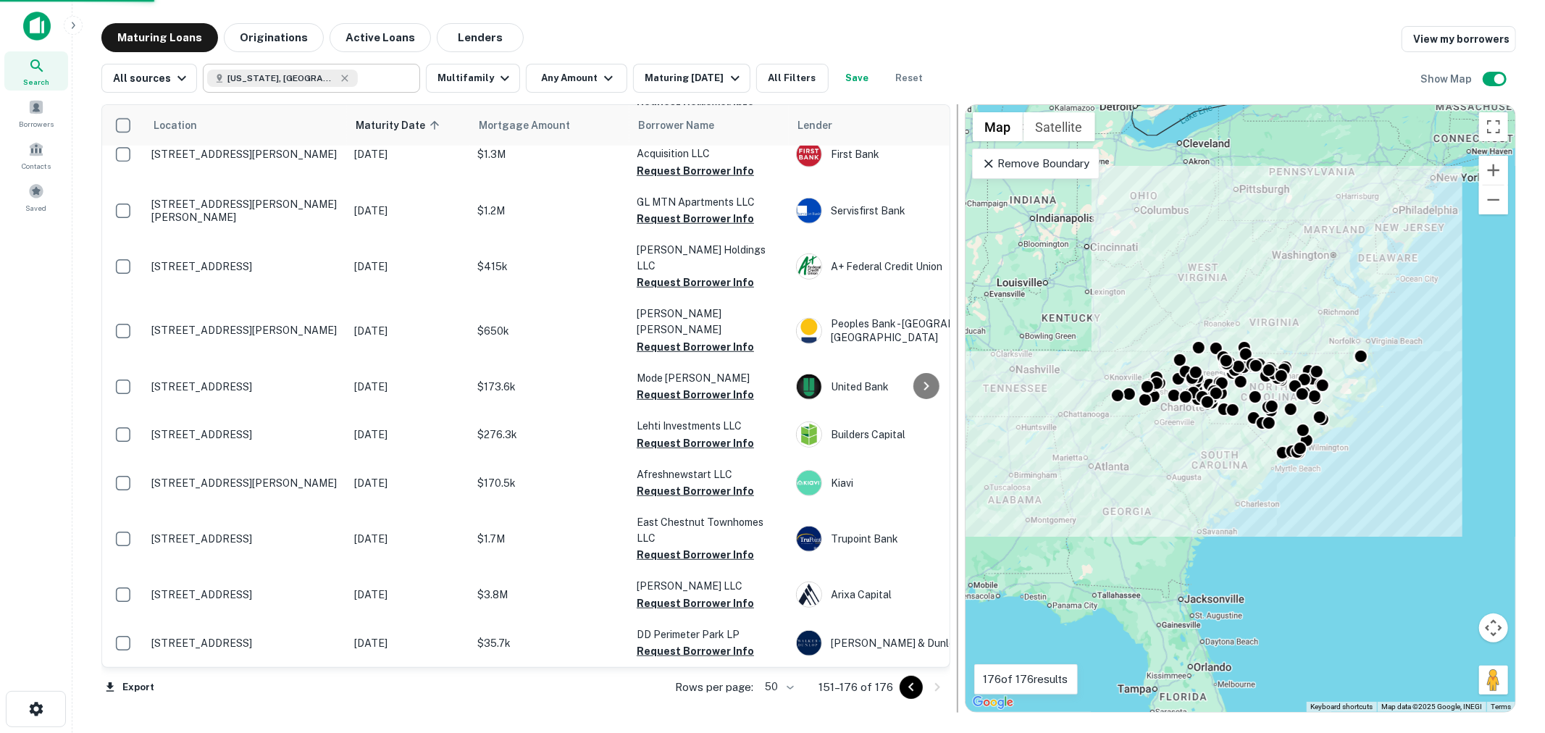
scroll to position [773, 0]
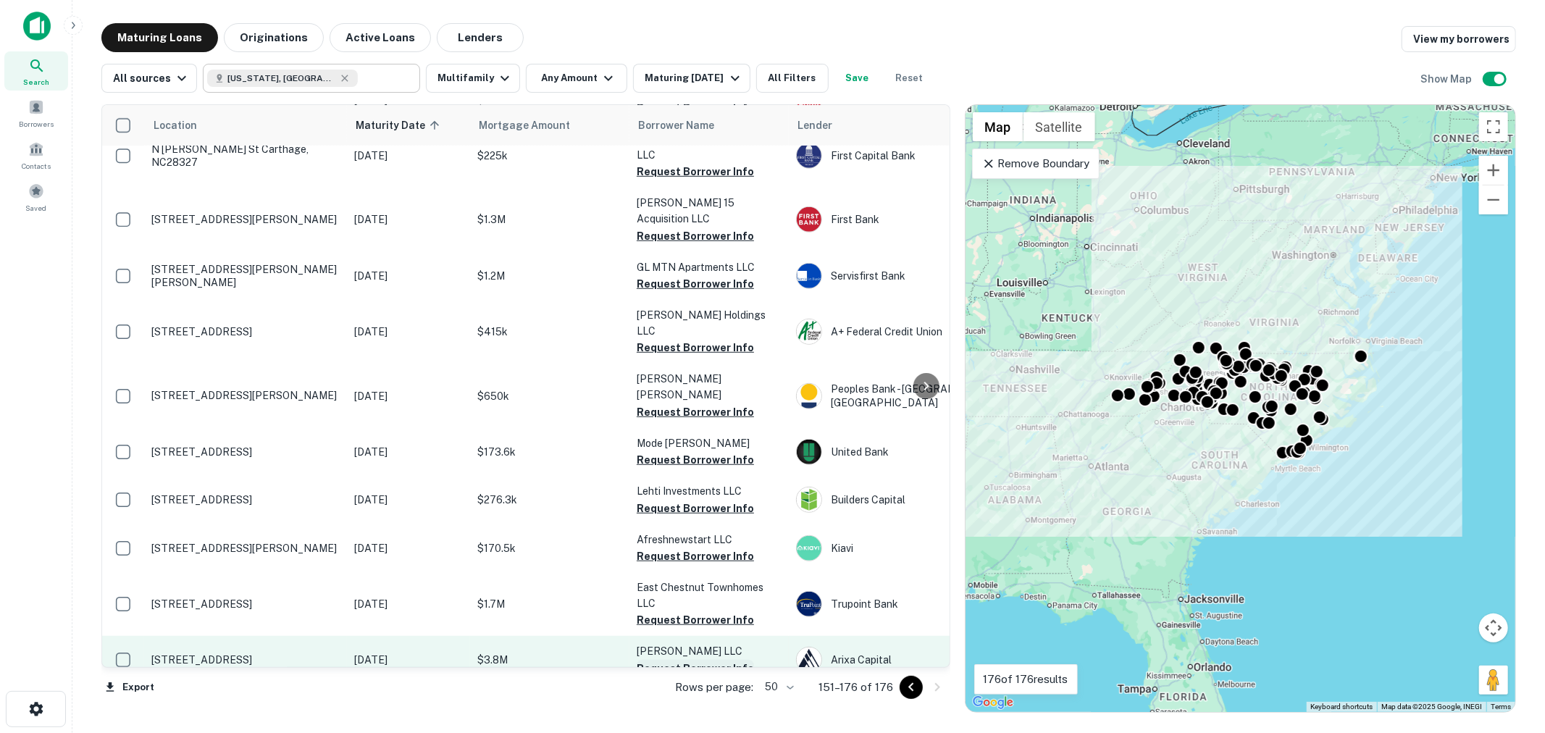
click at [684, 660] on button "Request Borrower Info" at bounding box center [695, 668] width 117 height 17
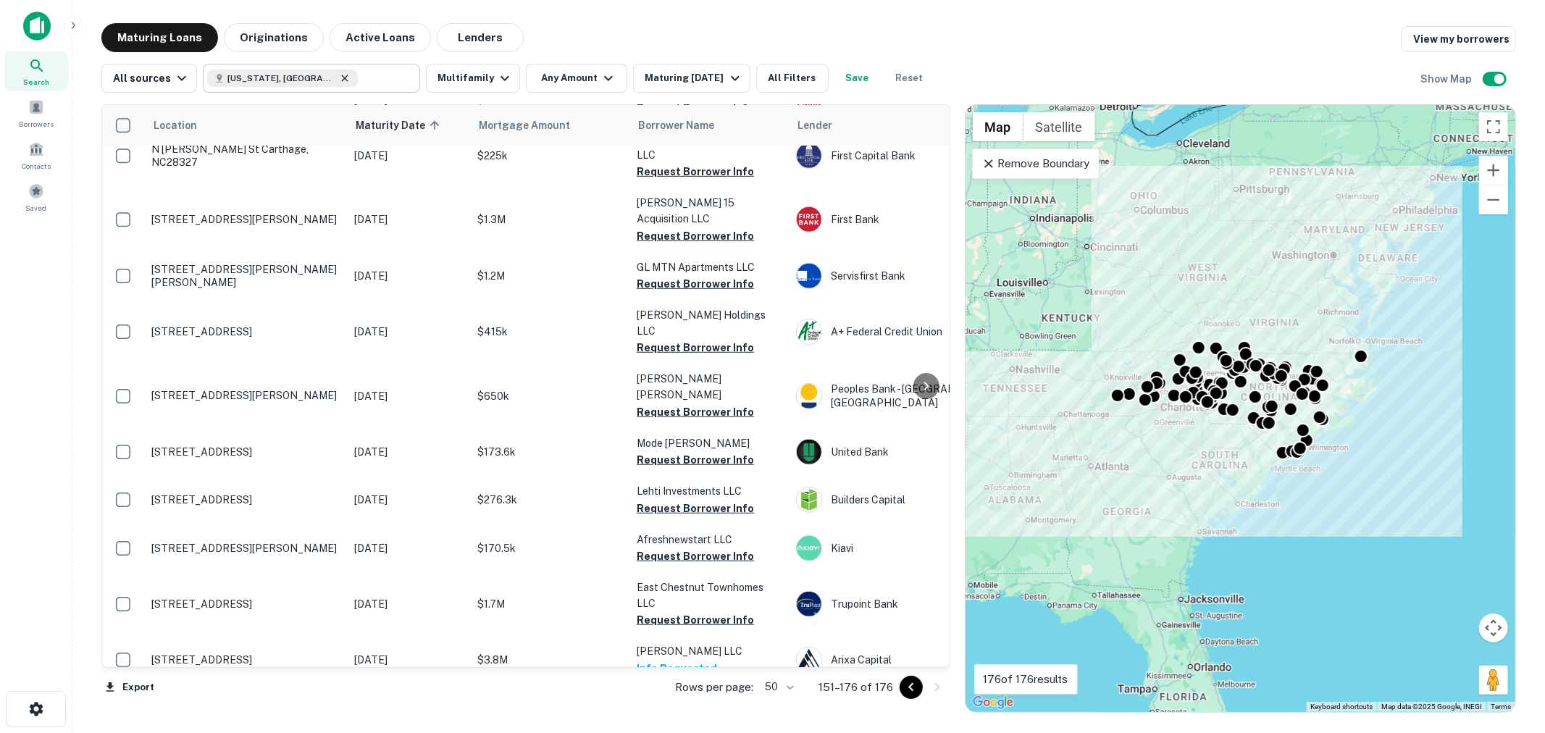
click at [339, 76] on icon at bounding box center [345, 78] width 12 height 12
type input "**********"
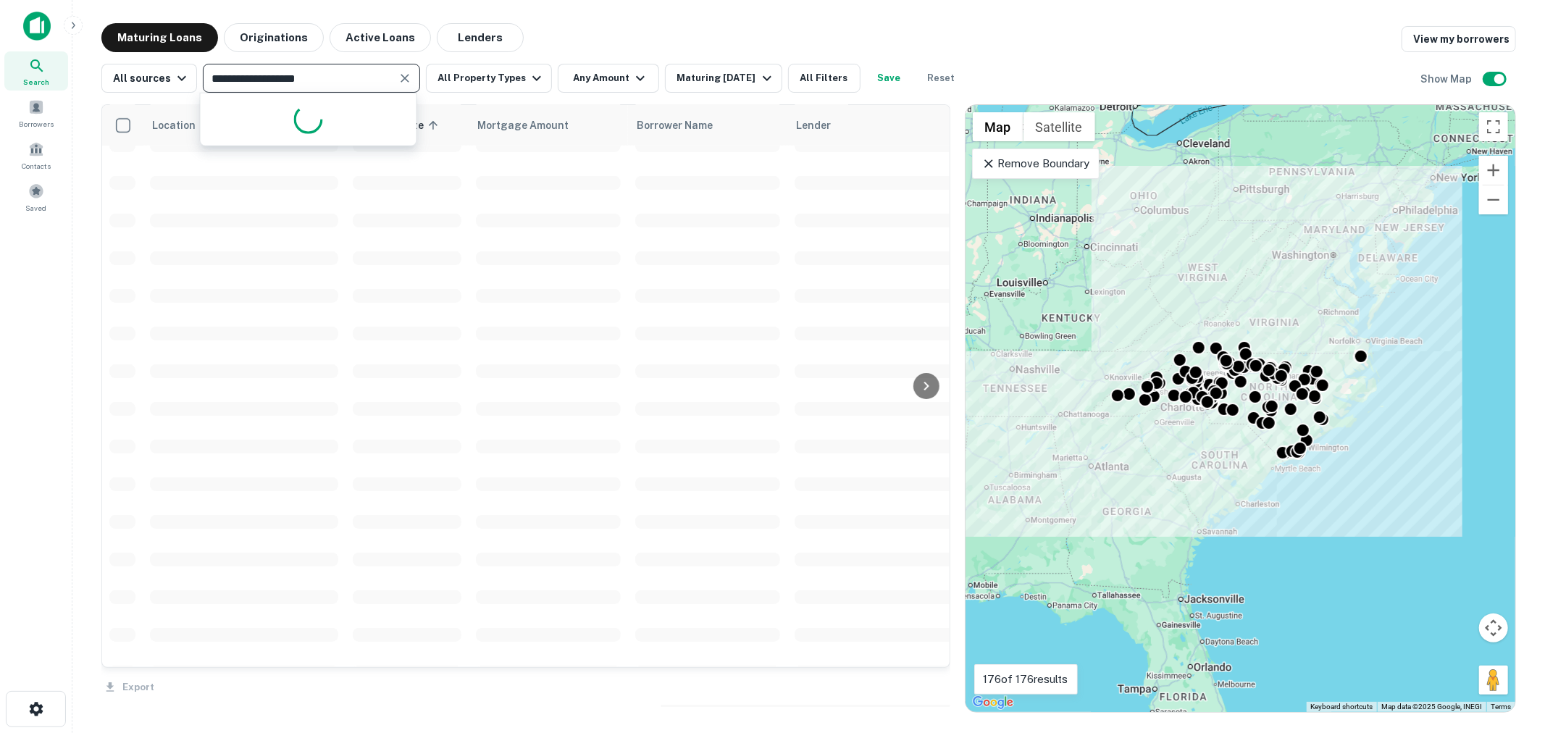
click at [192, 59] on div "**********" at bounding box center [808, 72] width 1414 height 41
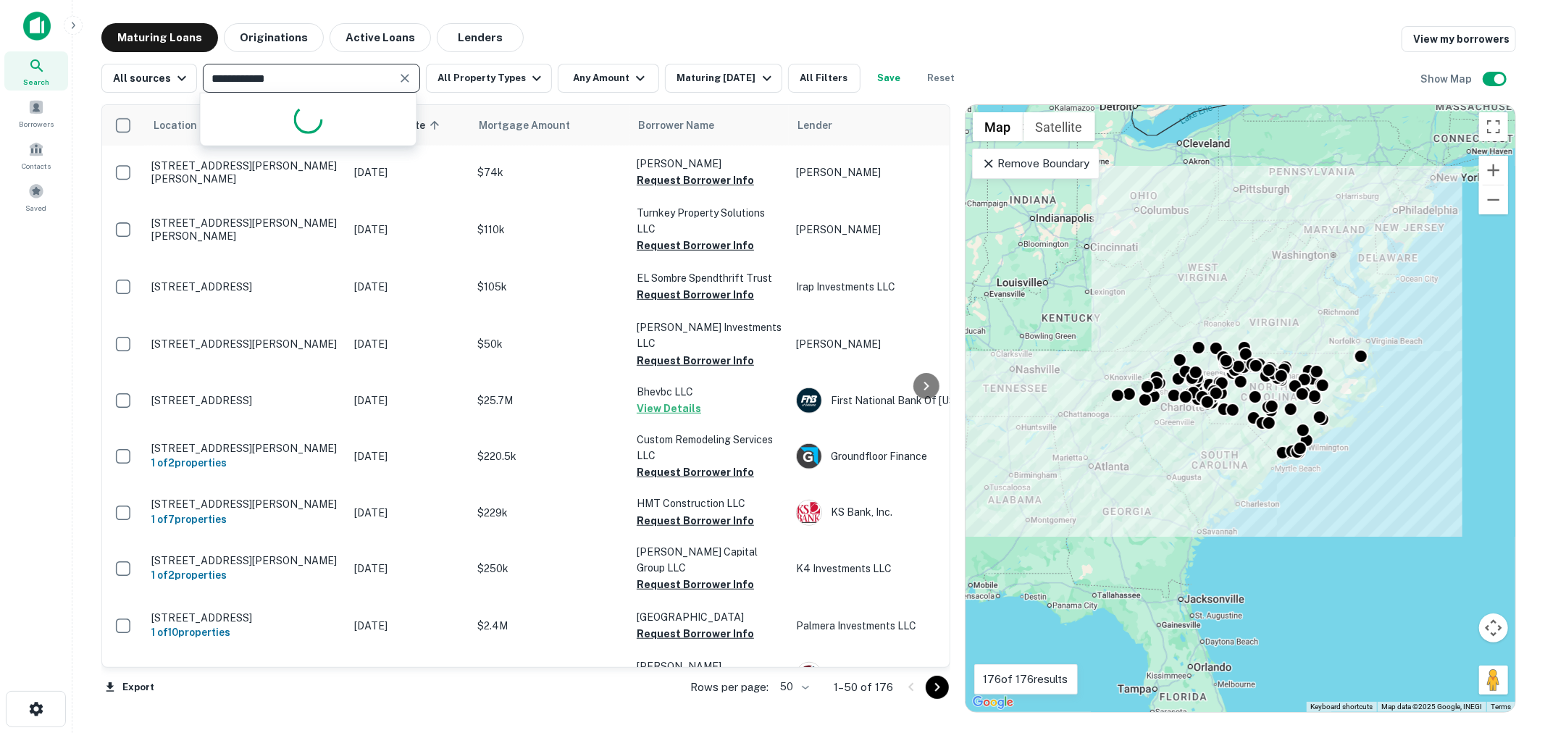
type input "**********"
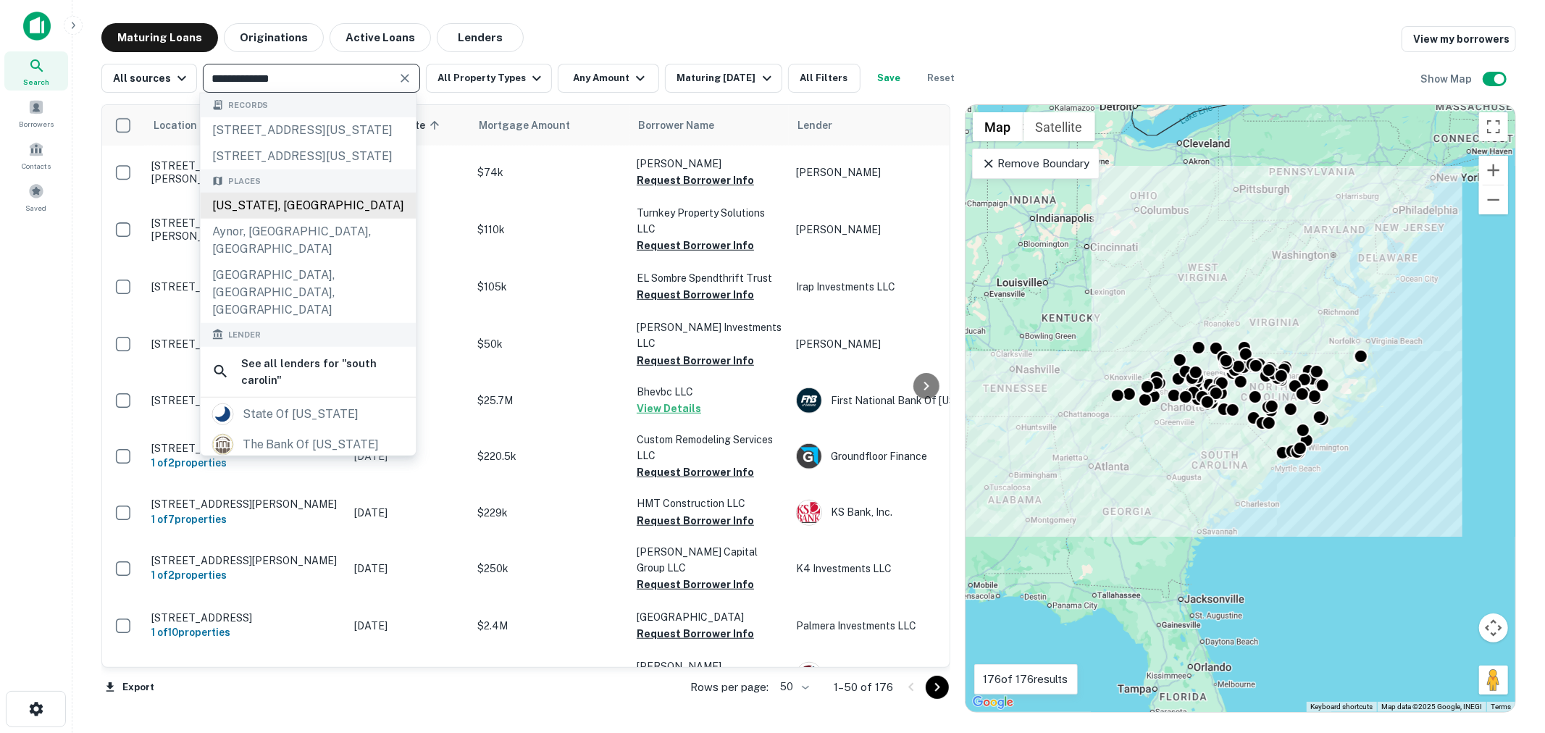
click at [306, 219] on div "[US_STATE], [GEOGRAPHIC_DATA]" at bounding box center [309, 206] width 216 height 26
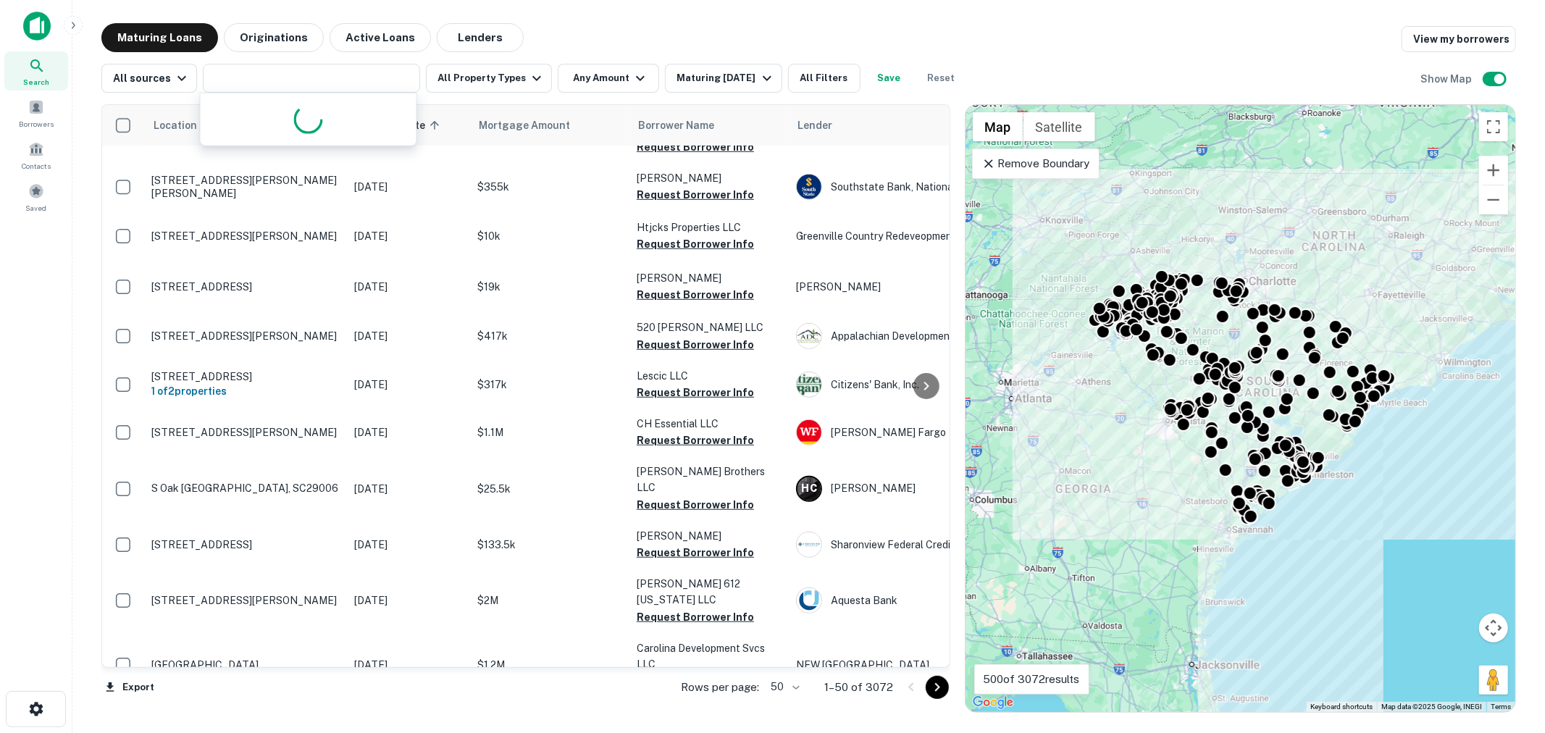
type input "**********"
